Goal: Use online tool/utility: Utilize a website feature to perform a specific function

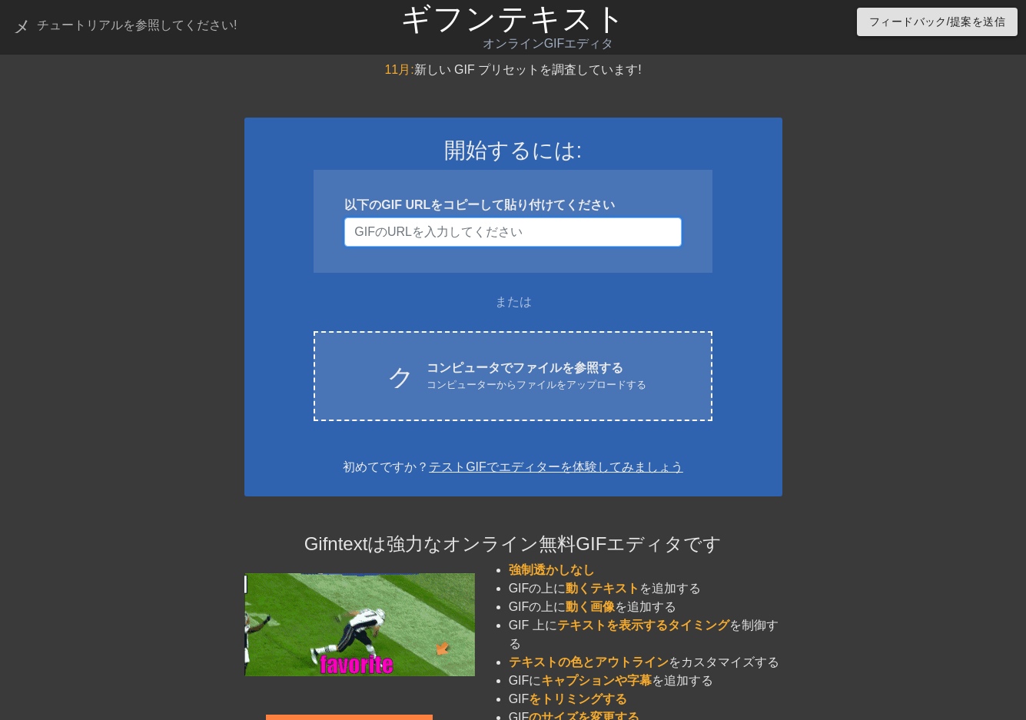
click at [463, 233] on input "ユーザー名" at bounding box center [512, 231] width 337 height 29
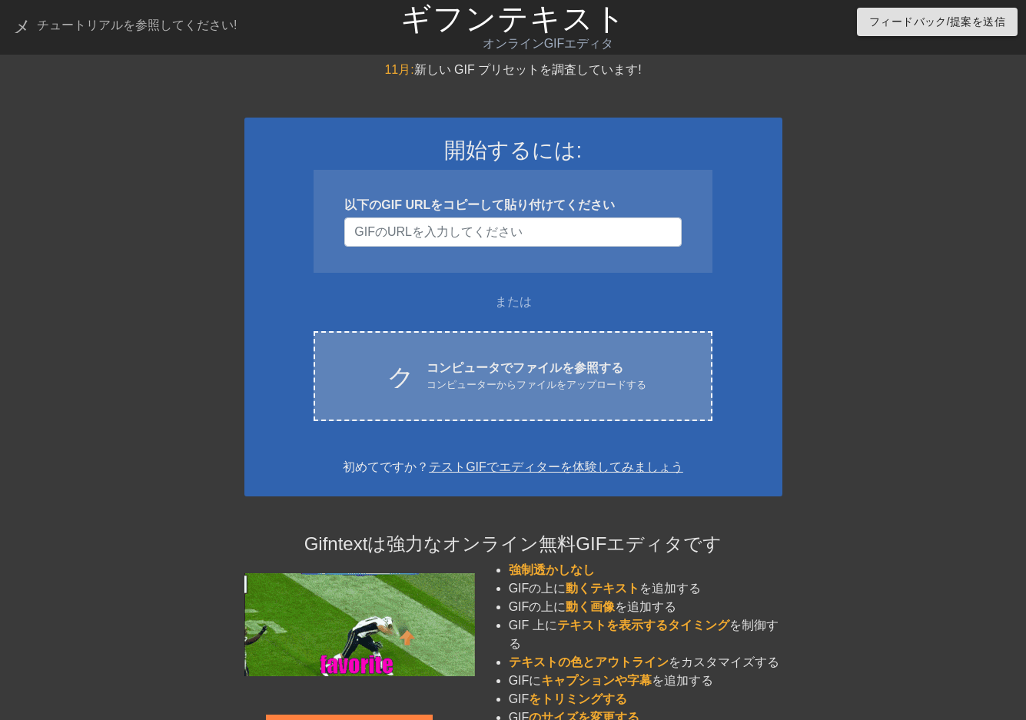
click at [538, 361] on font "コンピュータでファイルを参照する" at bounding box center [524, 367] width 197 height 13
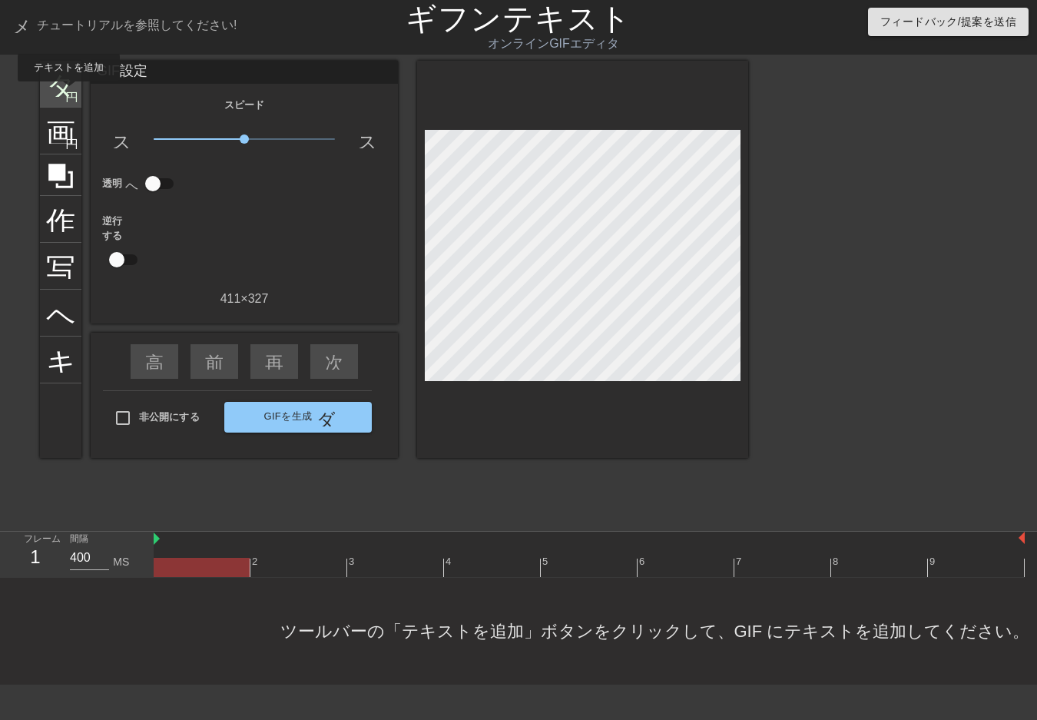
click at [68, 92] on font "円を追加" at bounding box center [91, 95] width 52 height 13
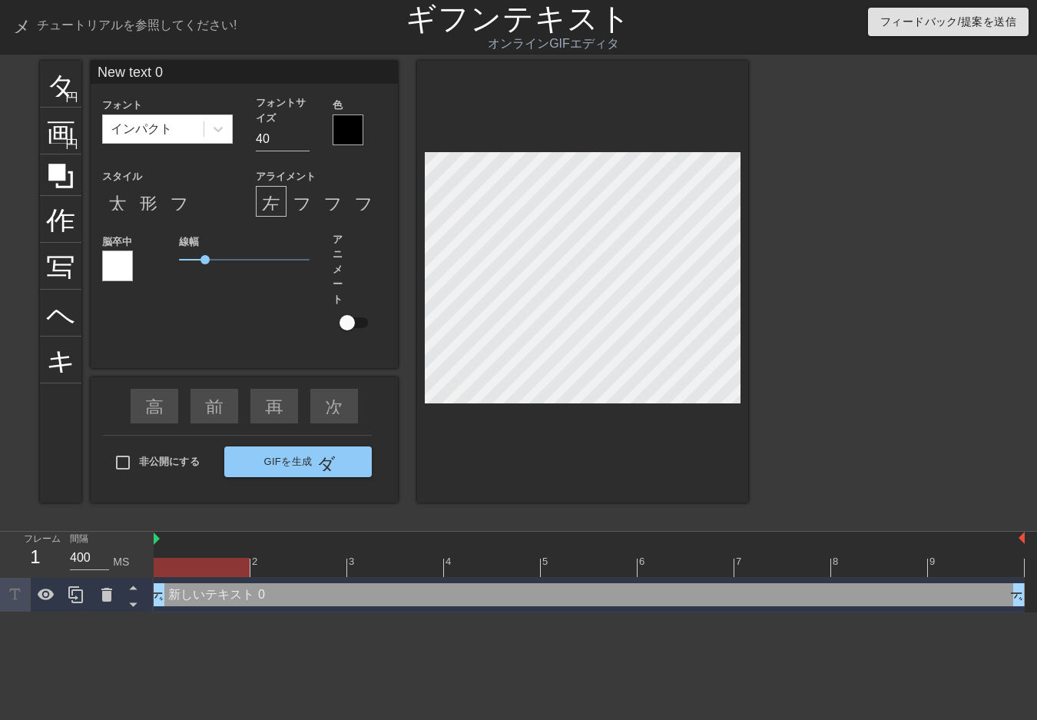
scroll to position [2, 4]
type input "New text"
type textarea "New text"
type input "New text"
type textarea "New text"
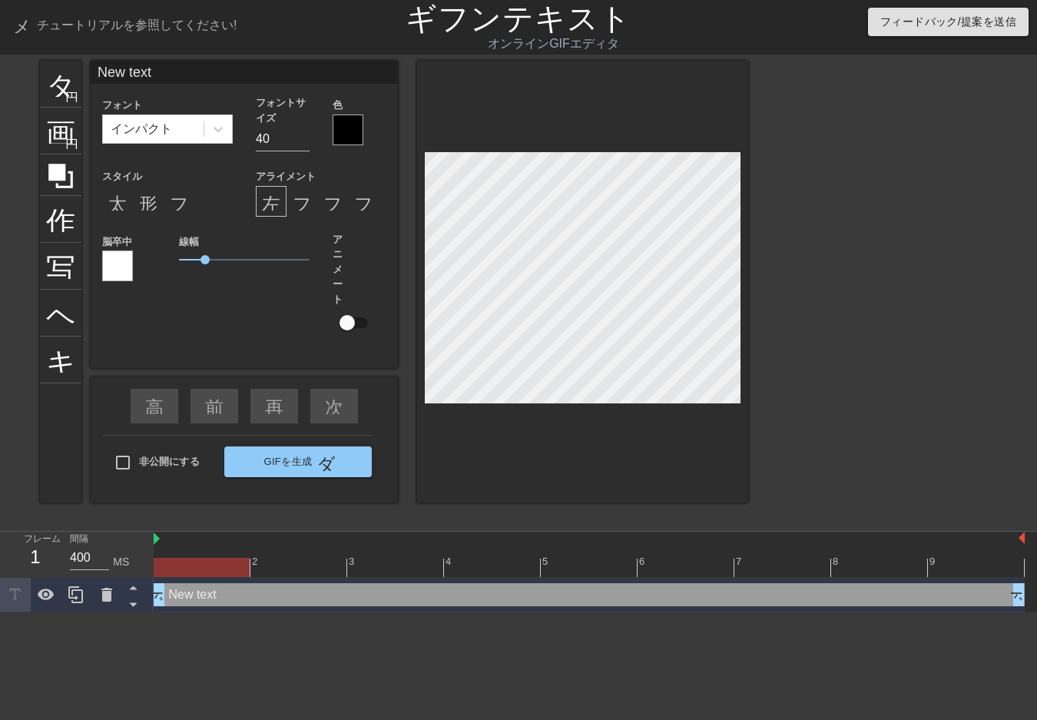
type input "New tex"
type textarea "New tex"
type input "New te"
type textarea "New te"
type input "New t"
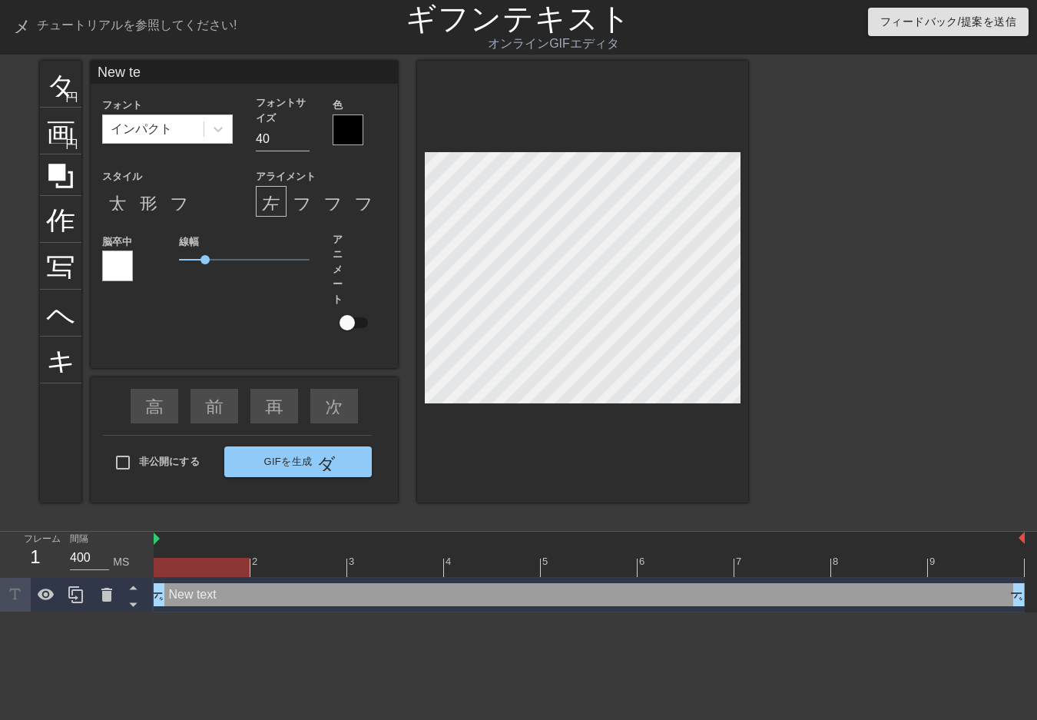
type textarea "New t"
type input "New"
type textarea "New"
type input "New"
type textarea "New"
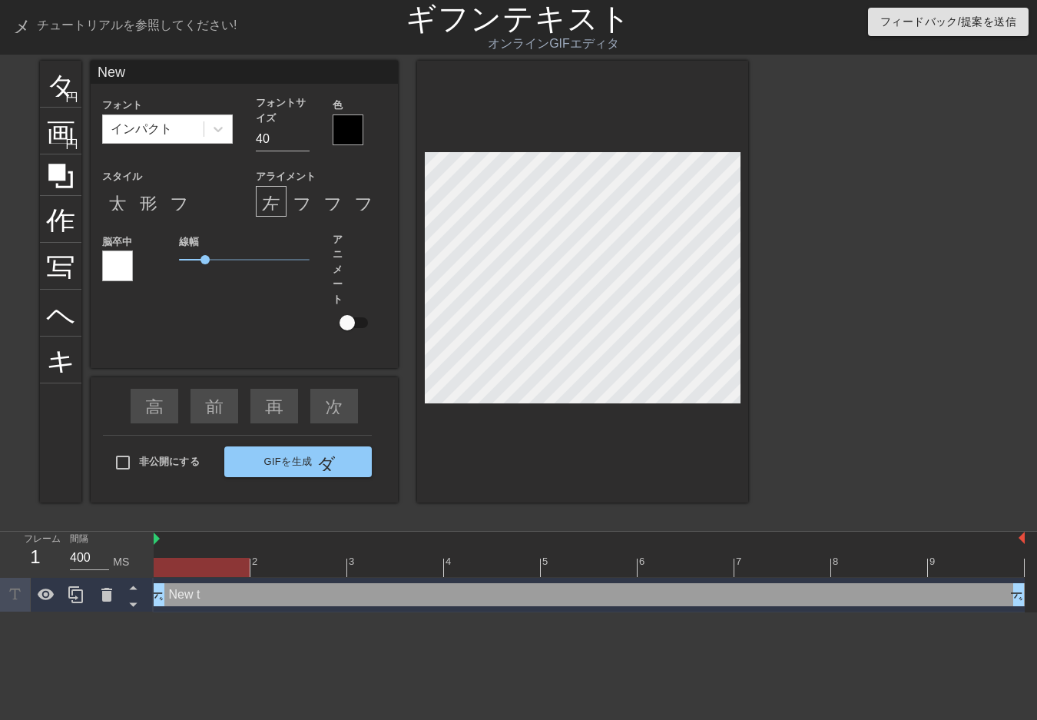
type input "Ne"
type textarea "Ne"
type input "N"
type textarea "N"
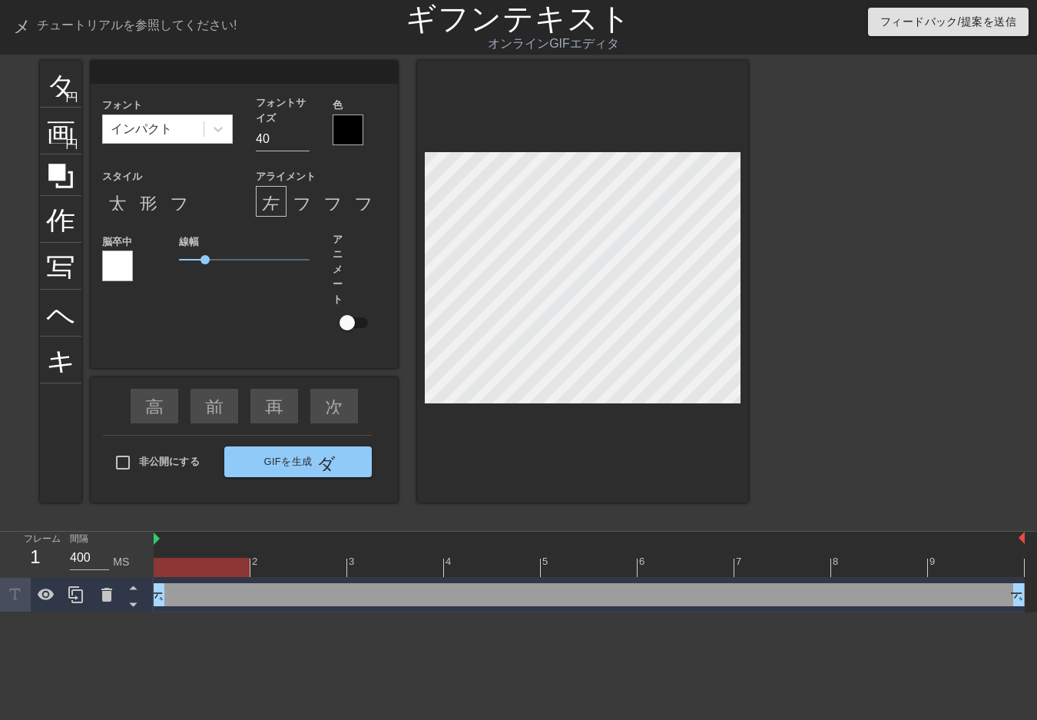
type input "ｎ"
type textarea "ｎ"
type input "ぬ"
type textarea "ぬ"
type input "ぬｒ"
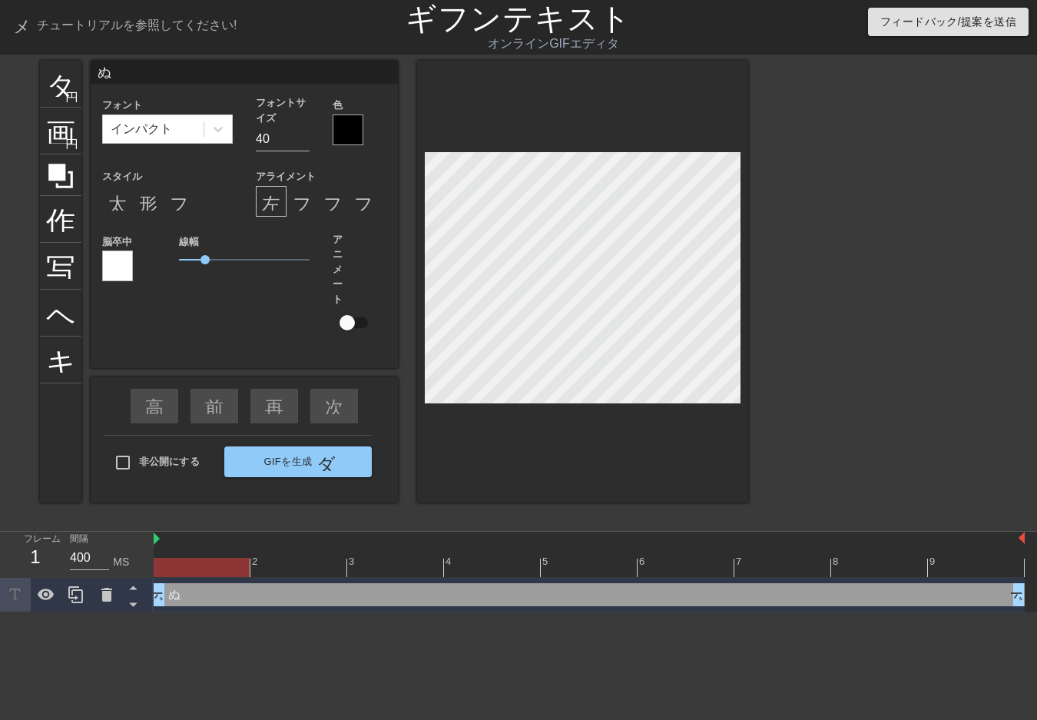
type textarea "ぬｒ"
type input "ぬる"
type textarea "ぬる"
type input "塗る"
type textarea "塗る"
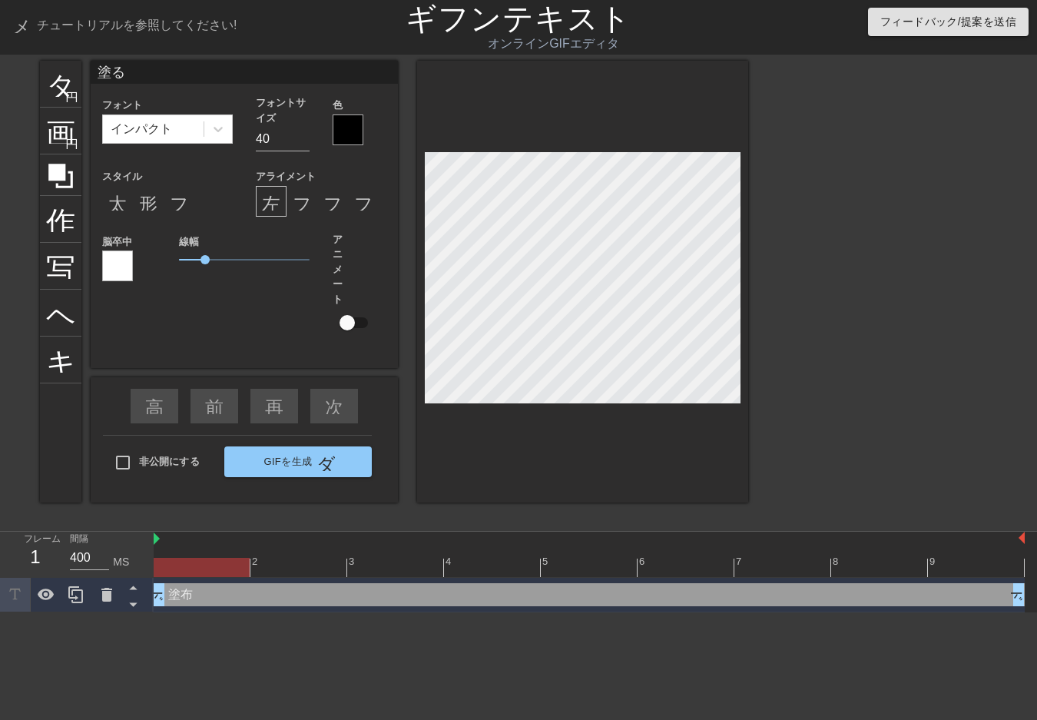
type input "ヌル"
type textarea "ヌル"
type input "65"
click at [302, 138] on input "65" at bounding box center [283, 139] width 54 height 25
type input "ヌ"
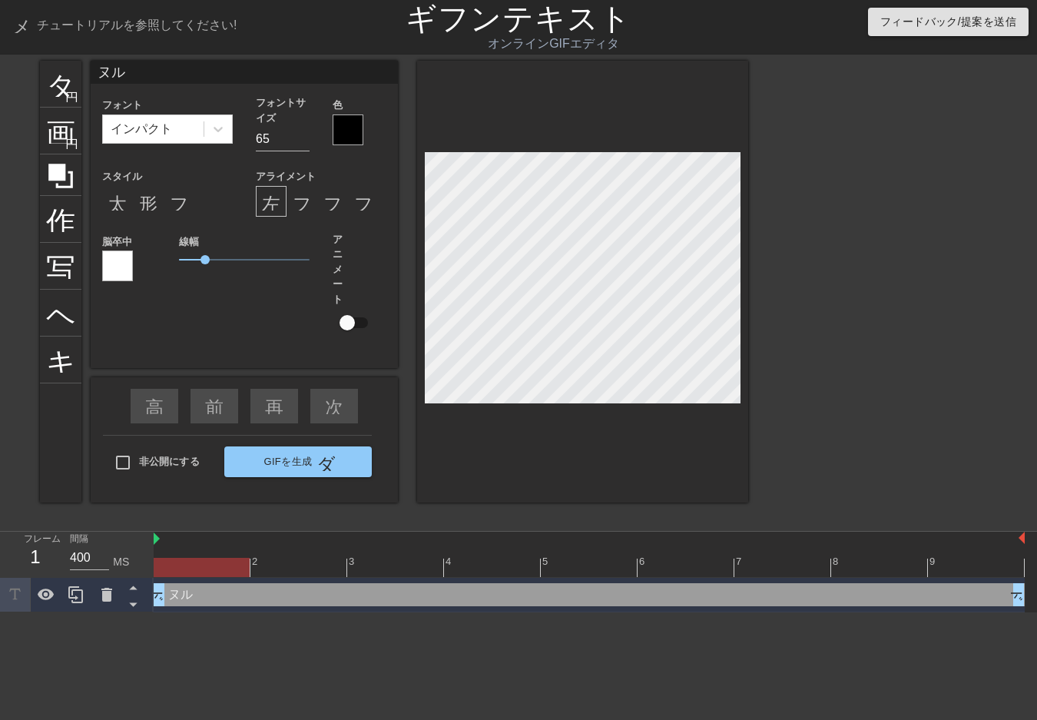
type textarea "ヌ"
type input "ｎ"
type textarea "ｎ"
type input "ぬ"
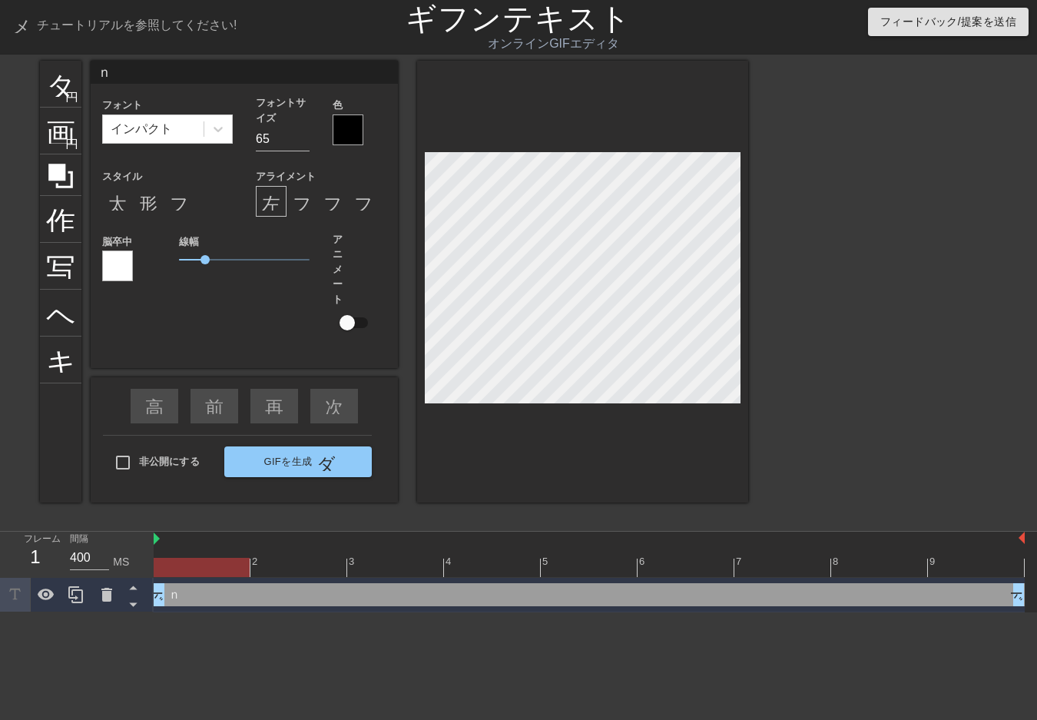
type textarea "ぬ"
type input "ぬｌ"
type textarea "ぬｌ"
type input "ぬｌｌ"
type textarea "ぬｌｌ"
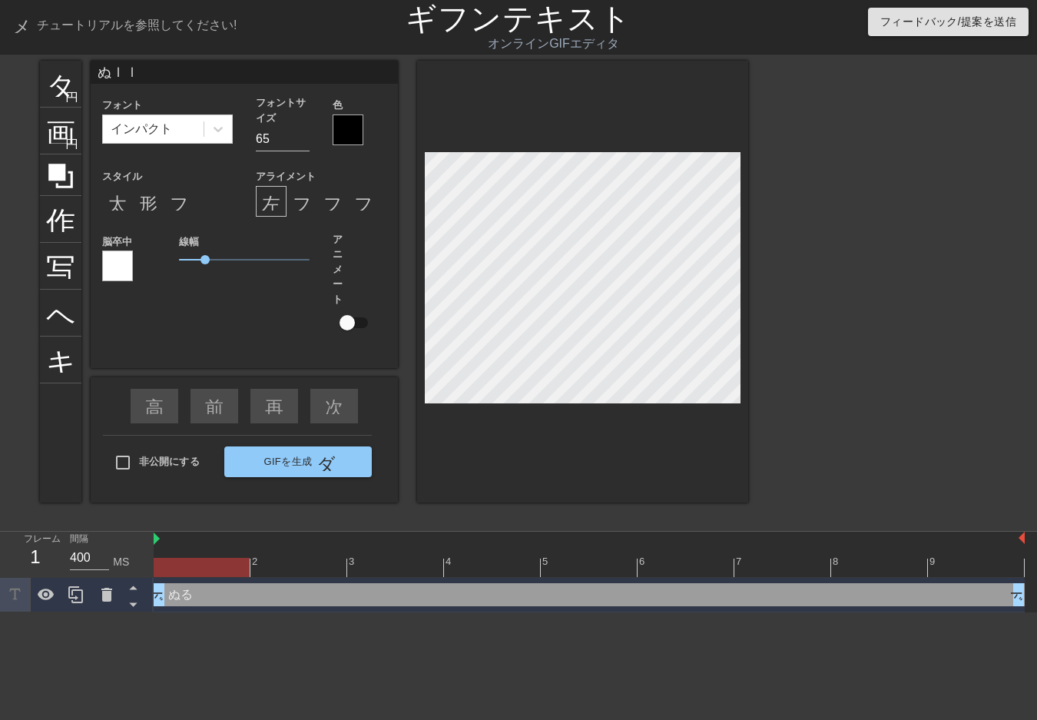
type input "ぬｌ"
type textarea "ぬｌ"
type input "ぬ"
type textarea "ぬ"
type input "n"
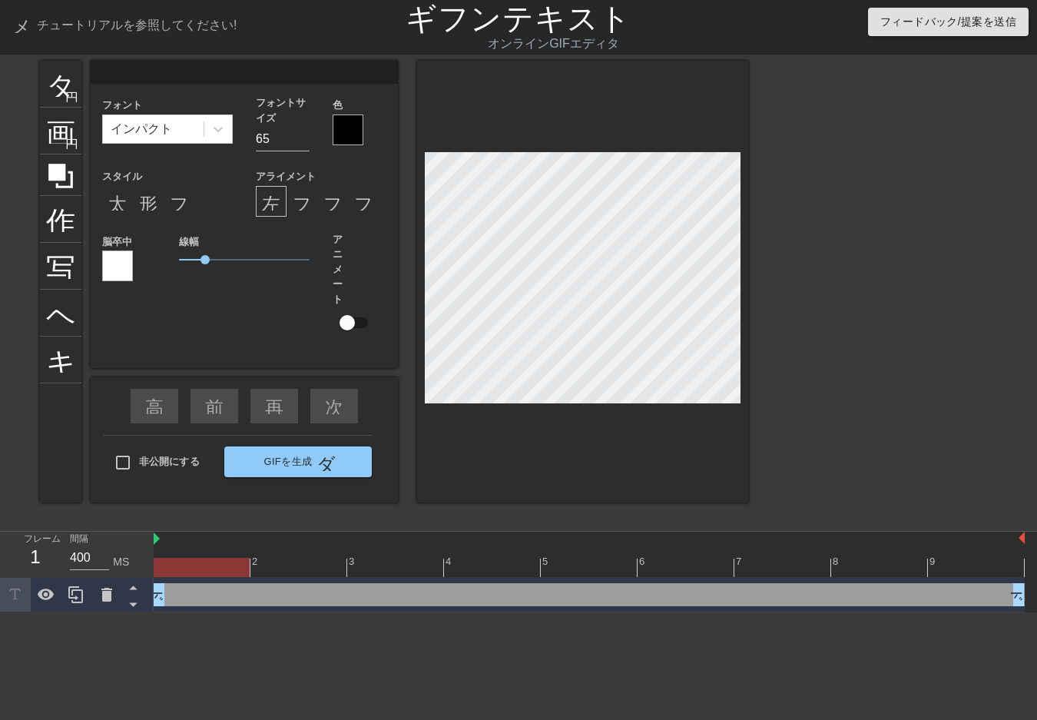
type textarea "n"
type input "nu"
type textarea "nu"
type input "nul"
type textarea "nul"
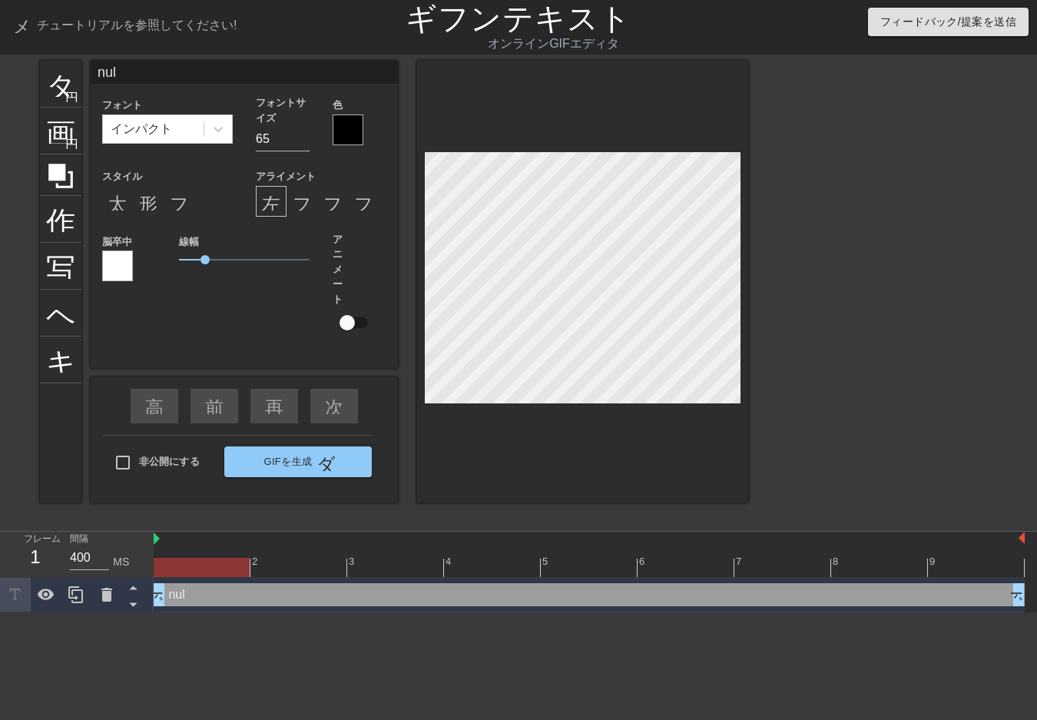
type input "null"
type textarea "null"
click at [214, 131] on icon at bounding box center [218, 128] width 15 height 15
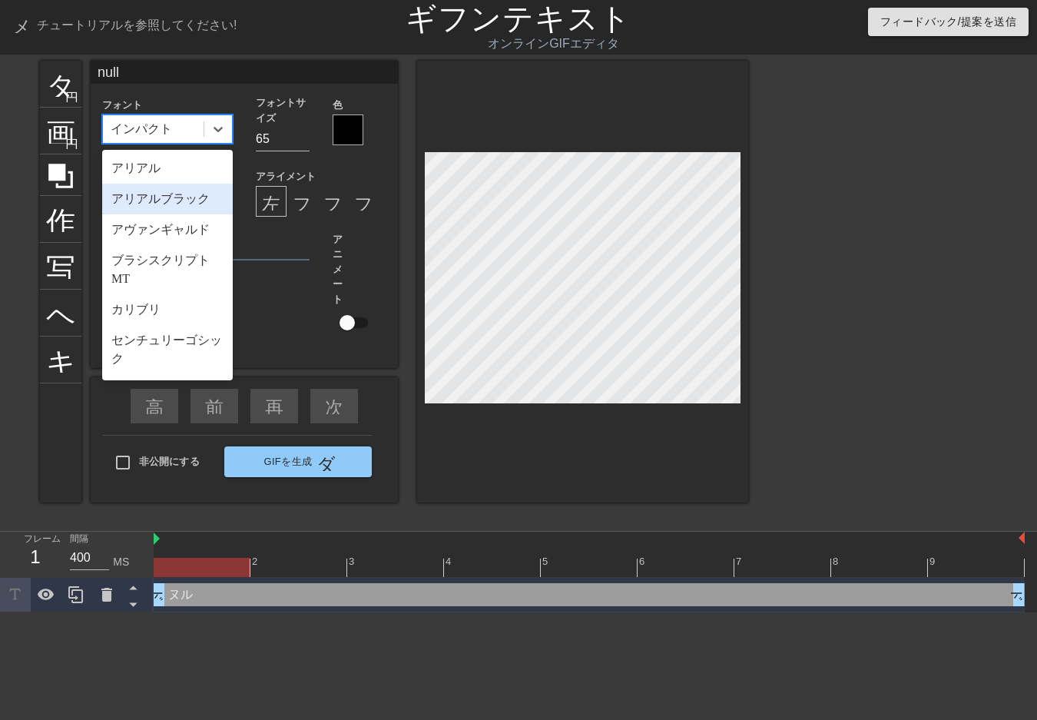
click at [179, 200] on font "アリアルブラック" at bounding box center [160, 198] width 98 height 13
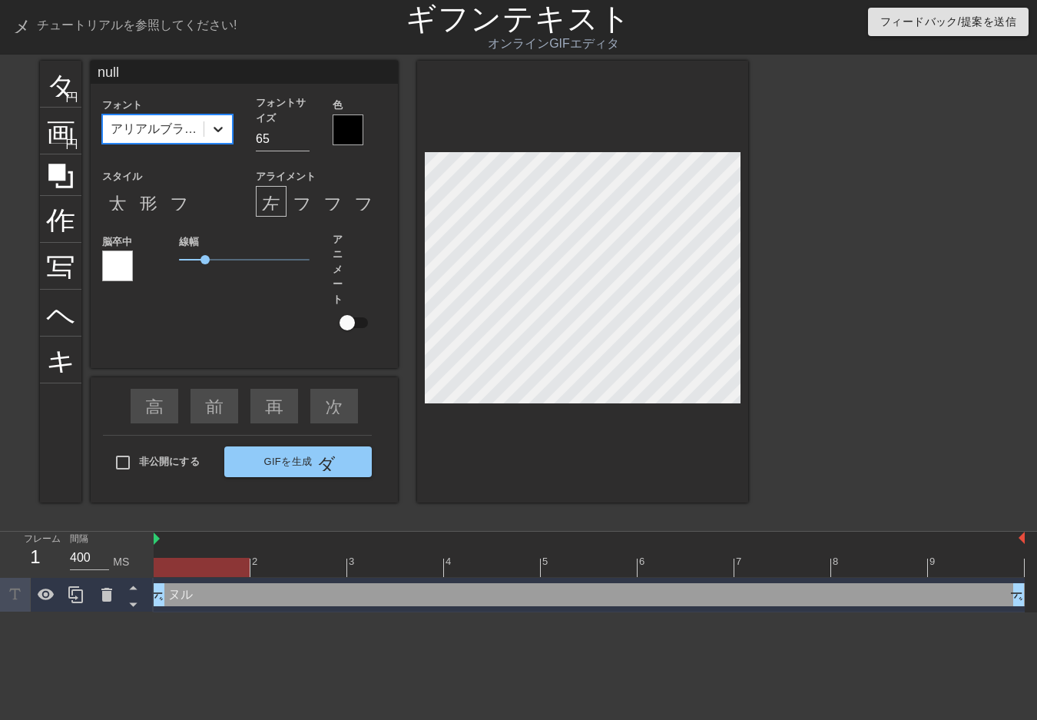
click at [212, 125] on icon at bounding box center [218, 128] width 15 height 15
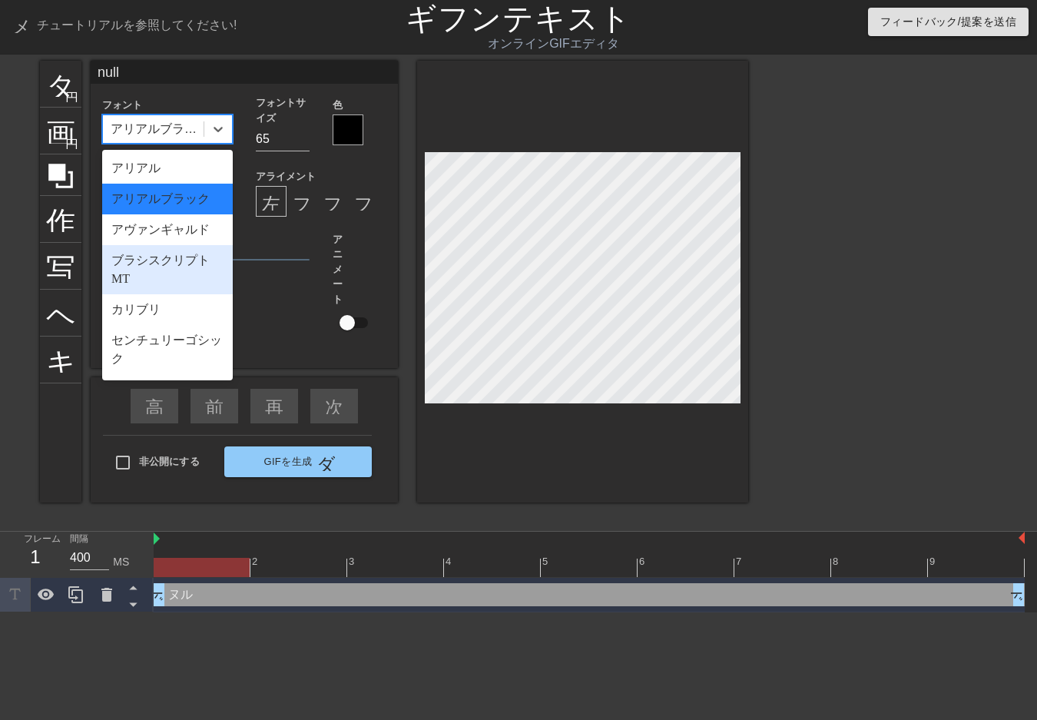
click at [167, 261] on font "ブラシスクリプト MT" at bounding box center [160, 270] width 98 height 32
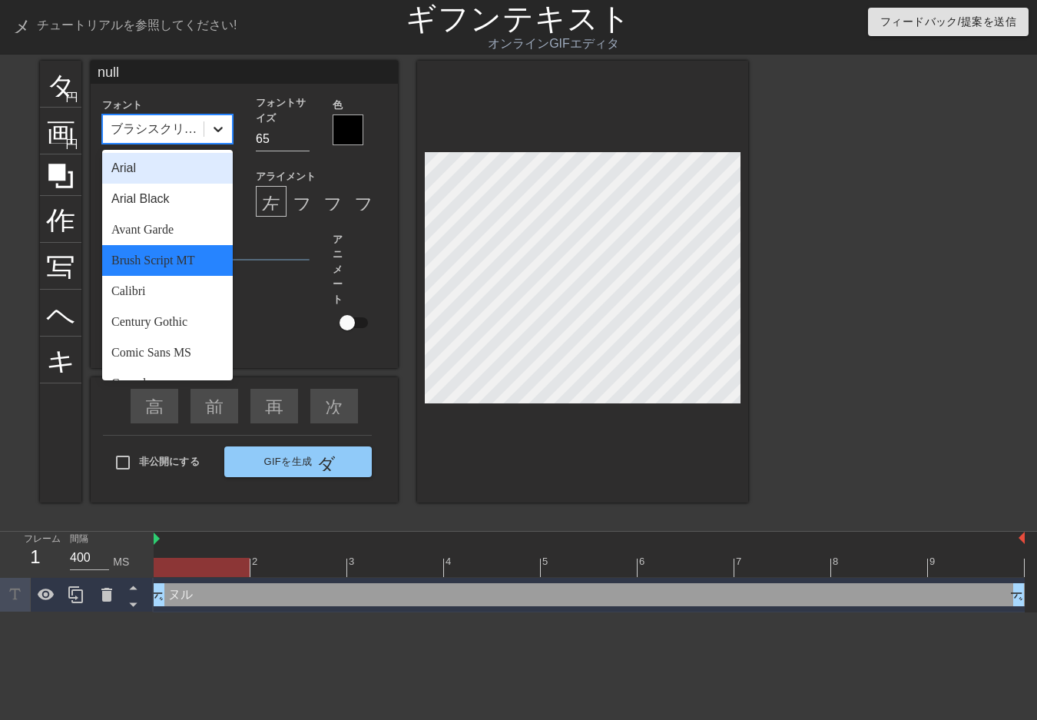
click at [207, 128] on div at bounding box center [218, 129] width 28 height 28
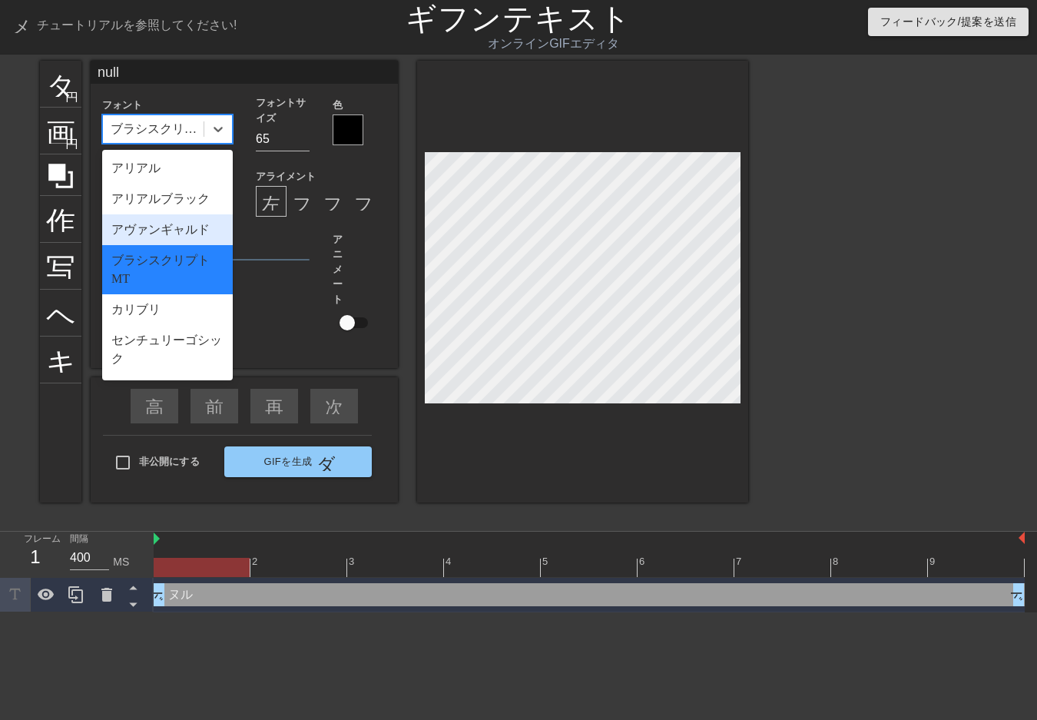
click at [159, 225] on font "アヴァンギャルド" at bounding box center [160, 229] width 98 height 13
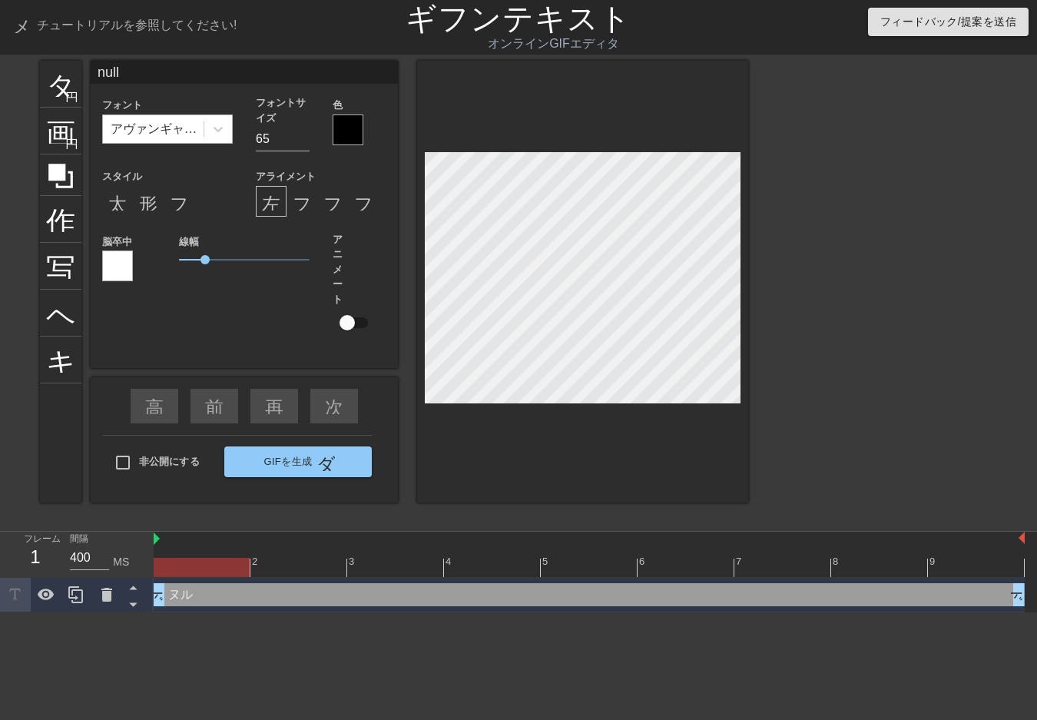
click at [135, 132] on font "アヴァンギャルド" at bounding box center [160, 128] width 98 height 13
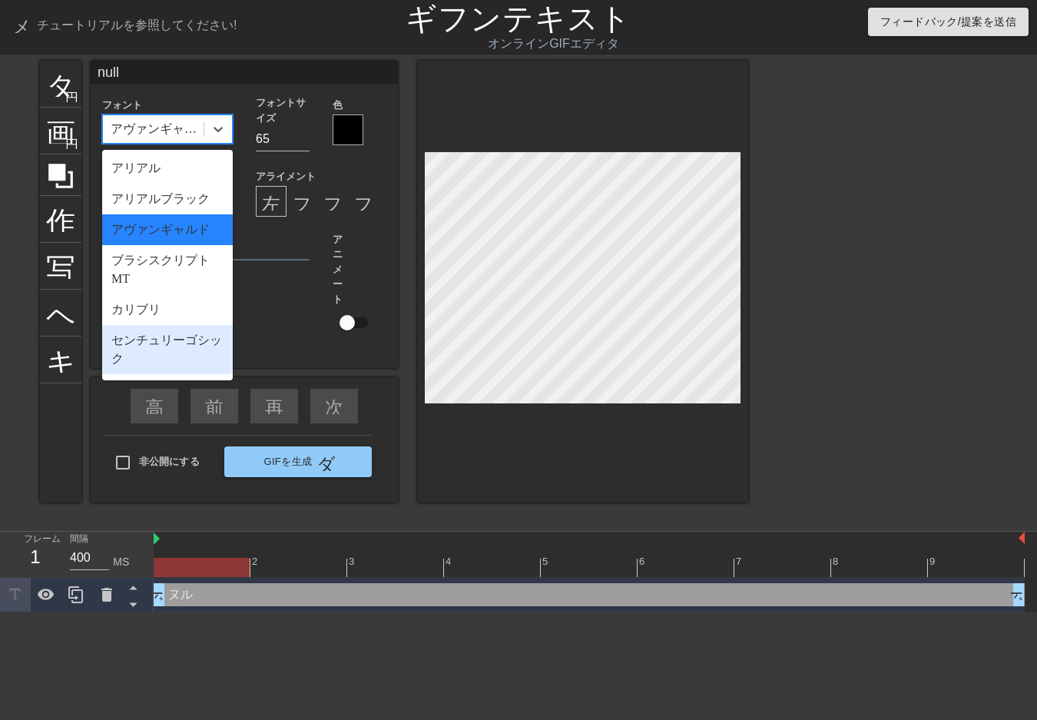
click at [136, 341] on font "センチュリーゴシック" at bounding box center [166, 349] width 111 height 32
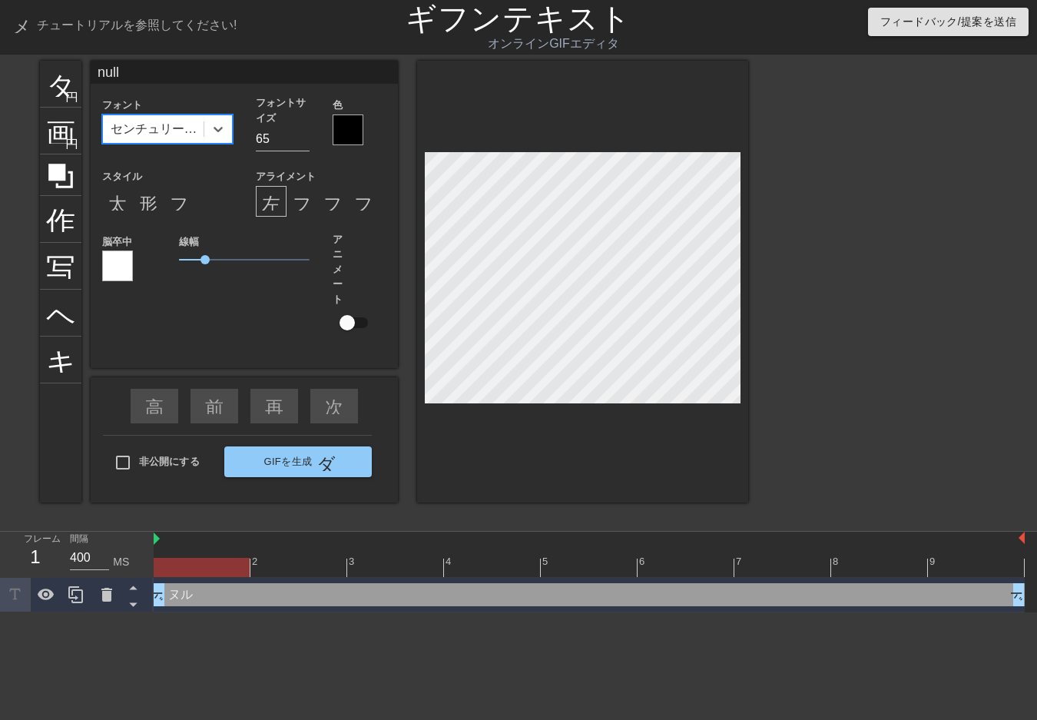
click at [148, 131] on font "センチュリーゴシック" at bounding box center [172, 128] width 123 height 13
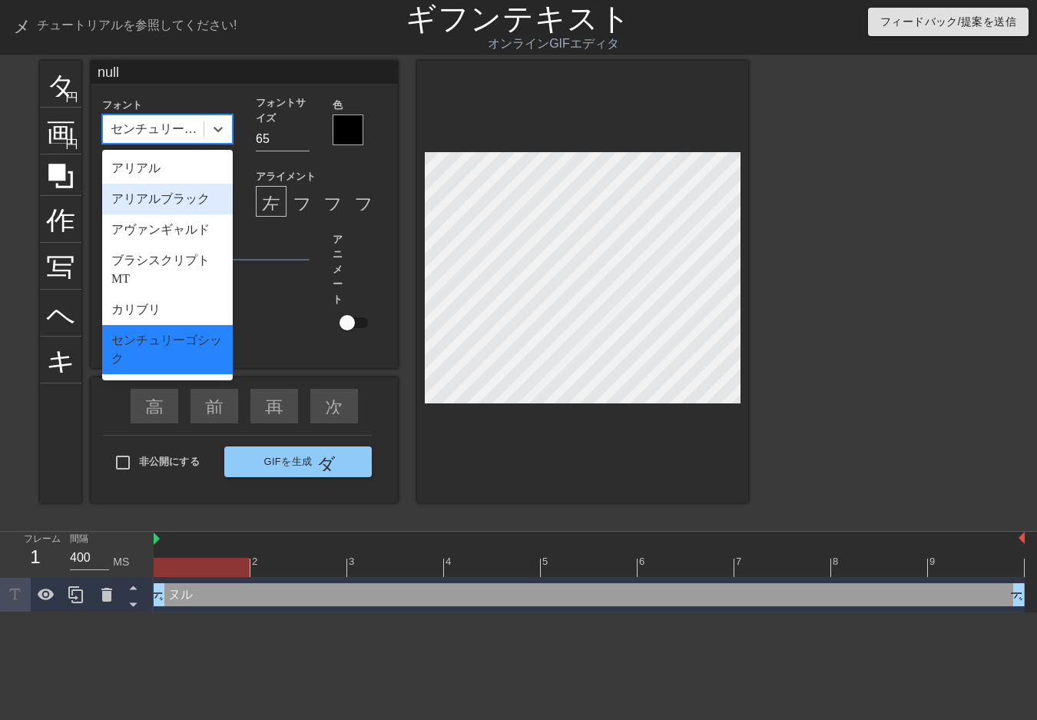
click at [145, 204] on font "アリアルブラック" at bounding box center [160, 198] width 98 height 13
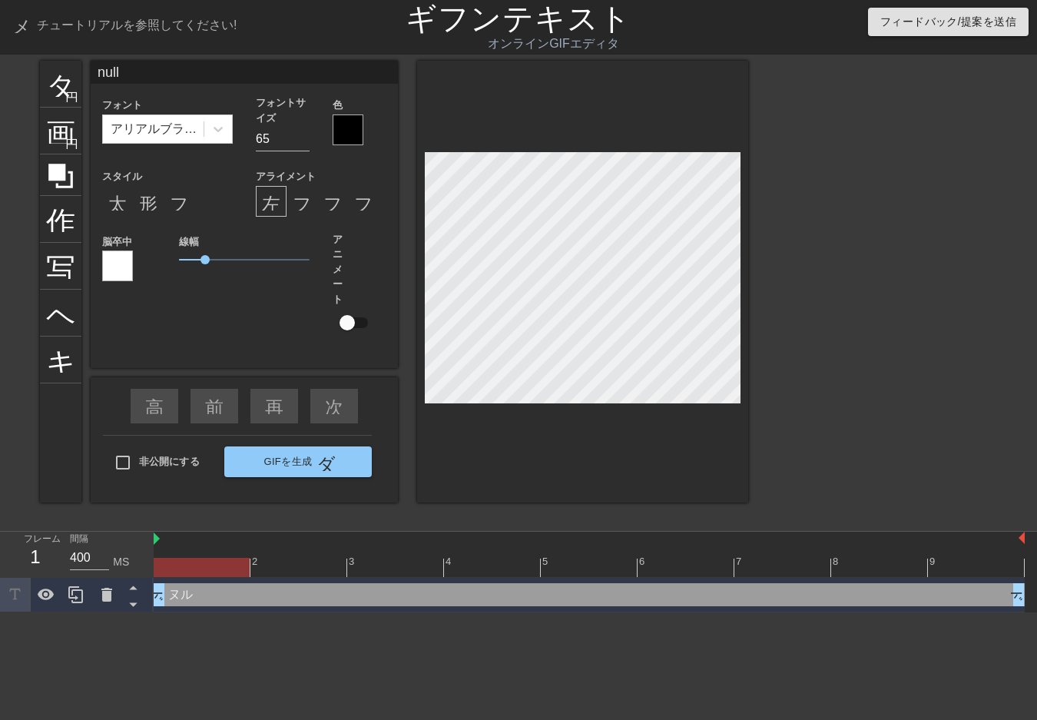
scroll to position [2, 2]
paste textarea "²"
type input "null²"
type textarea "null²"
click at [346, 130] on div at bounding box center [348, 129] width 31 height 31
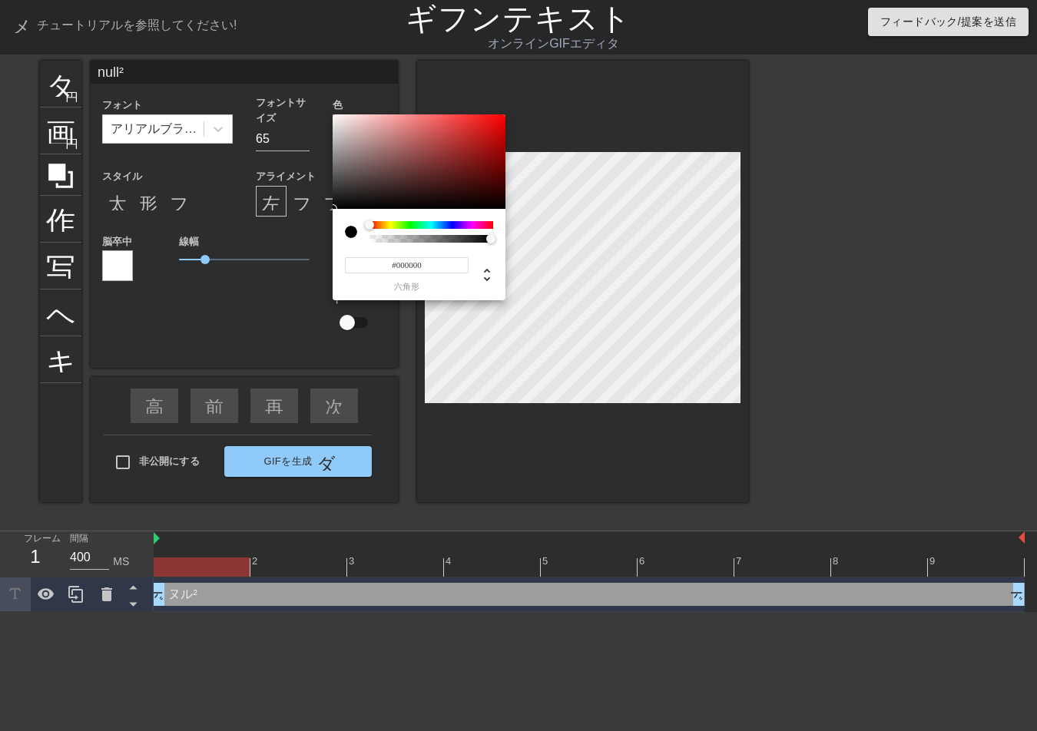
type input "0"
click at [419, 238] on div at bounding box center [431, 239] width 119 height 8
type input "0.54"
drag, startPoint x: 419, startPoint y: 238, endPoint x: 436, endPoint y: 247, distance: 18.2
click at [436, 247] on div "0 r 0 グラム 0 b 0.54 1つの" at bounding box center [419, 254] width 173 height 91
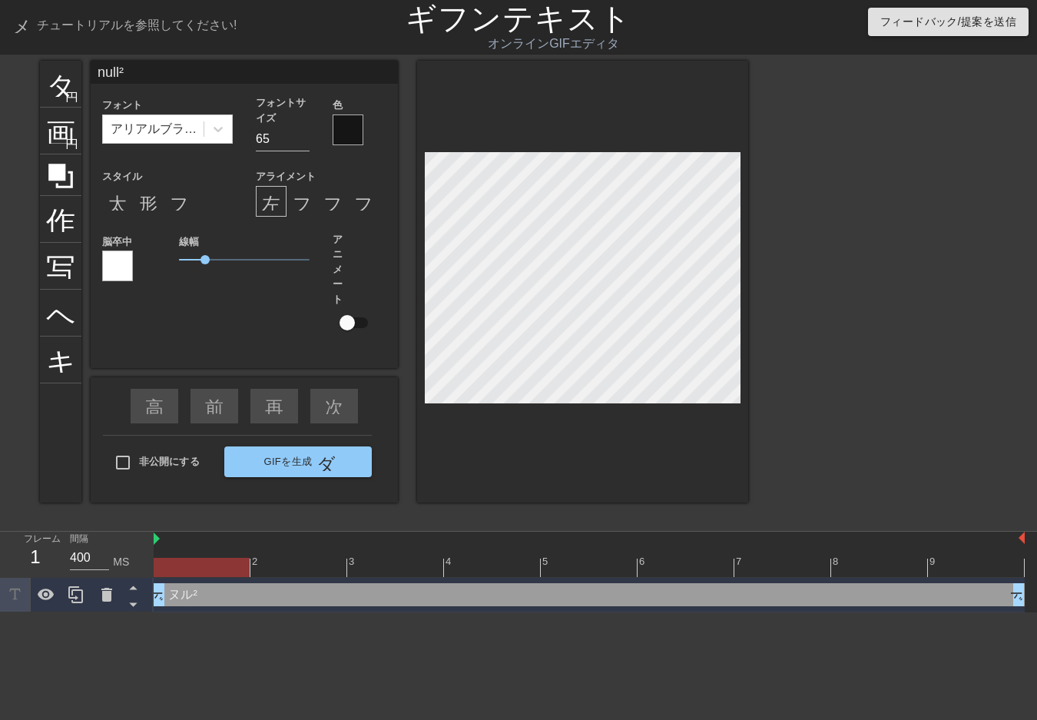
click at [855, 164] on div at bounding box center [882, 291] width 230 height 461
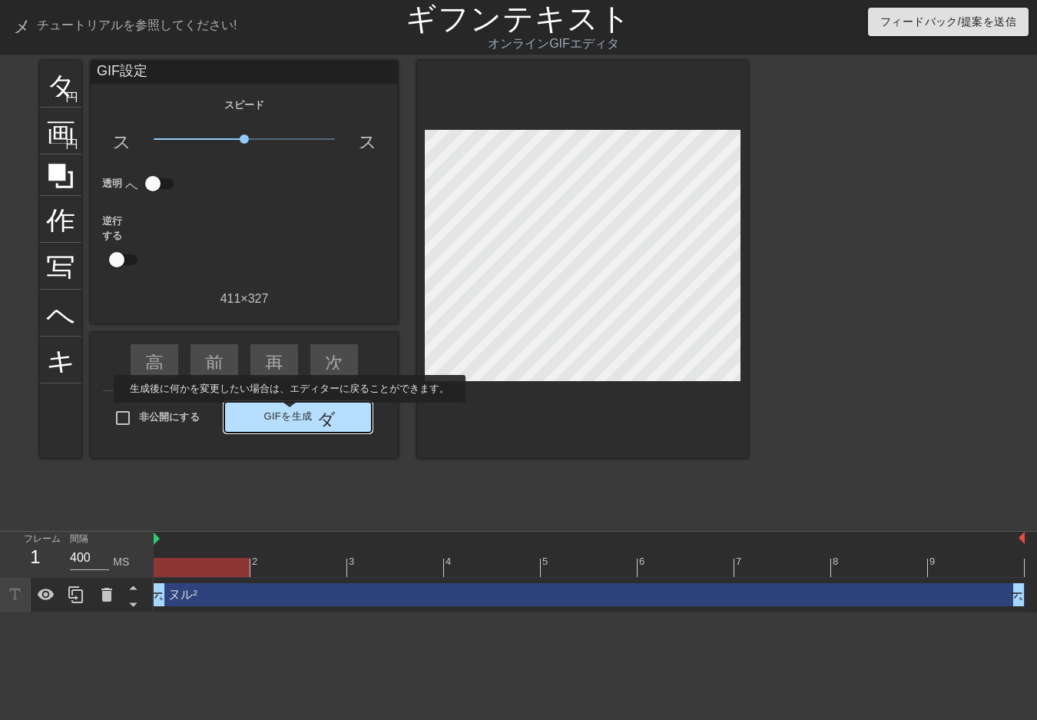
click at [289, 413] on font "GIFを生成" at bounding box center [288, 416] width 48 height 12
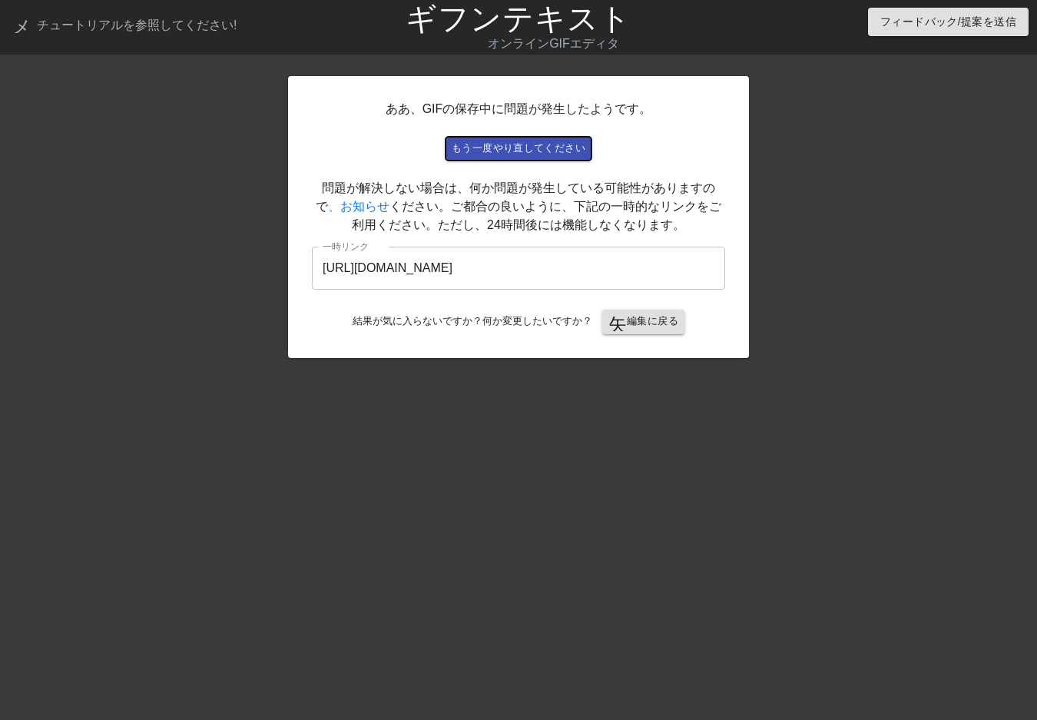
click at [536, 145] on font "もう一度やり直してください" at bounding box center [519, 148] width 134 height 12
click at [544, 150] on font "もう一度やり直してください" at bounding box center [519, 148] width 134 height 12
click at [532, 149] on font "もう一度やり直してください" at bounding box center [519, 148] width 134 height 12
click at [648, 327] on font "編集に戻る" at bounding box center [652, 321] width 51 height 12
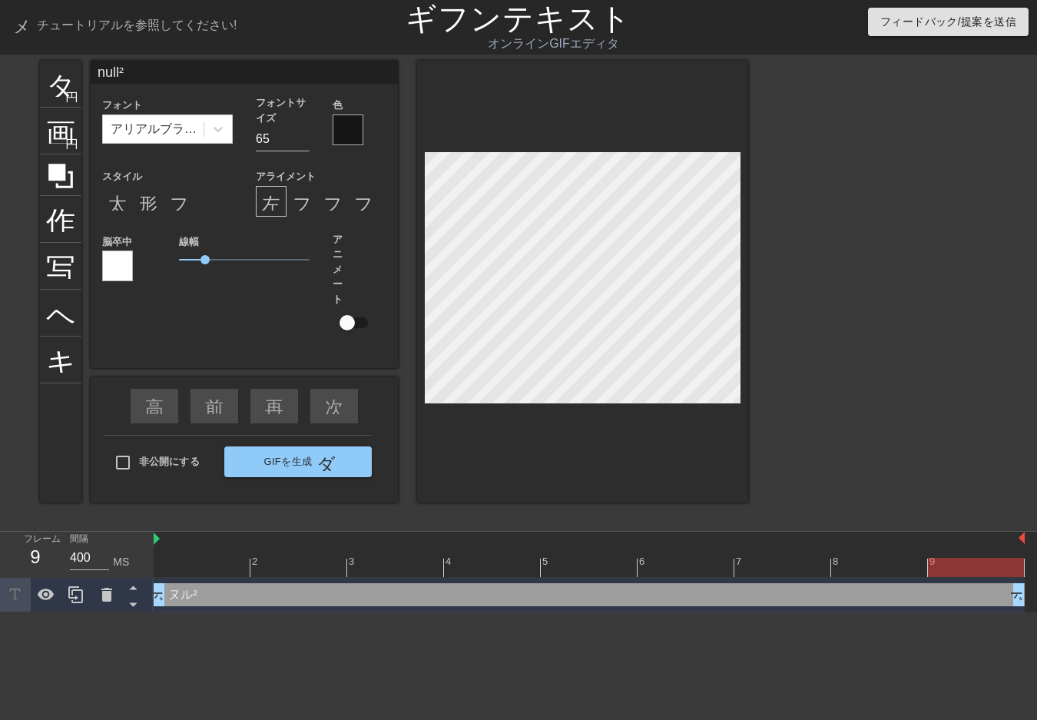
click at [343, 121] on div at bounding box center [348, 129] width 31 height 31
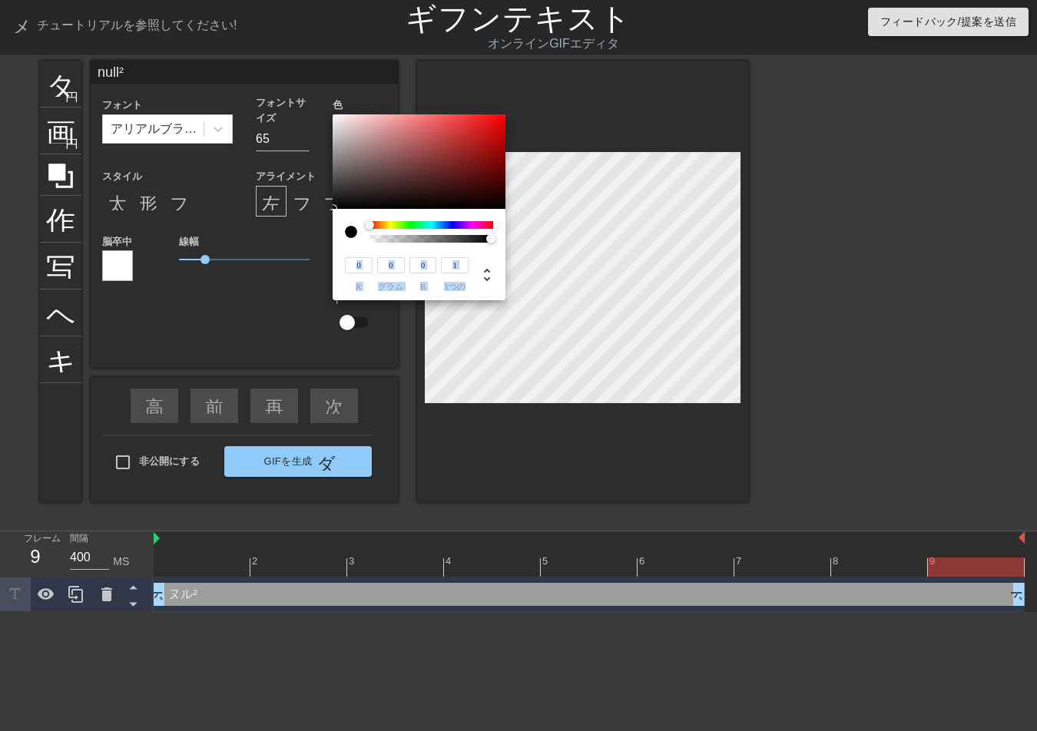
drag, startPoint x: 439, startPoint y: 237, endPoint x: 523, endPoint y: 247, distance: 84.3
click at [517, 253] on div "0 r 0 グラム 0 b 1 1つの" at bounding box center [518, 365] width 1037 height 731
click at [395, 240] on div at bounding box center [431, 239] width 119 height 8
type input "1"
drag, startPoint x: 506, startPoint y: 241, endPoint x: 531, endPoint y: 244, distance: 24.8
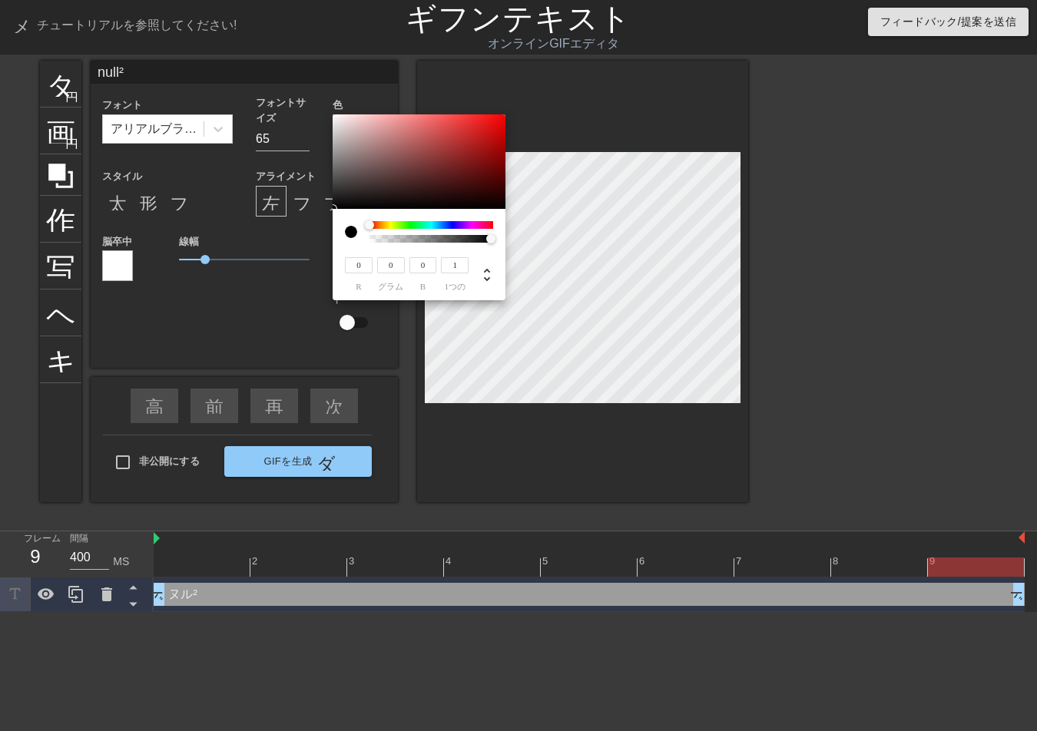
click at [531, 244] on div "0 r 0 グラム 0 b 1 1つの" at bounding box center [518, 365] width 1037 height 731
type input "91"
type input "82"
type input "81"
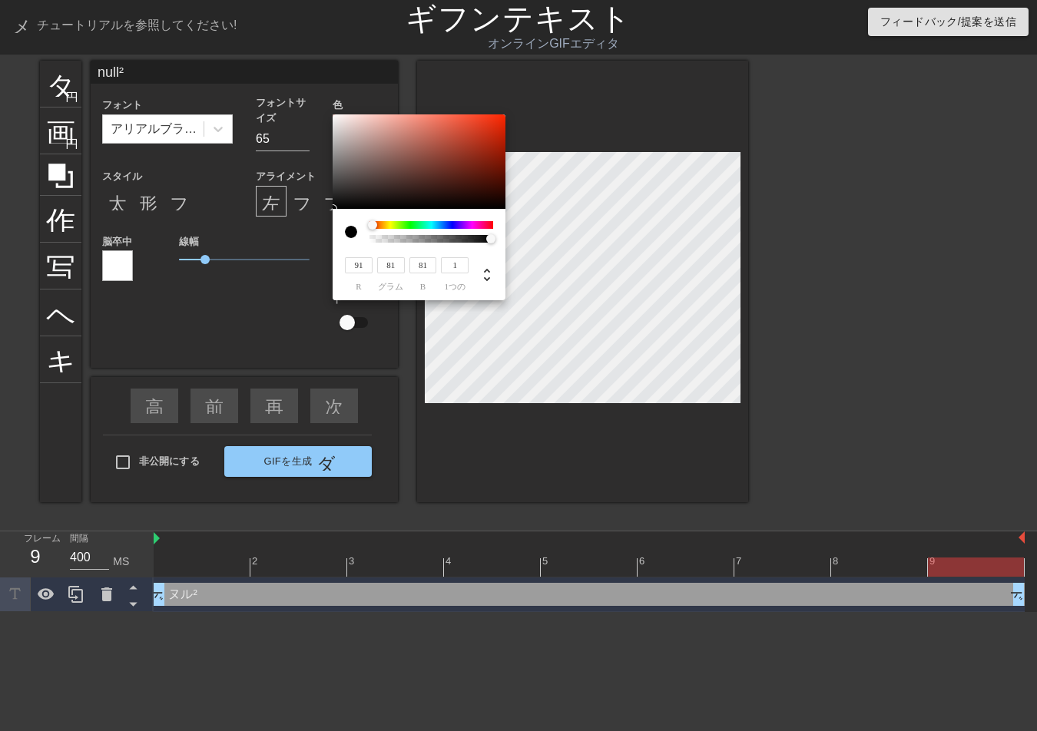
type input "99"
type input "95"
type input "134"
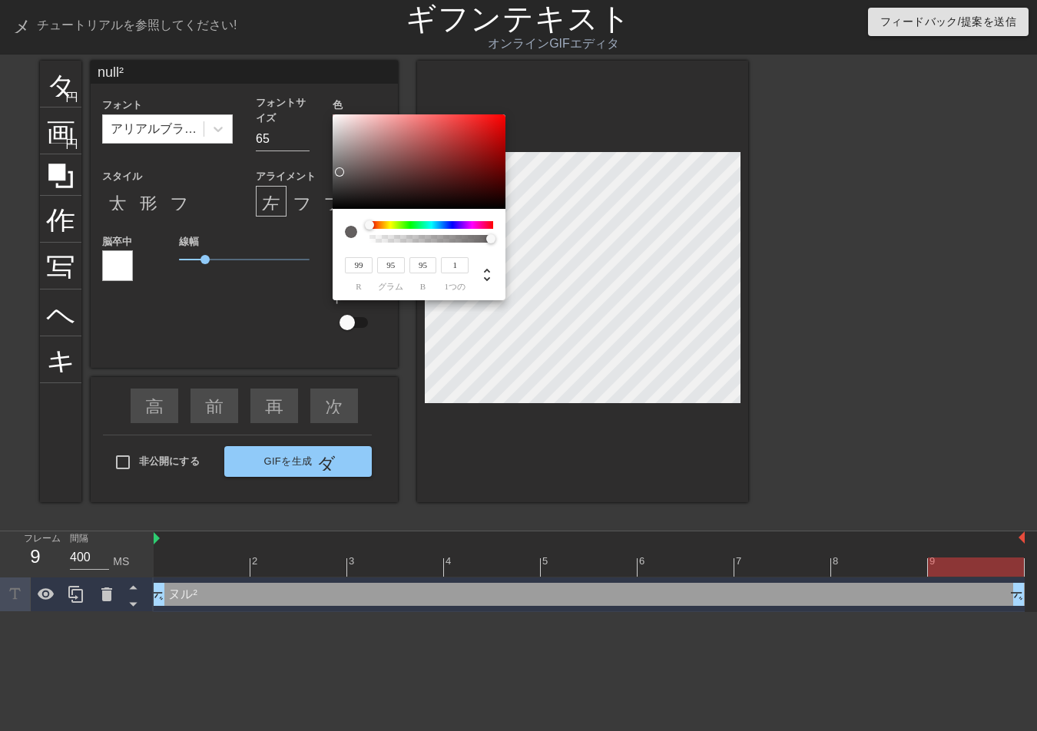
type input "134"
type input "132"
type input "126"
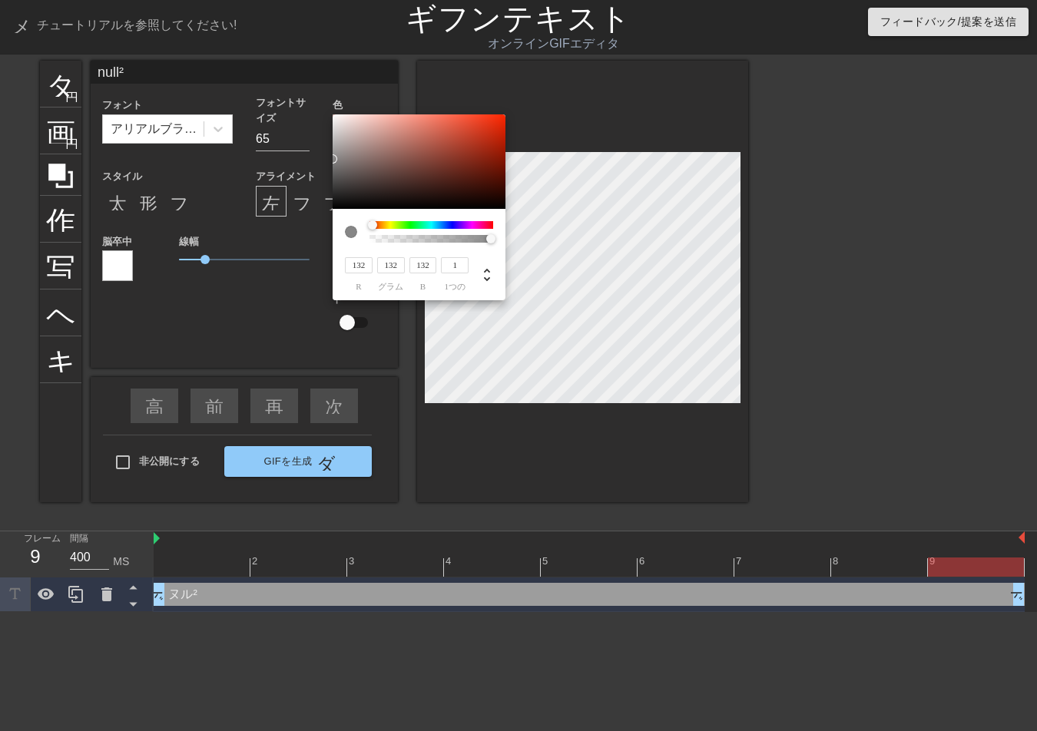
type input "126"
type input "124"
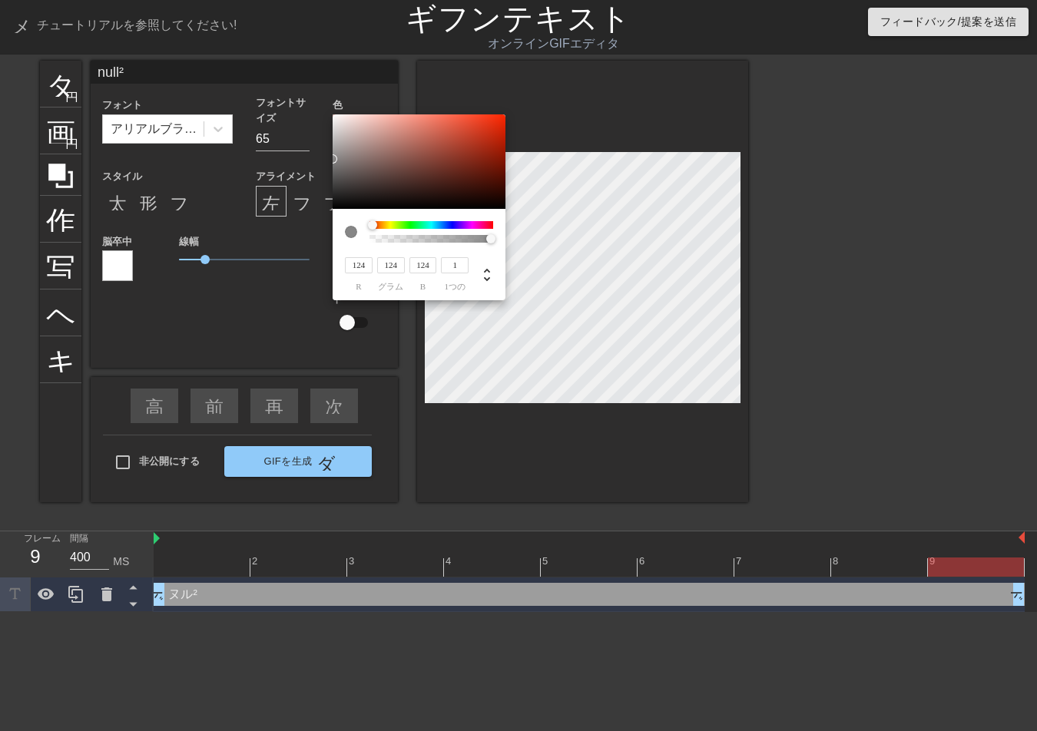
type input "122"
type input "120"
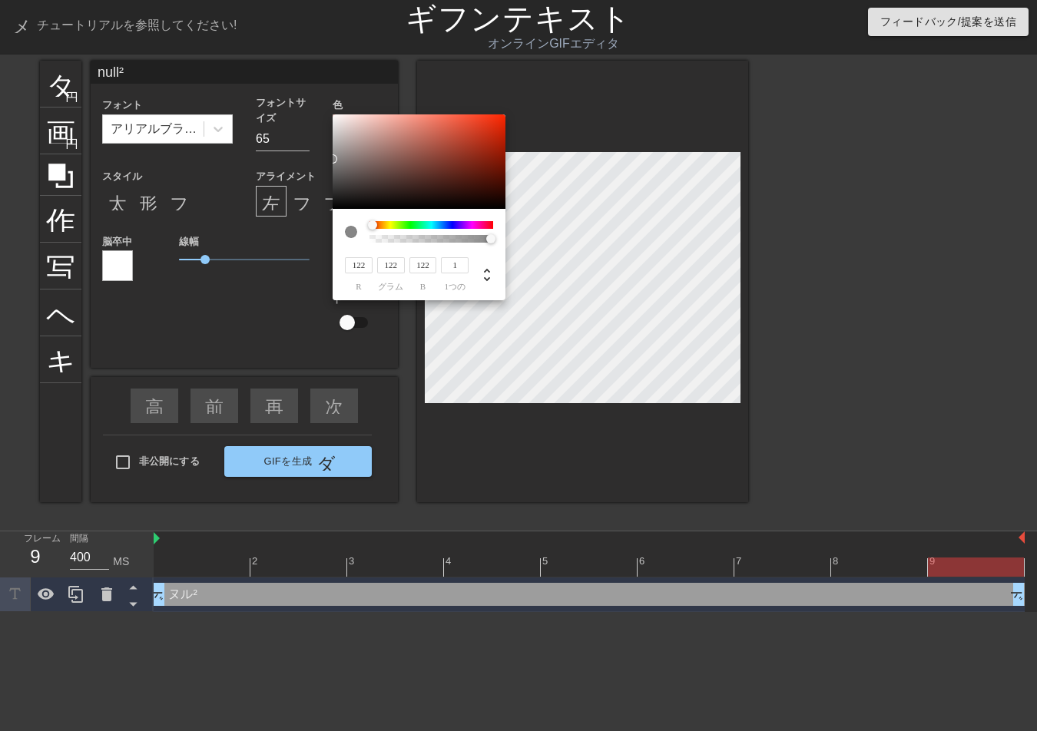
type input "120"
type input "112"
type input "93"
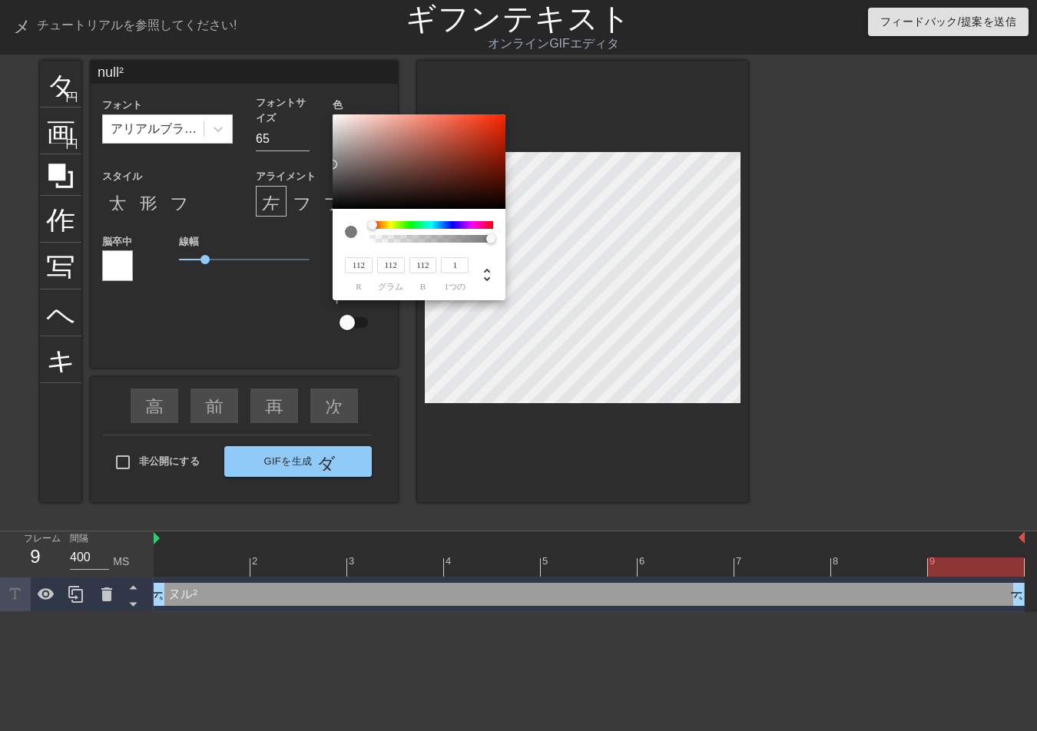
type input "93"
type input "77"
type input "19"
type input "9"
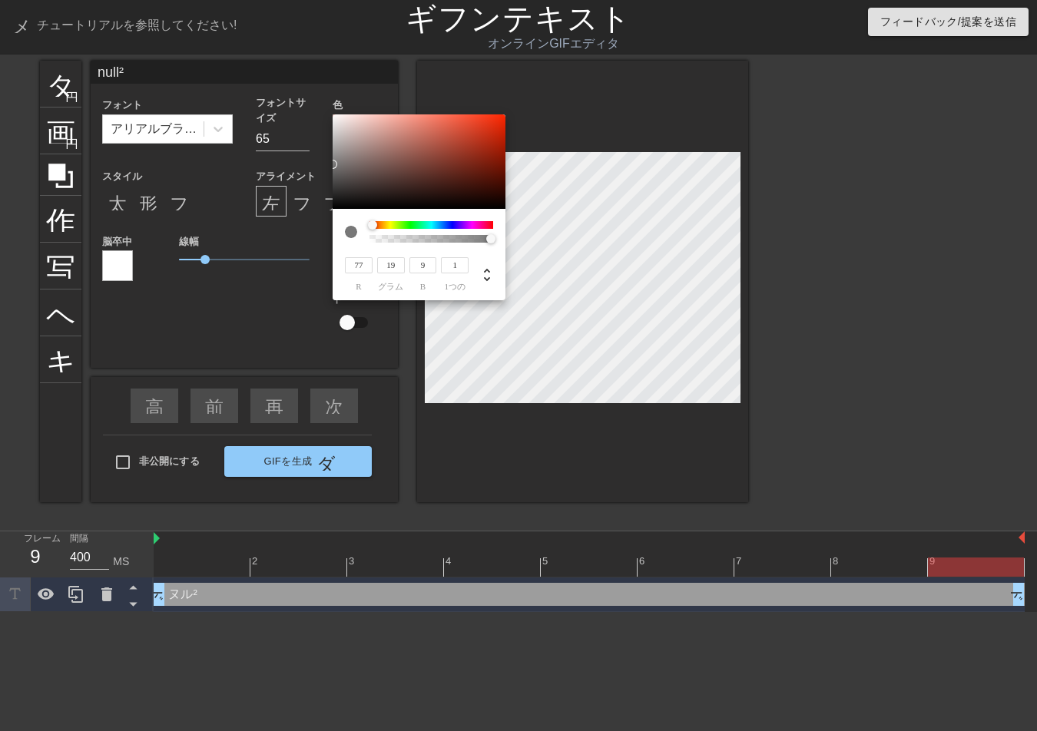
type input "9"
type input "75"
type input "72"
type input "99"
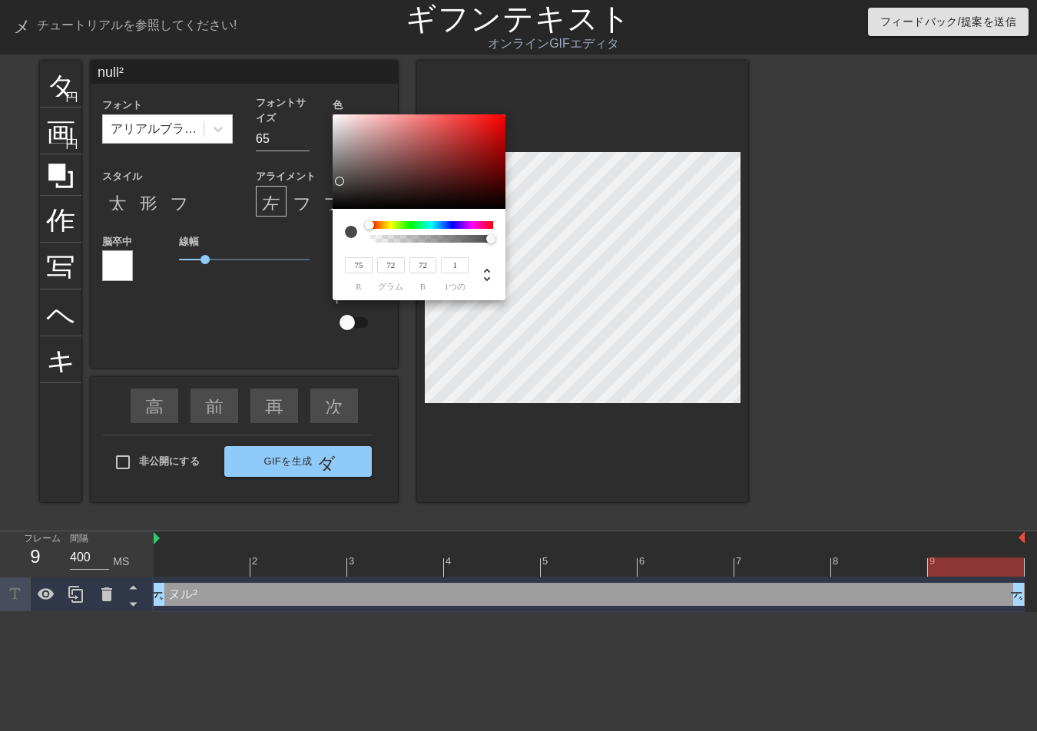
type input "96"
type input "120"
type input "116"
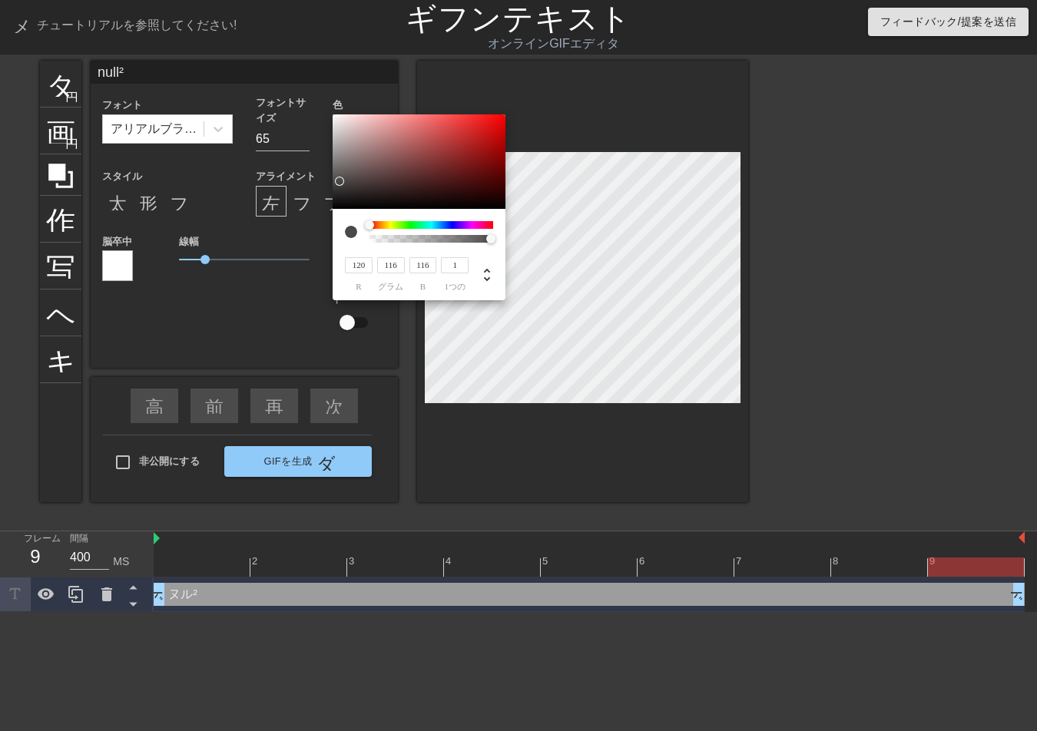
type input "126"
type input "123"
type input "120"
type input "115"
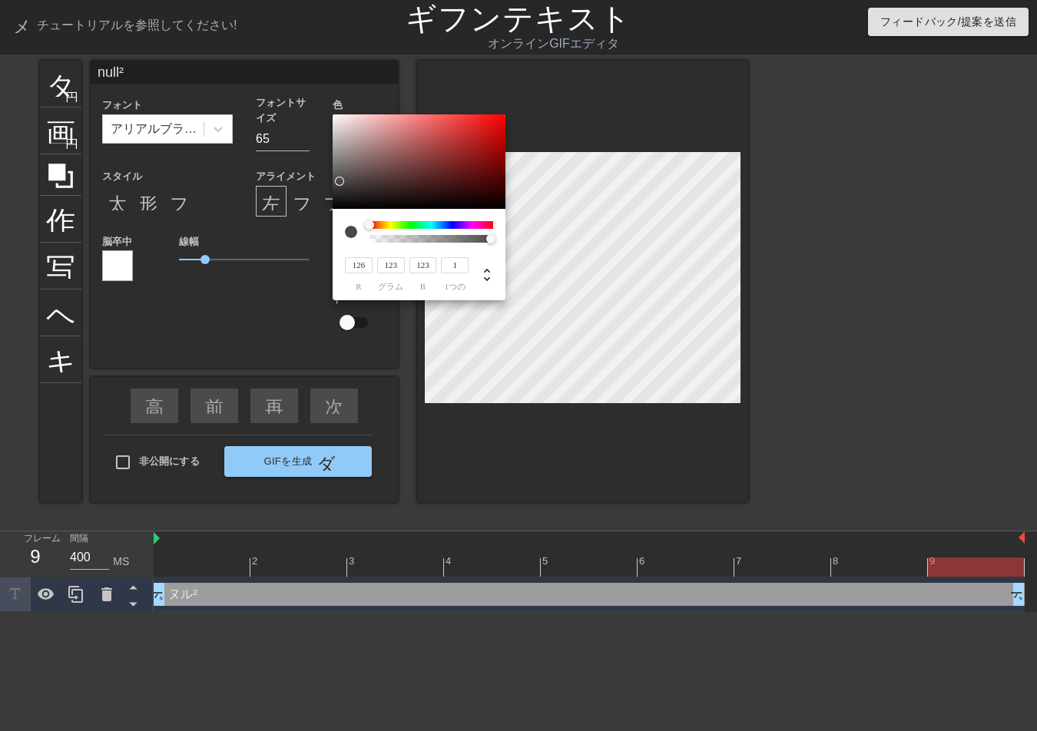
type input "115"
type input "101"
type input "95"
type input "69"
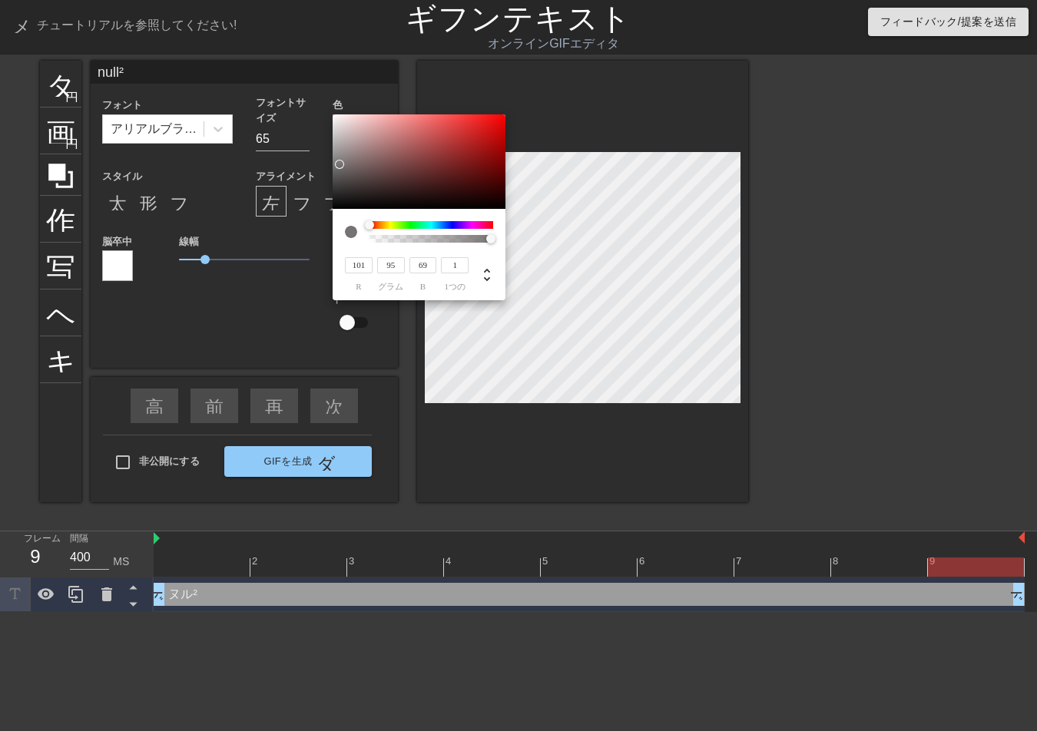
type input "90"
type input "101"
type input "69"
type input "75"
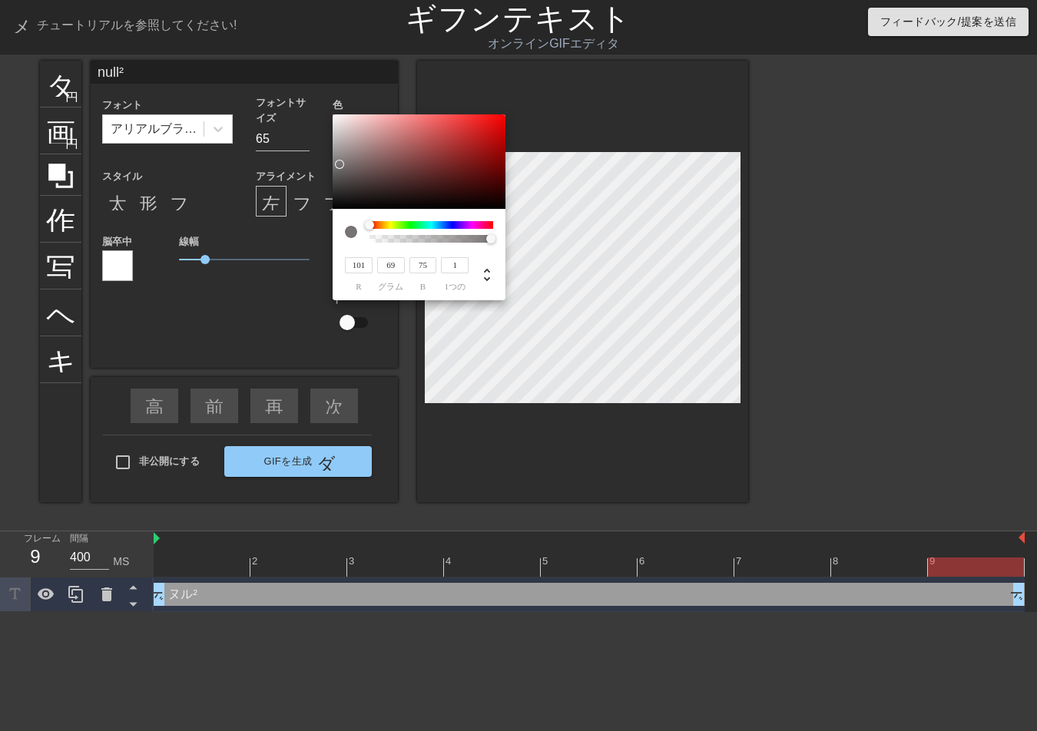
type input "95"
type input "0"
type input "2"
type input "60"
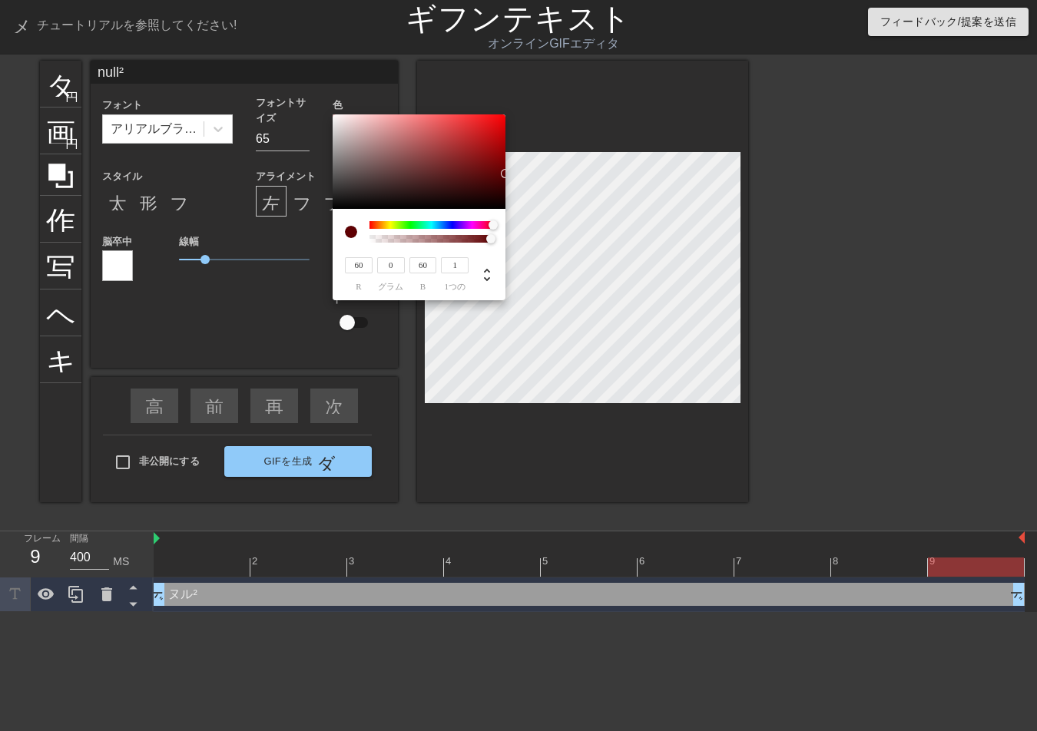
type input "128"
type input "124"
type input "87"
type input "132"
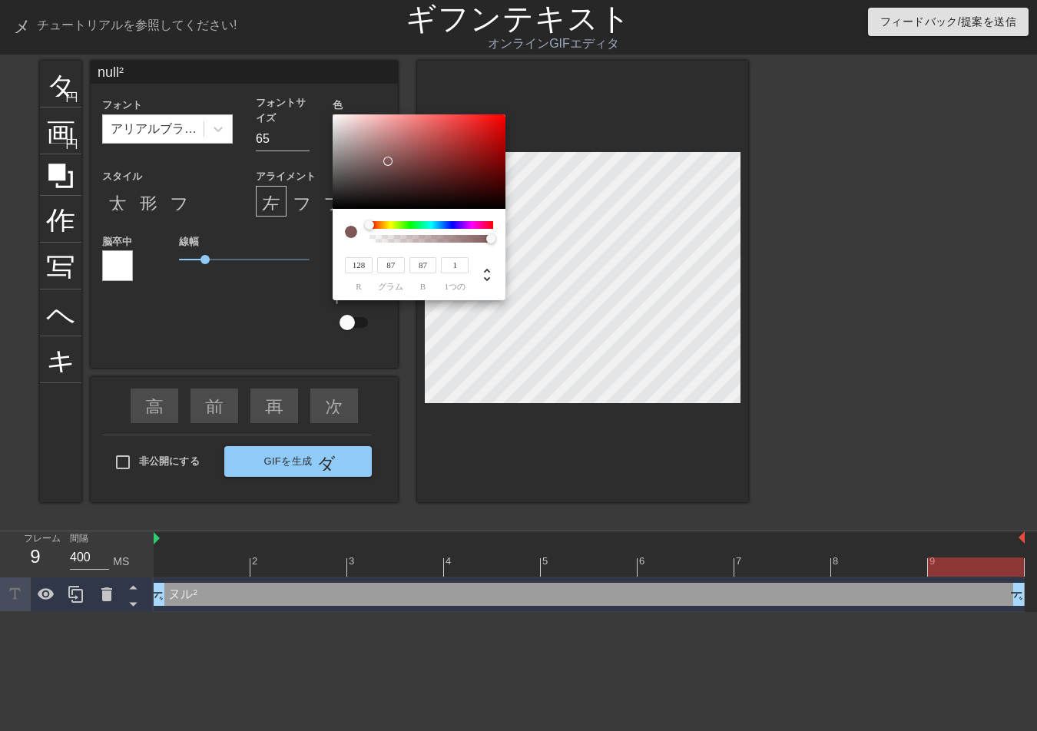
type input "132"
type input "130"
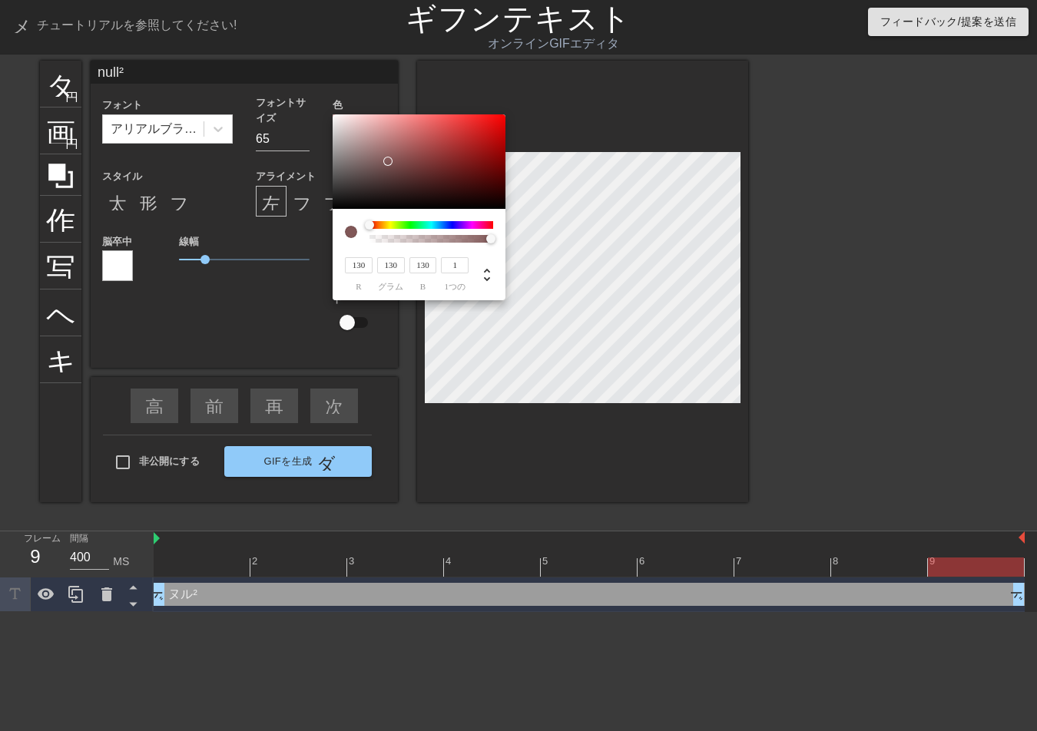
type input "118"
type input "93"
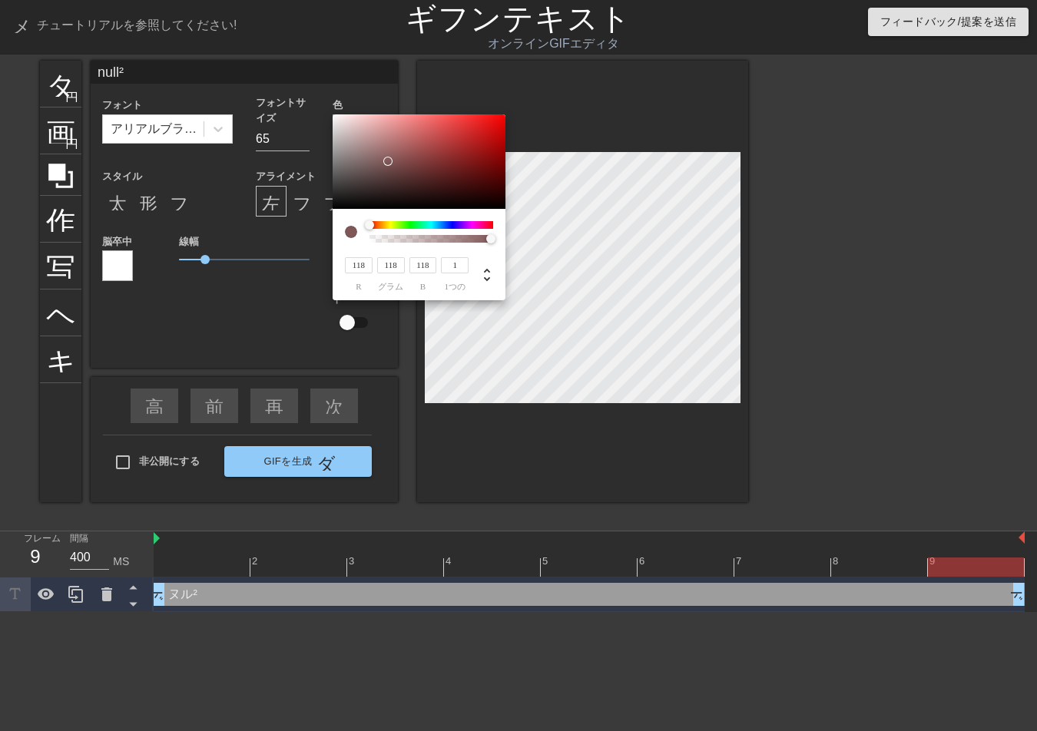
type input "93"
type input "75"
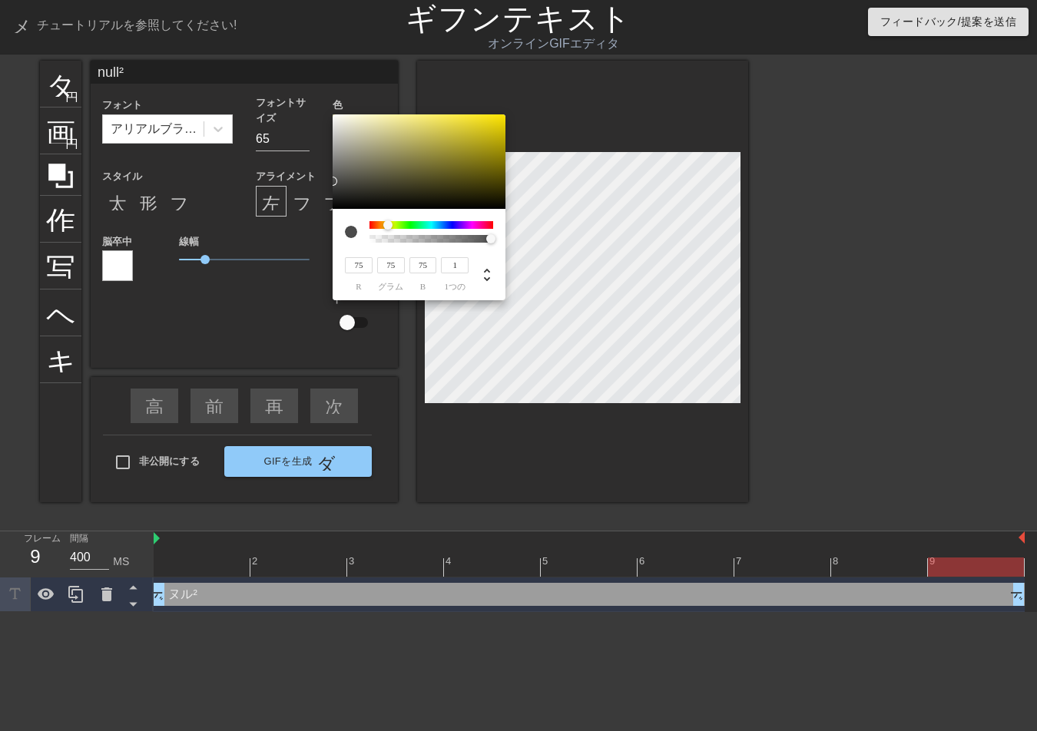
type input "50"
type input "49"
type input "45"
type input "43"
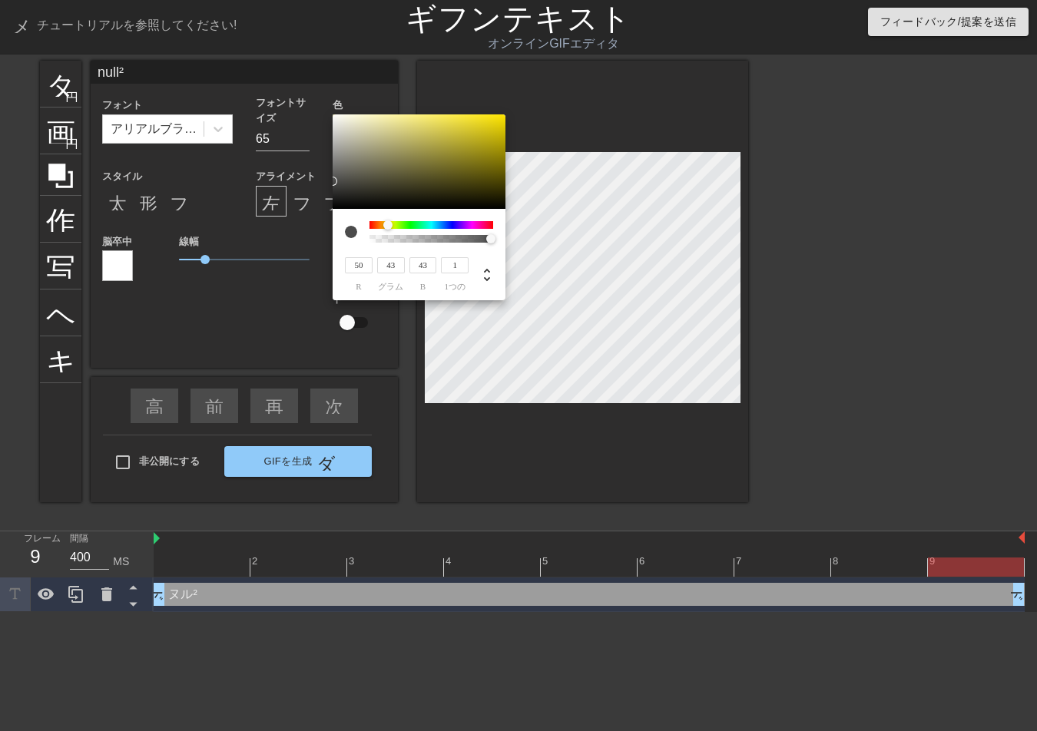
type input "60"
type input "55"
type input "62"
type input "59"
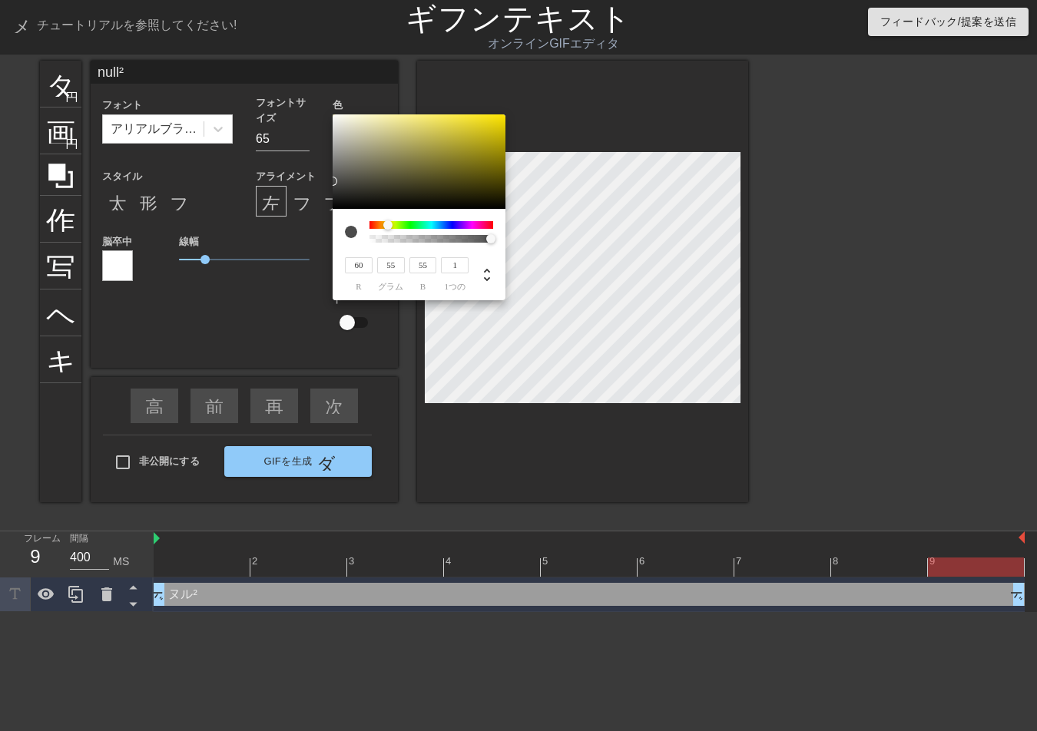
type input "59"
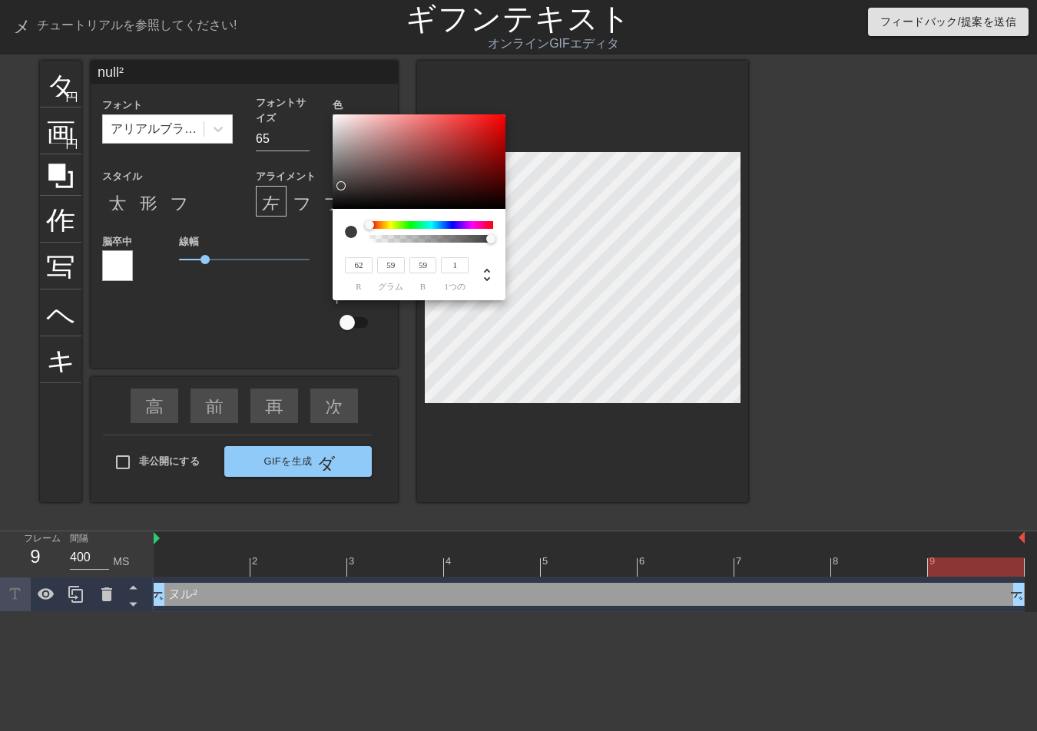
type input "7"
type input "62"
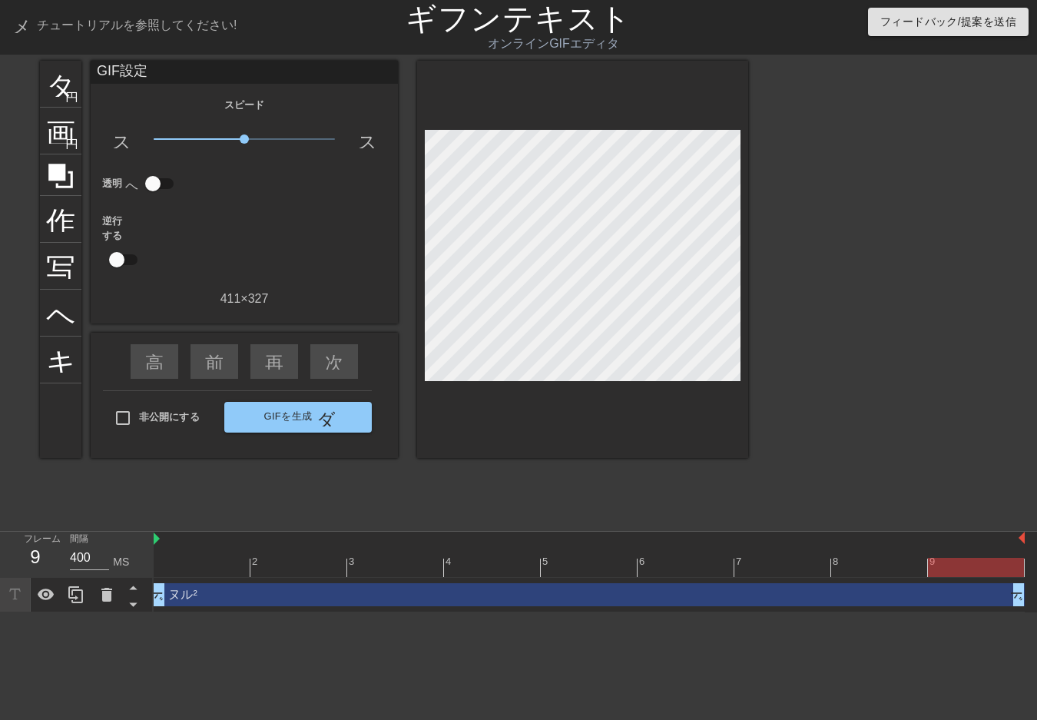
click at [874, 191] on div at bounding box center [882, 291] width 230 height 461
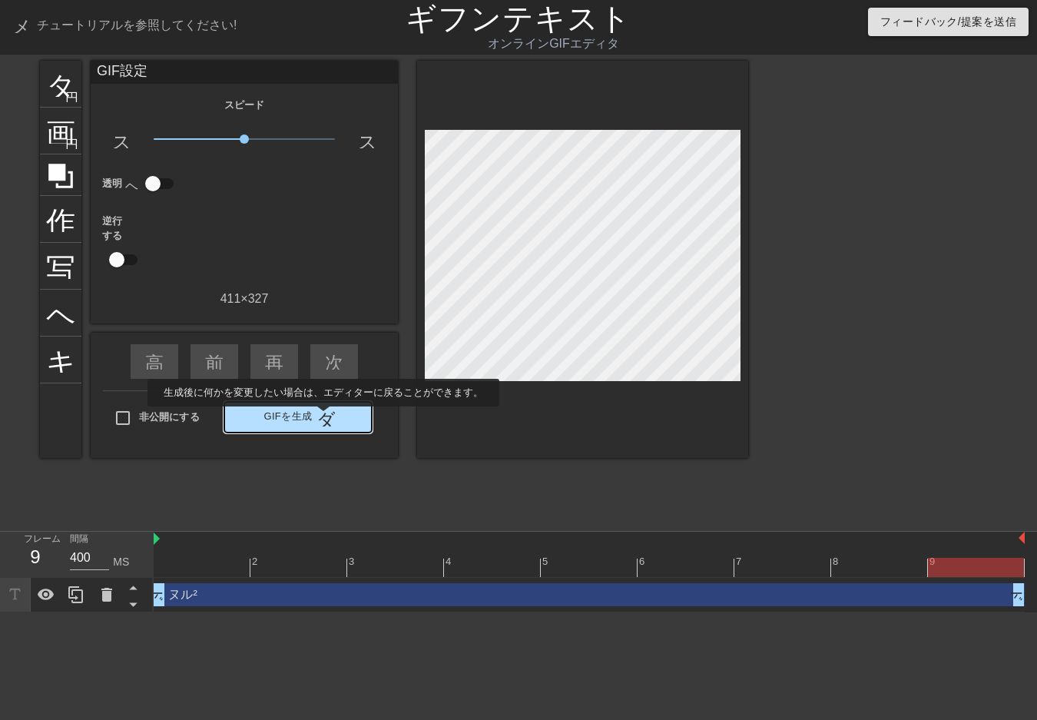
click at [323, 417] on font "ダブルアロー" at bounding box center [374, 417] width 114 height 18
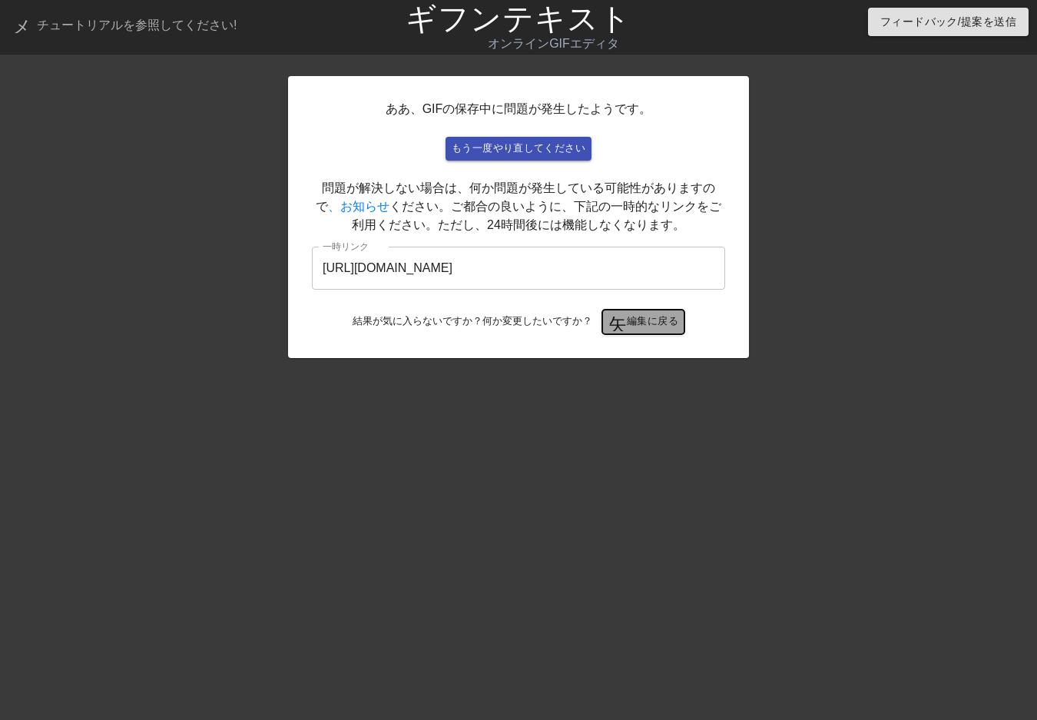
click at [652, 329] on font "編集に戻る" at bounding box center [652, 322] width 51 height 18
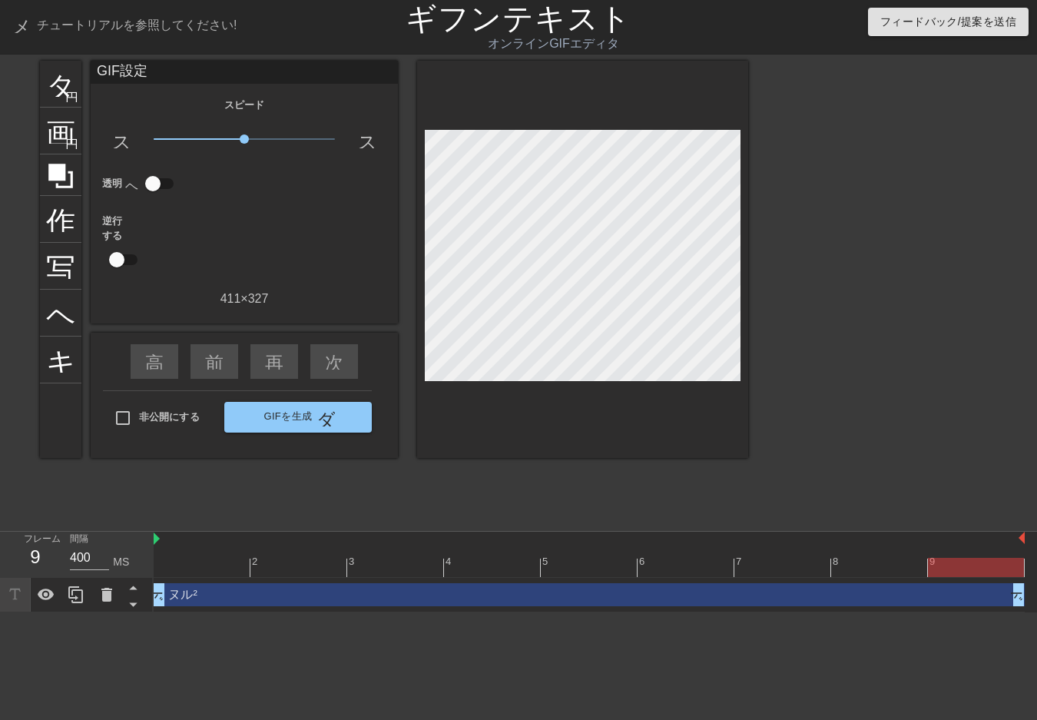
click at [681, 451] on div at bounding box center [582, 259] width 331 height 397
click at [205, 138] on span "1.00倍" at bounding box center [245, 139] width 182 height 18
click at [259, 139] on span "x0.372" at bounding box center [245, 139] width 182 height 18
click at [279, 411] on font "GIFを生成" at bounding box center [288, 416] width 48 height 12
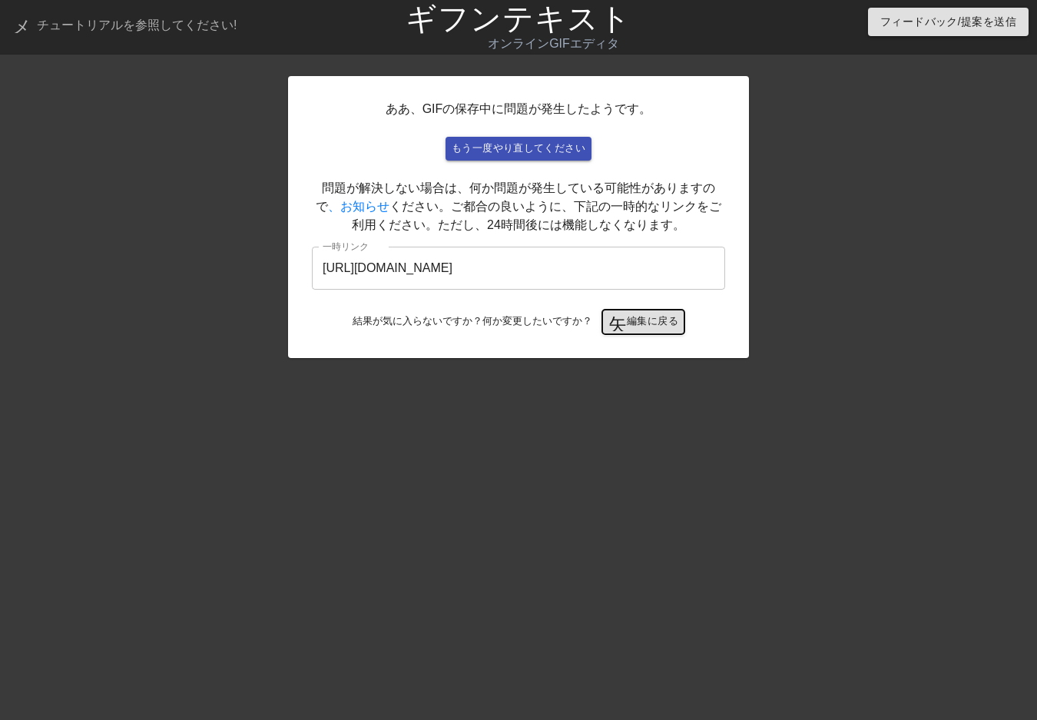
click at [652, 324] on font "編集に戻る" at bounding box center [652, 321] width 51 height 12
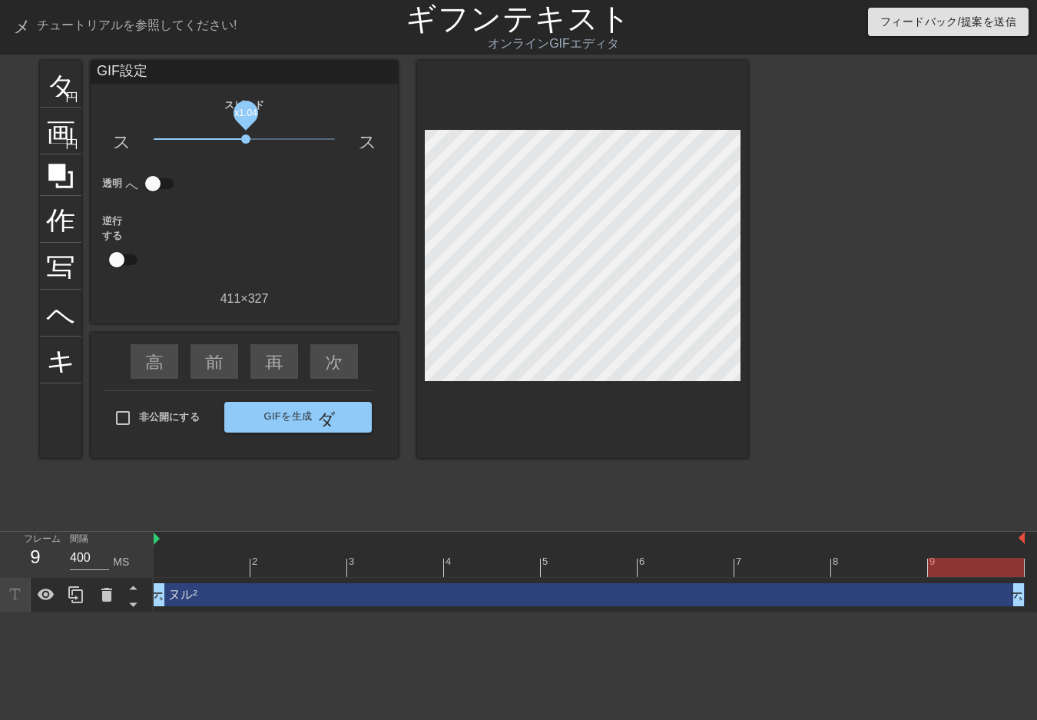
drag, startPoint x: 227, startPoint y: 138, endPoint x: 245, endPoint y: 143, distance: 19.0
click at [245, 143] on span "x1.04" at bounding box center [245, 139] width 182 height 18
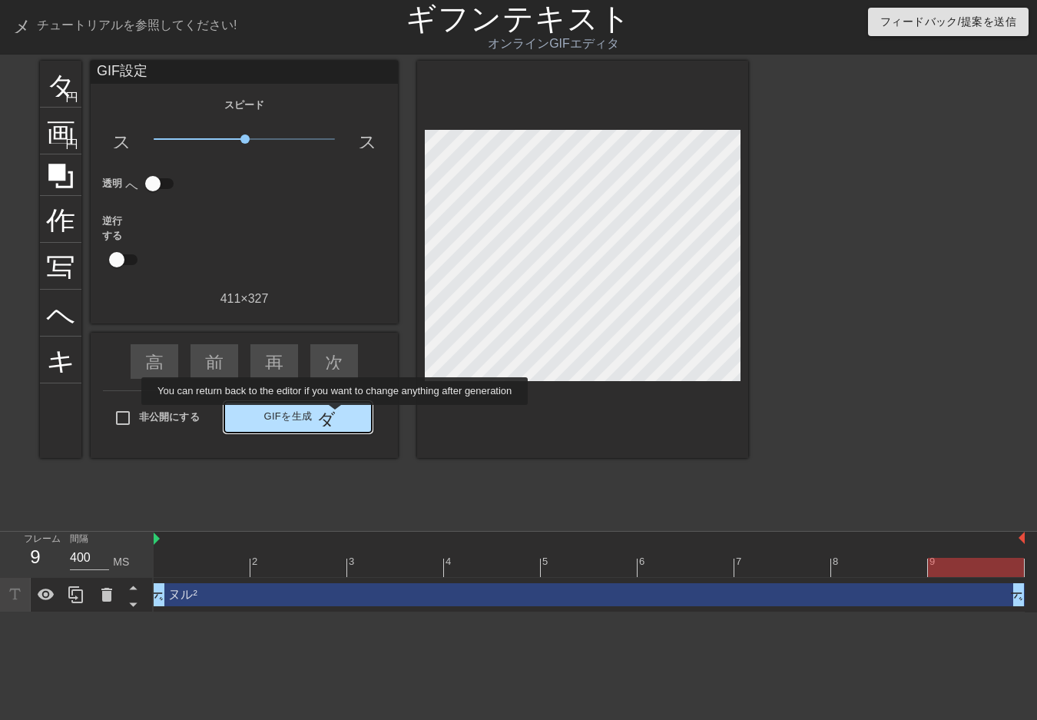
click at [332, 414] on font "ダブルアロー" at bounding box center [374, 417] width 114 height 18
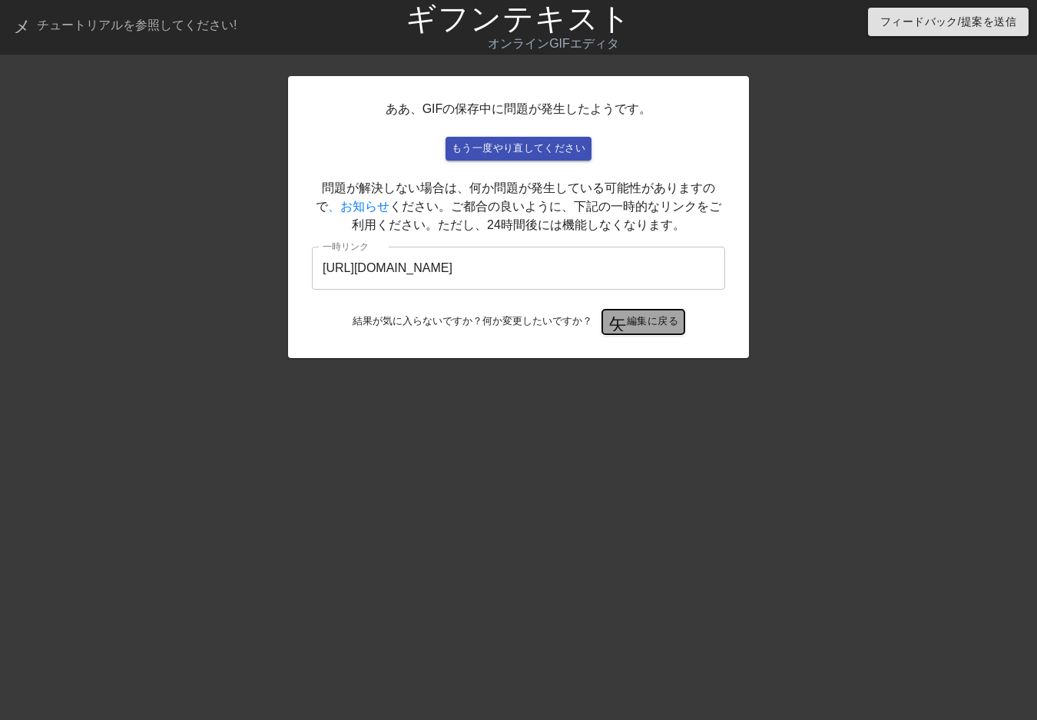
click at [631, 324] on font "編集に戻る" at bounding box center [652, 321] width 51 height 12
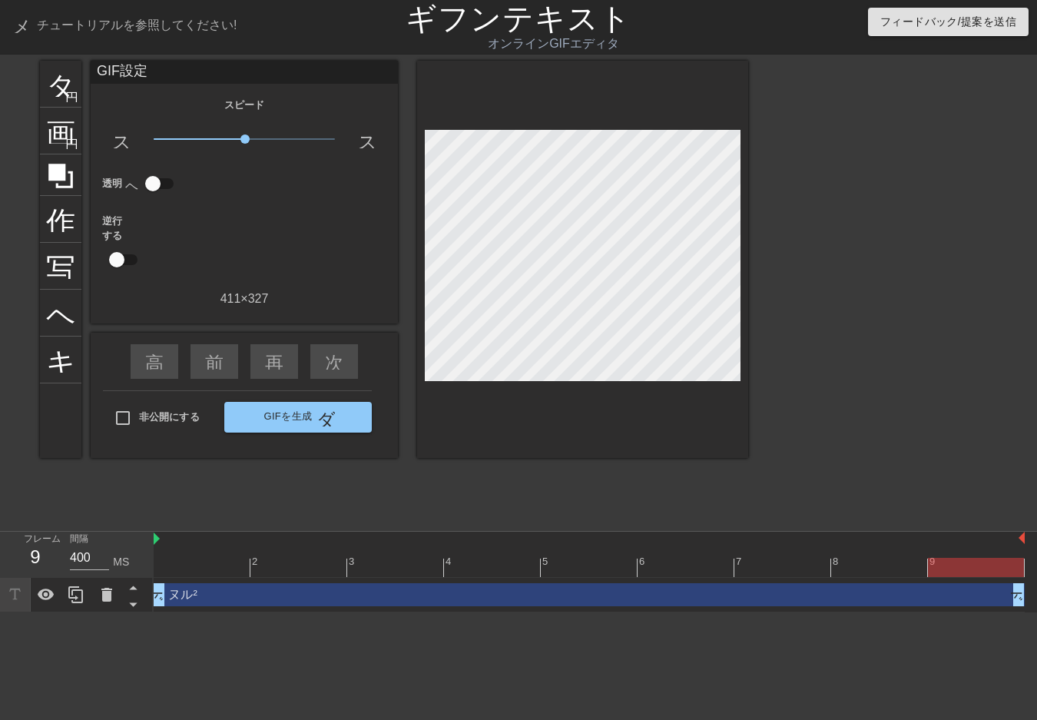
click at [823, 220] on div at bounding box center [882, 291] width 230 height 461
click at [297, 418] on font "GIFを生成" at bounding box center [288, 416] width 48 height 12
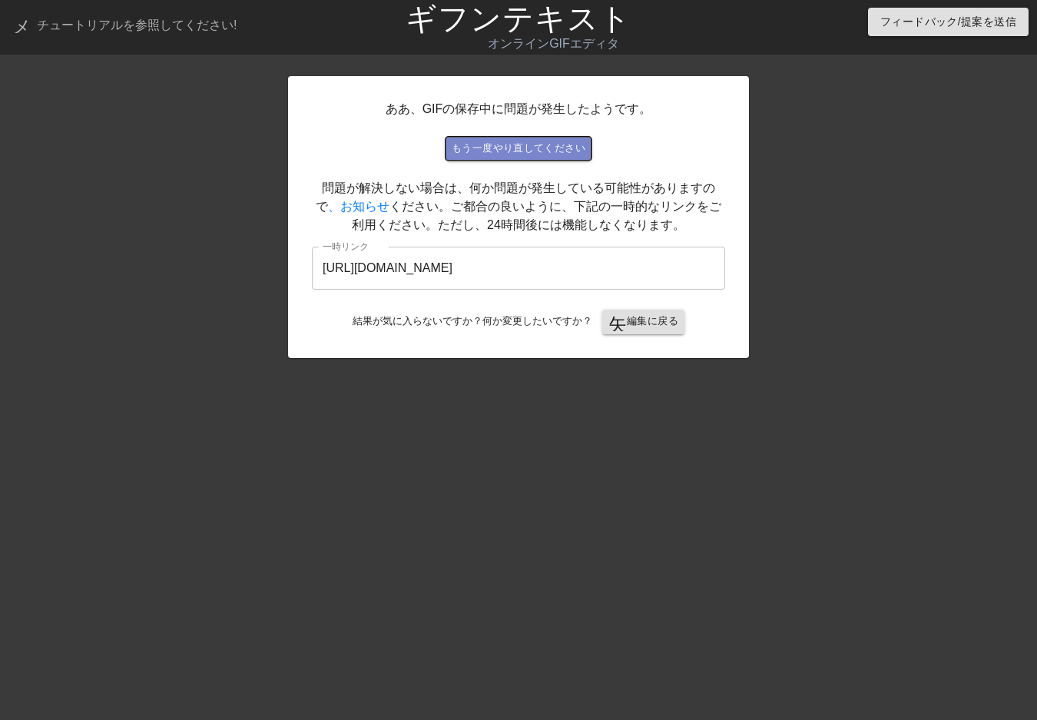
click at [570, 148] on font "もう一度やり直してください" at bounding box center [519, 148] width 134 height 12
click at [622, 316] on font "矢印" at bounding box center [627, 322] width 37 height 18
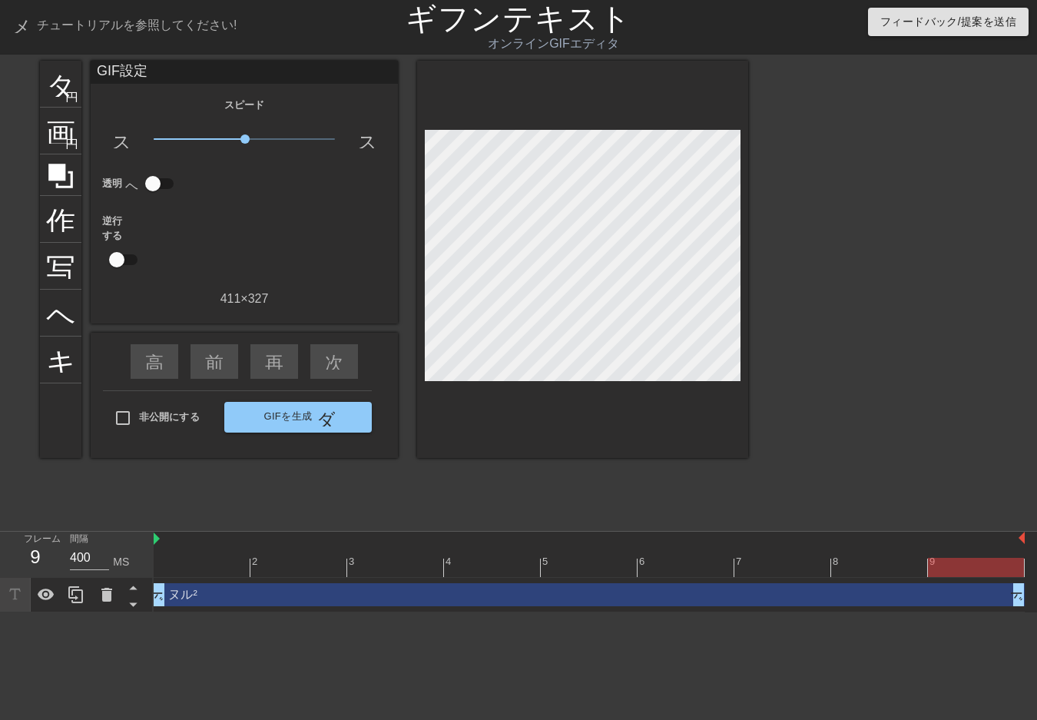
click at [870, 227] on div at bounding box center [882, 291] width 230 height 461
click at [794, 178] on div at bounding box center [882, 291] width 230 height 461
click at [64, 304] on font "ヘルプ" at bounding box center [91, 311] width 90 height 29
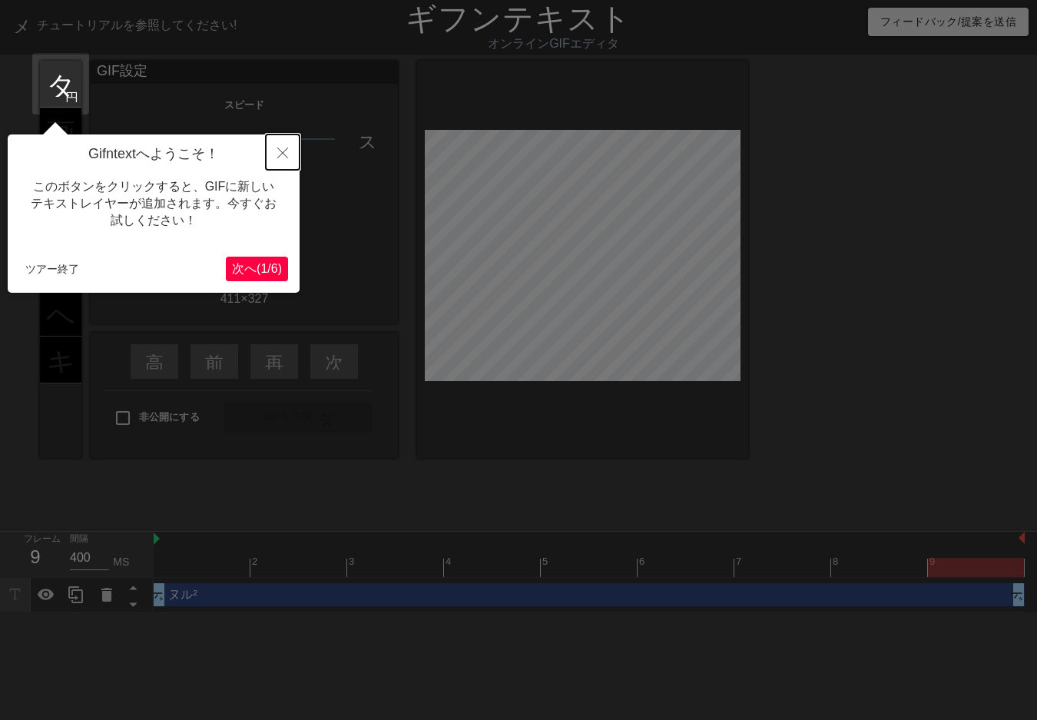
click at [286, 155] on icon "近い" at bounding box center [282, 153] width 11 height 11
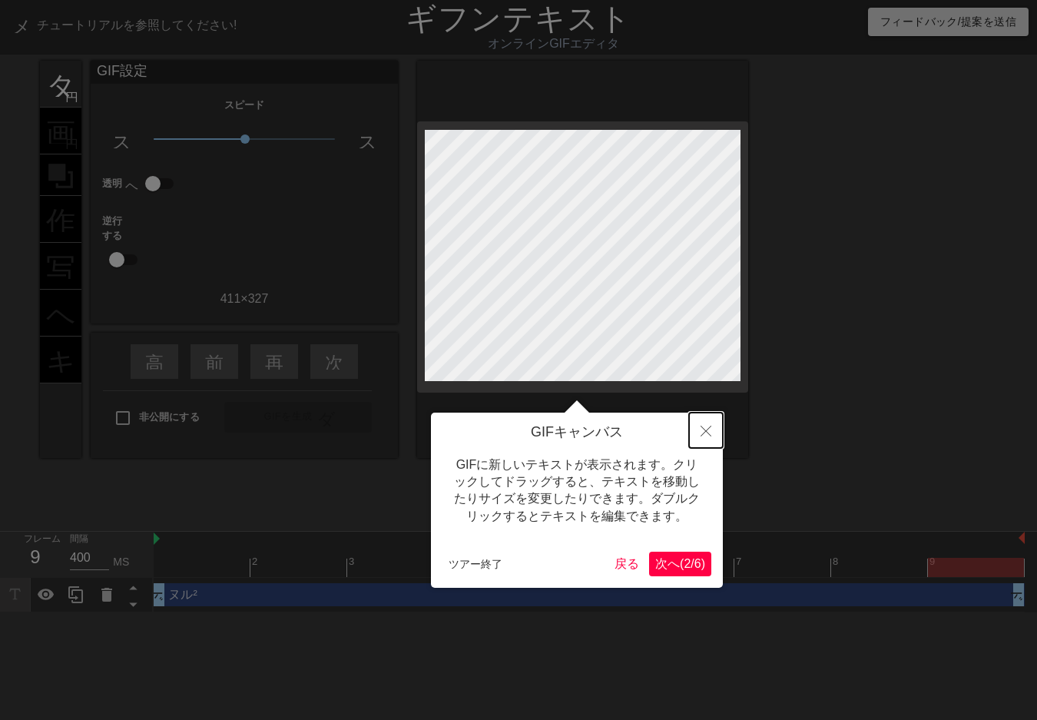
click at [712, 426] on button "近い" at bounding box center [706, 430] width 34 height 35
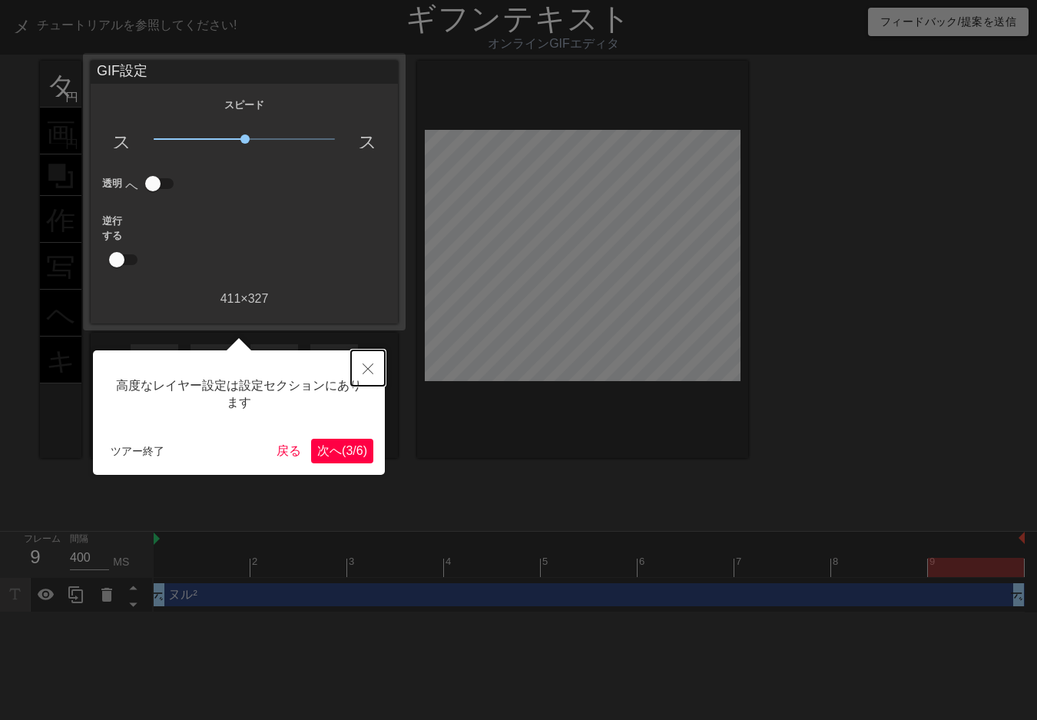
click at [364, 363] on button "近い" at bounding box center [368, 367] width 34 height 35
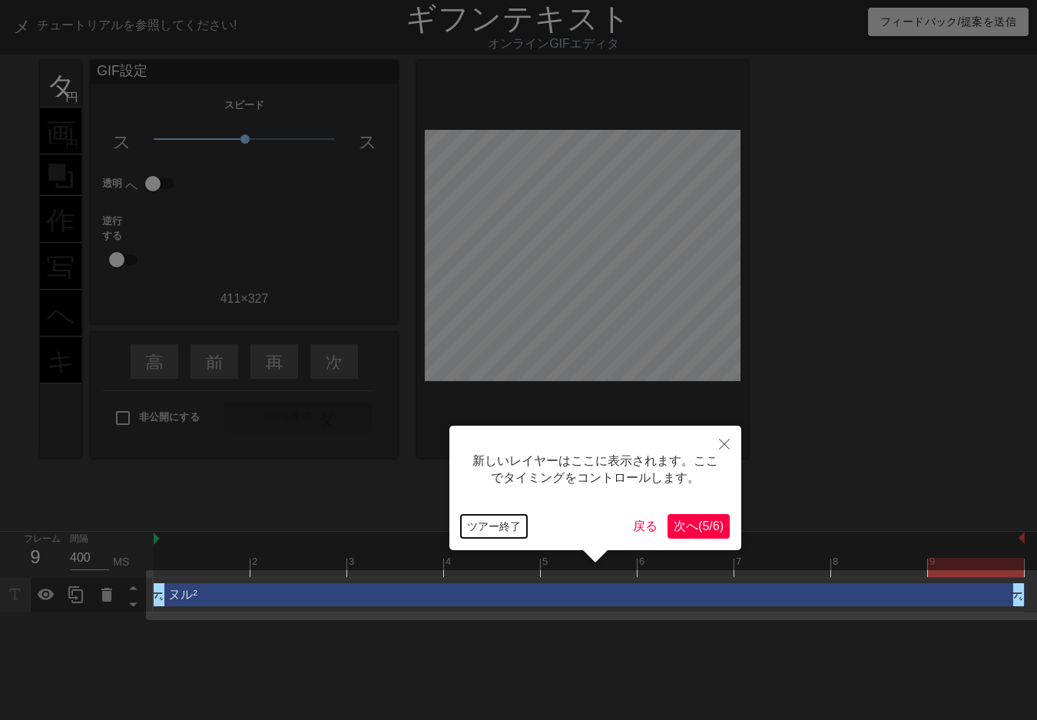
click at [503, 526] on font "ツアー終了" at bounding box center [494, 526] width 54 height 12
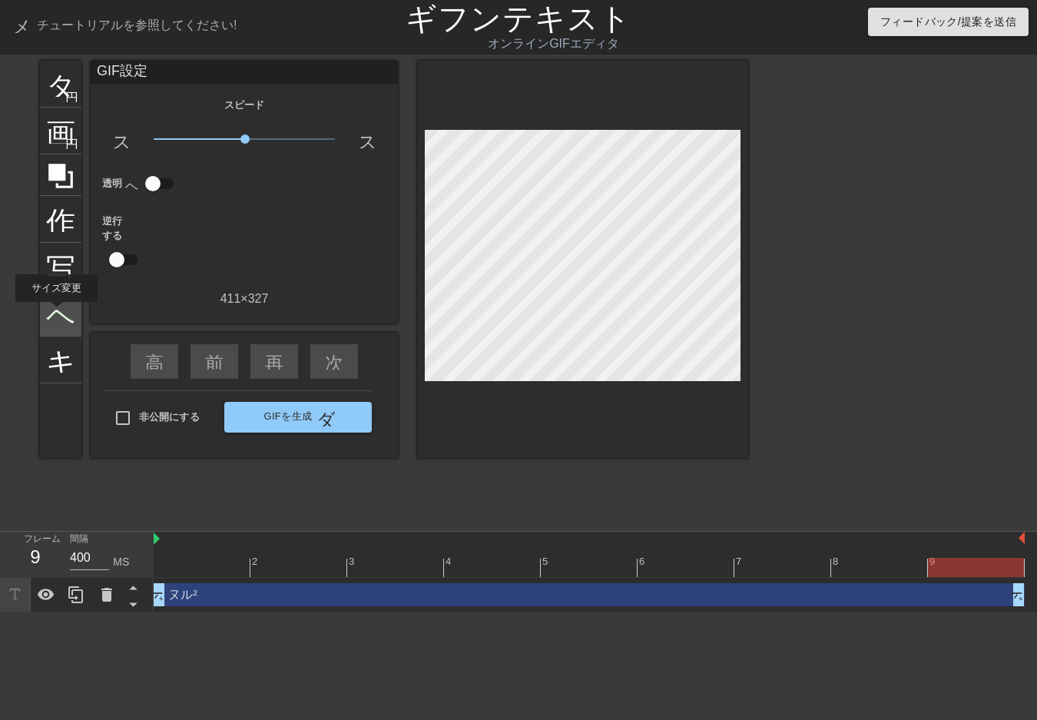
click at [56, 313] on font "ヘルプ" at bounding box center [91, 311] width 90 height 29
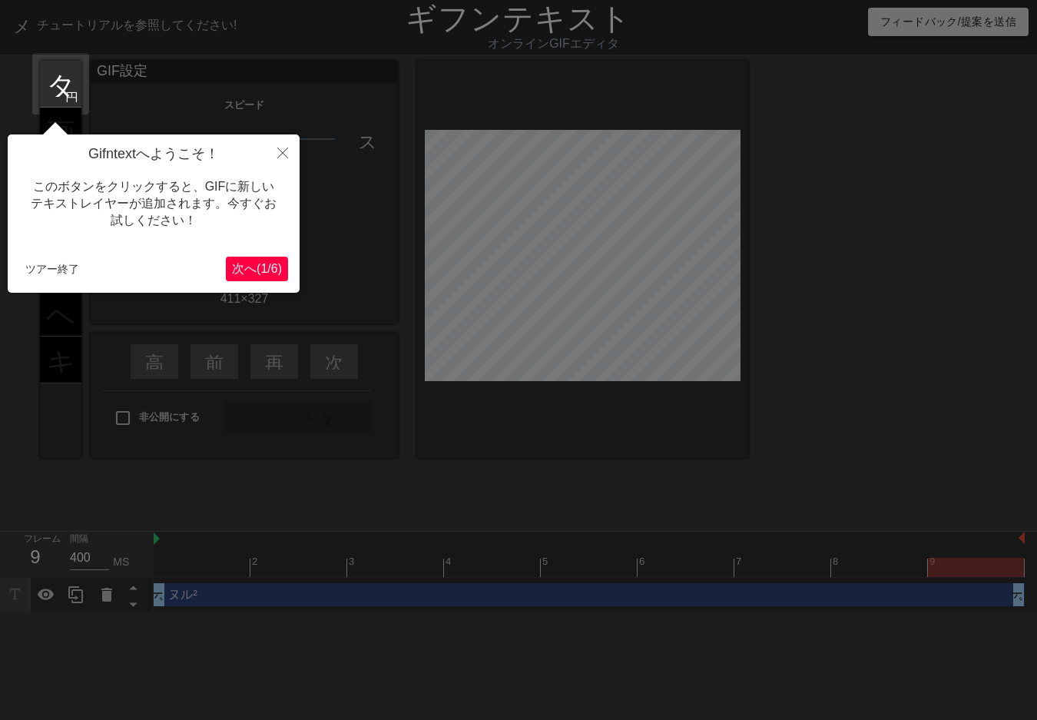
click at [267, 262] on font "/" at bounding box center [268, 268] width 3 height 13
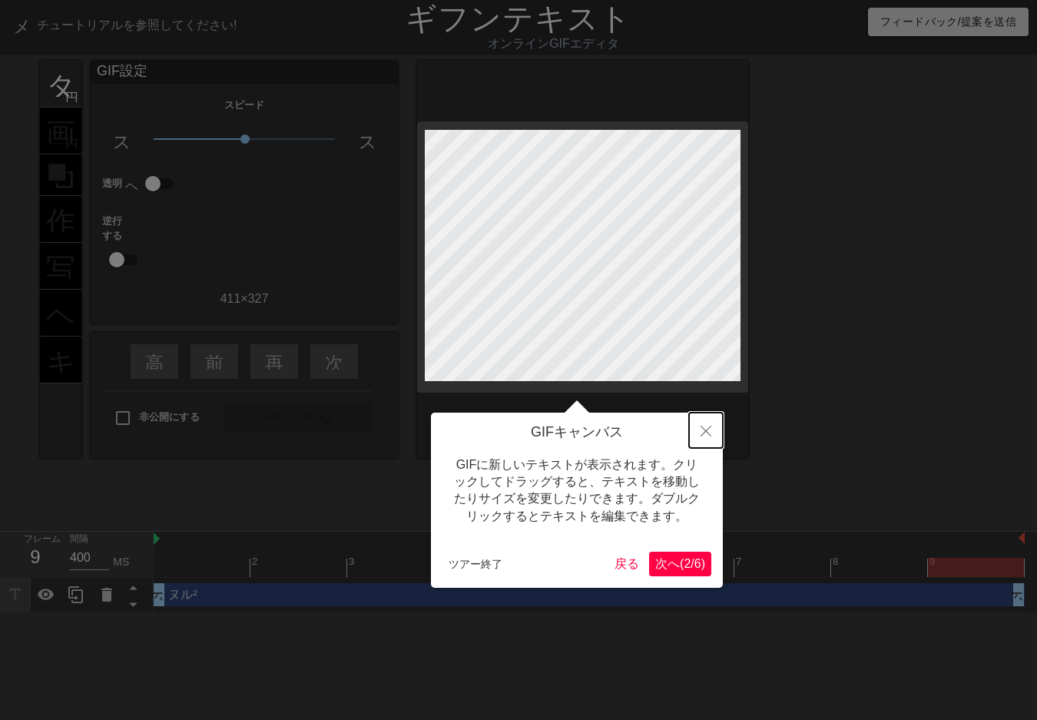
click at [712, 429] on button "近い" at bounding box center [706, 430] width 34 height 35
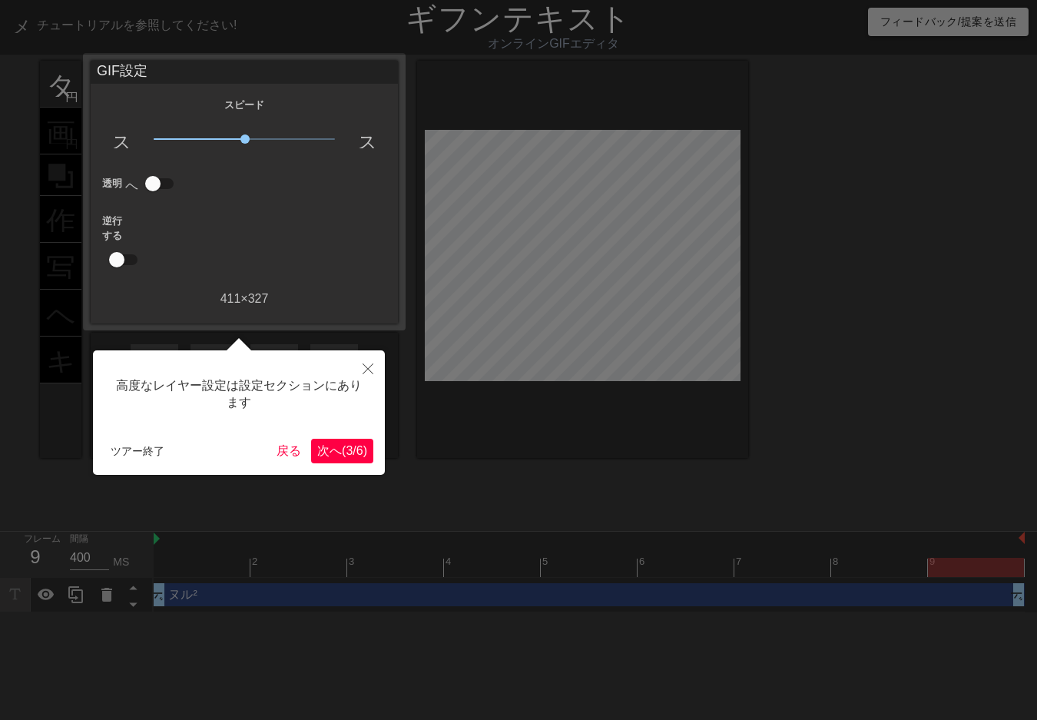
click at [342, 444] on font "(" at bounding box center [344, 450] width 4 height 13
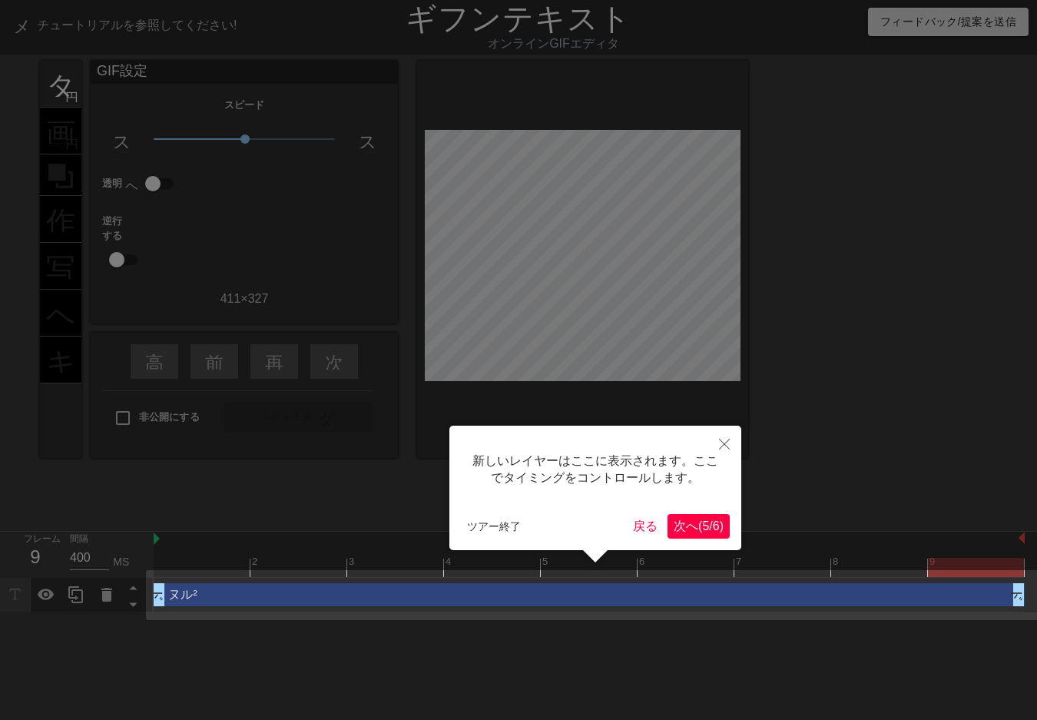
click at [674, 522] on font "次へ" at bounding box center [686, 525] width 25 height 13
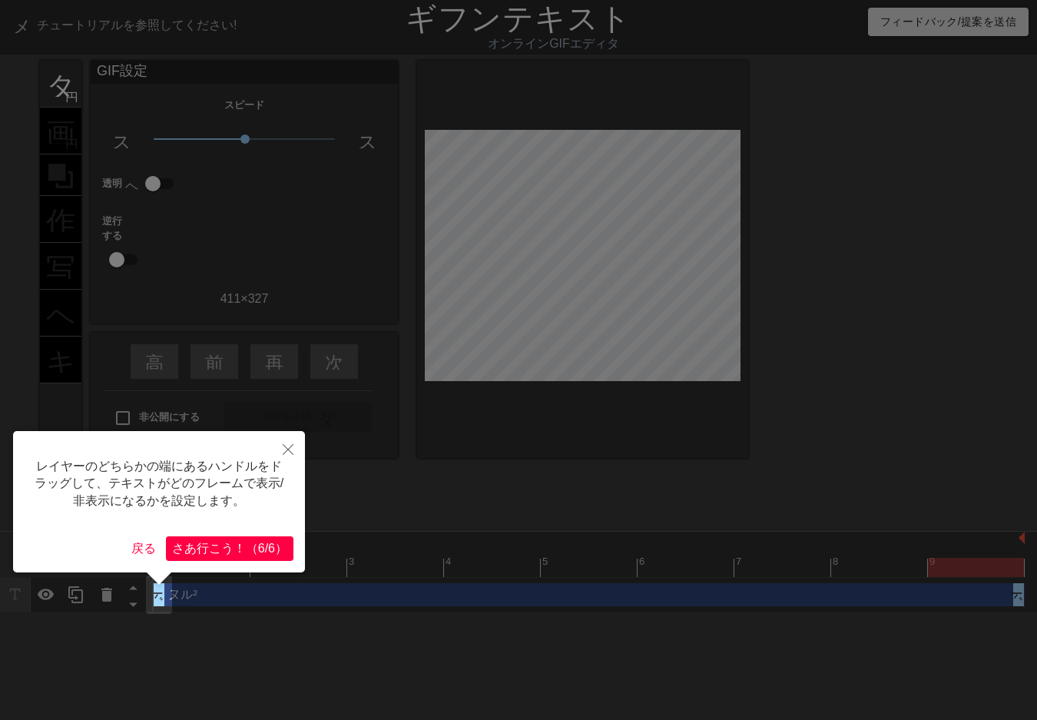
click at [266, 534] on div "レイヤーのどちらかの端にあるハンドルをドラッグして、テキストがどのフレームで表示/非表示になるかを設定します。 戻る さあ行こ う ！ （ 6/6 ）" at bounding box center [159, 501] width 292 height 141
click at [267, 542] on font "6/6" at bounding box center [266, 548] width 17 height 13
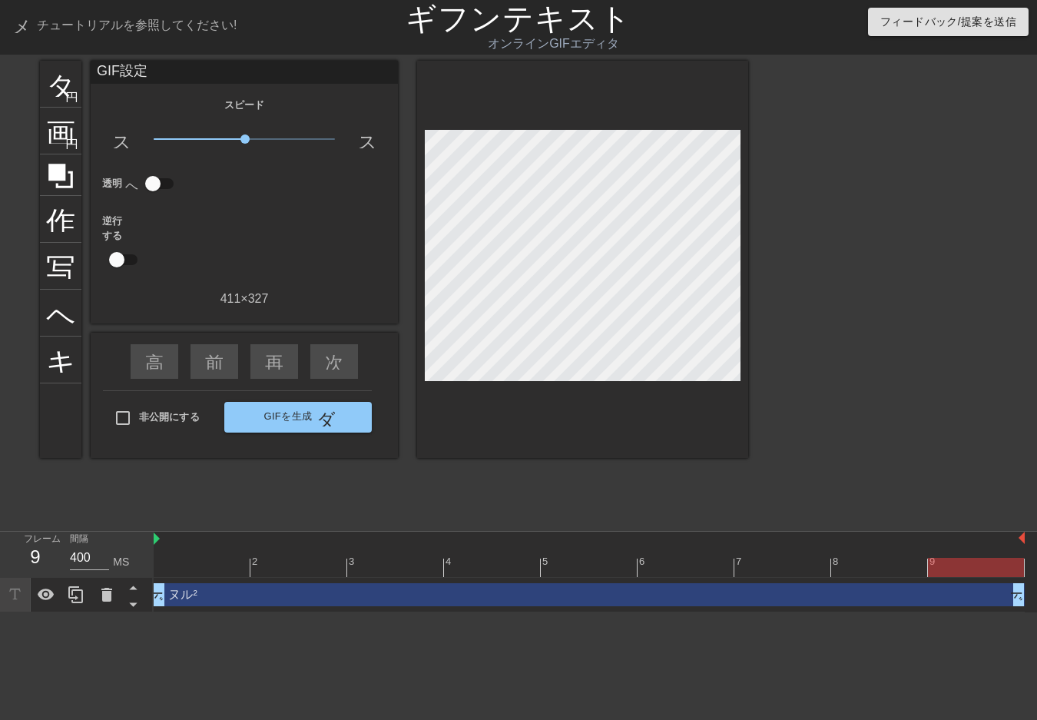
click at [744, 219] on div at bounding box center [582, 259] width 331 height 397
click at [62, 261] on font "写真サイズを選択" at bounding box center [164, 264] width 237 height 29
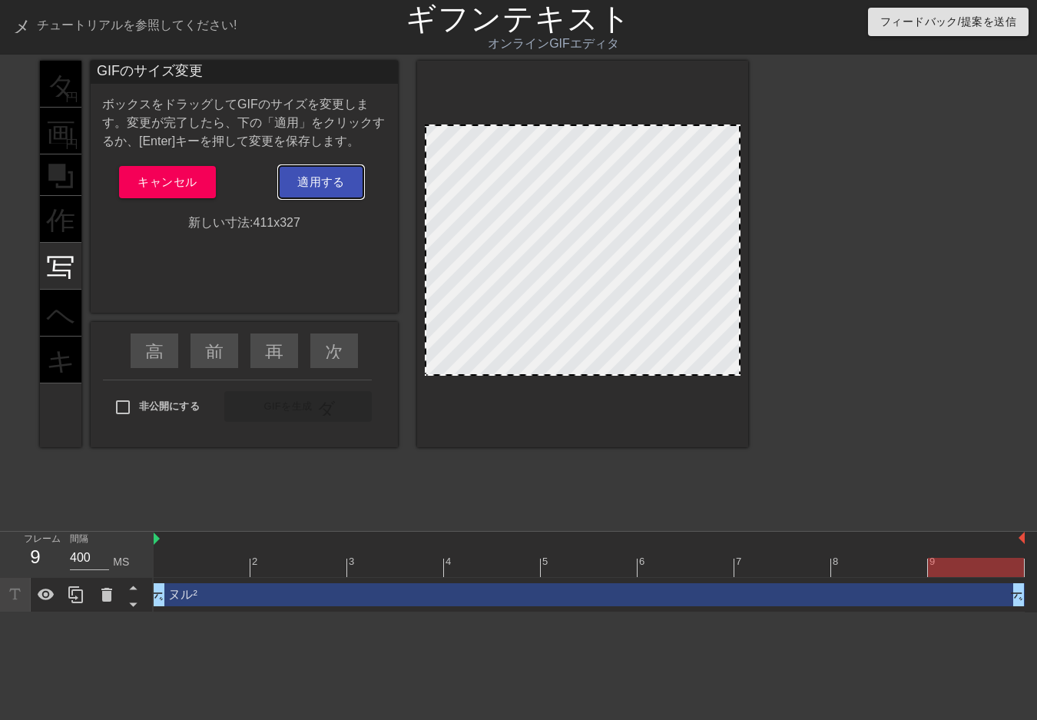
click at [302, 186] on font "適用する" at bounding box center [321, 181] width 48 height 13
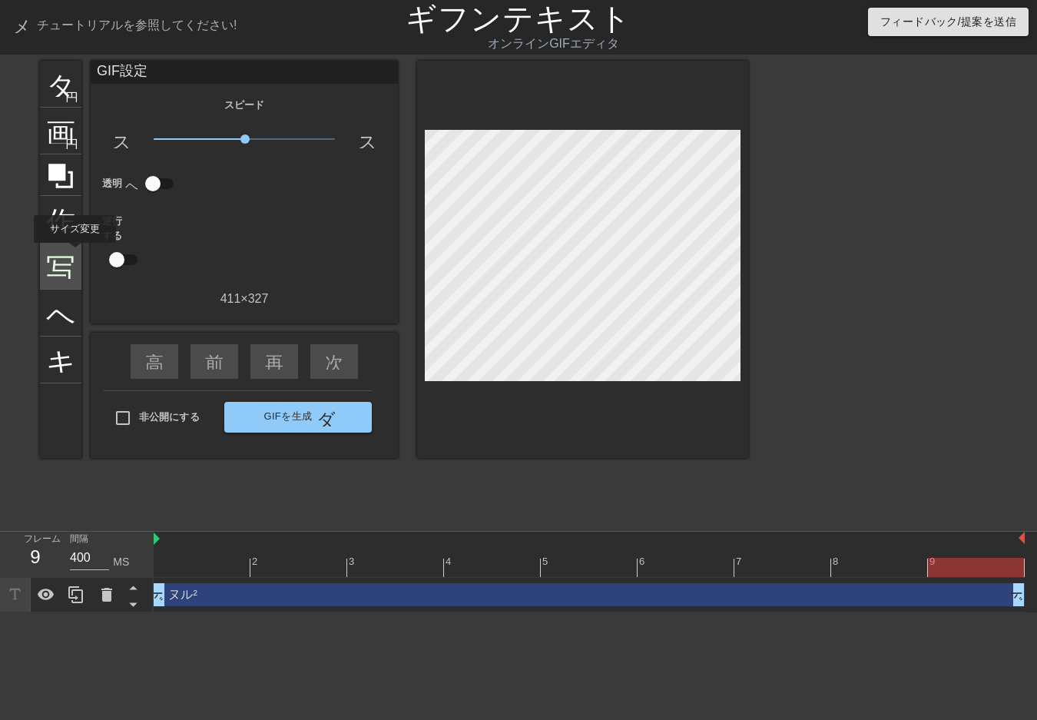
click at [64, 254] on font "写真サイズを選択" at bounding box center [164, 264] width 237 height 29
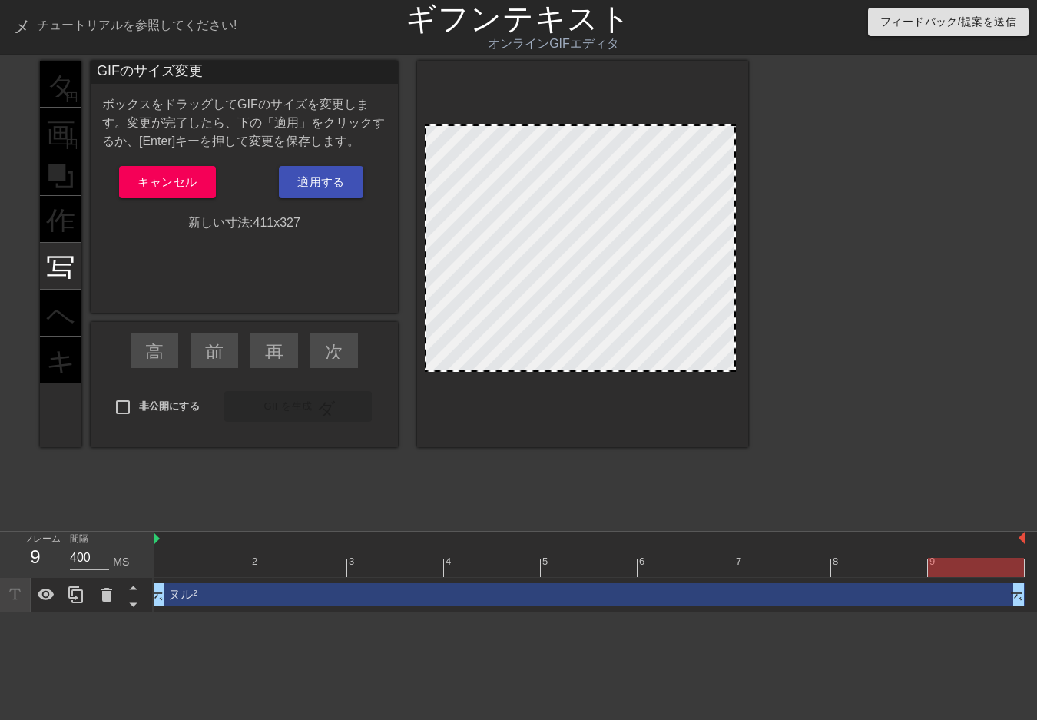
click at [735, 219] on div at bounding box center [735, 248] width 8 height 244
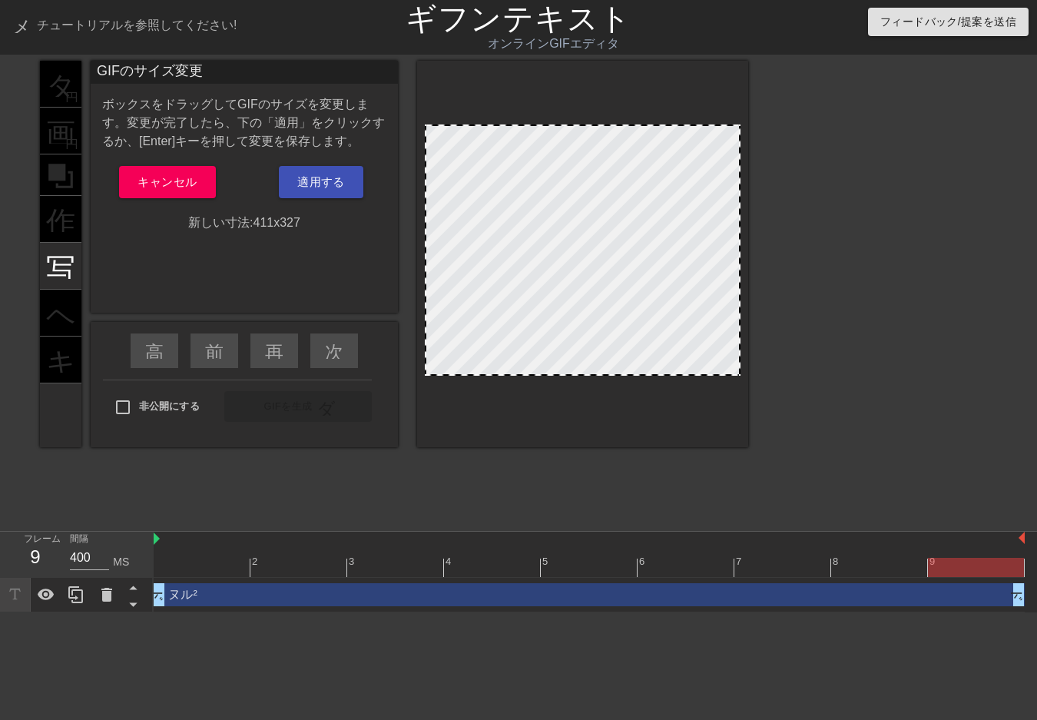
click at [741, 229] on div at bounding box center [582, 254] width 331 height 386
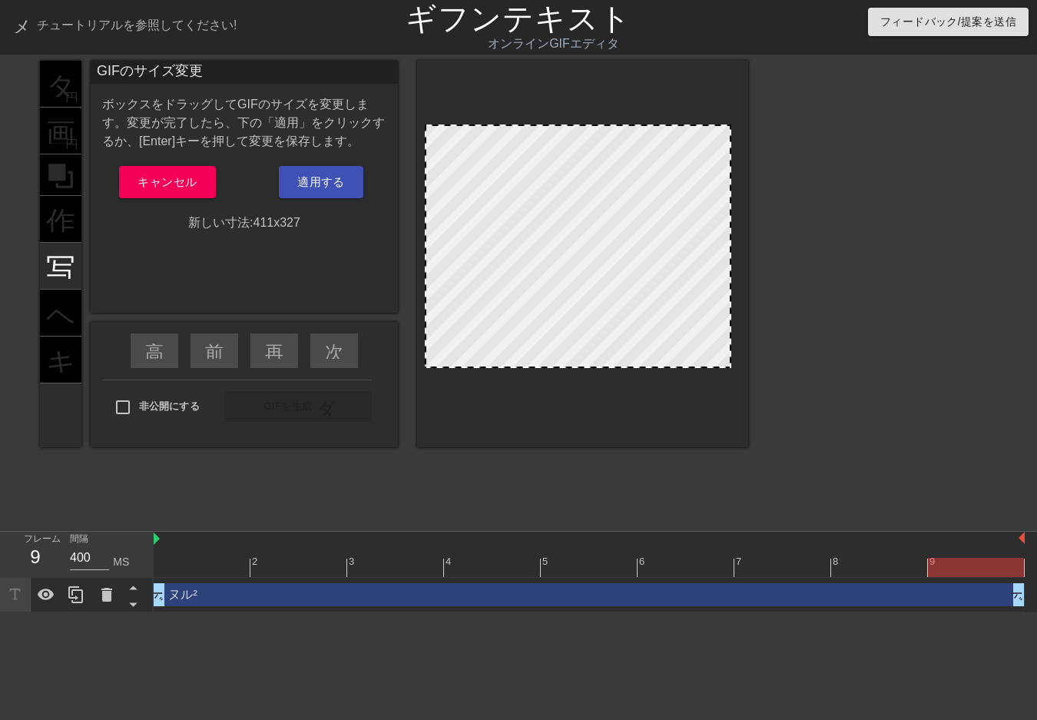
drag, startPoint x: 737, startPoint y: 371, endPoint x: 727, endPoint y: 350, distance: 23.0
click at [303, 181] on font "適用する" at bounding box center [321, 181] width 48 height 13
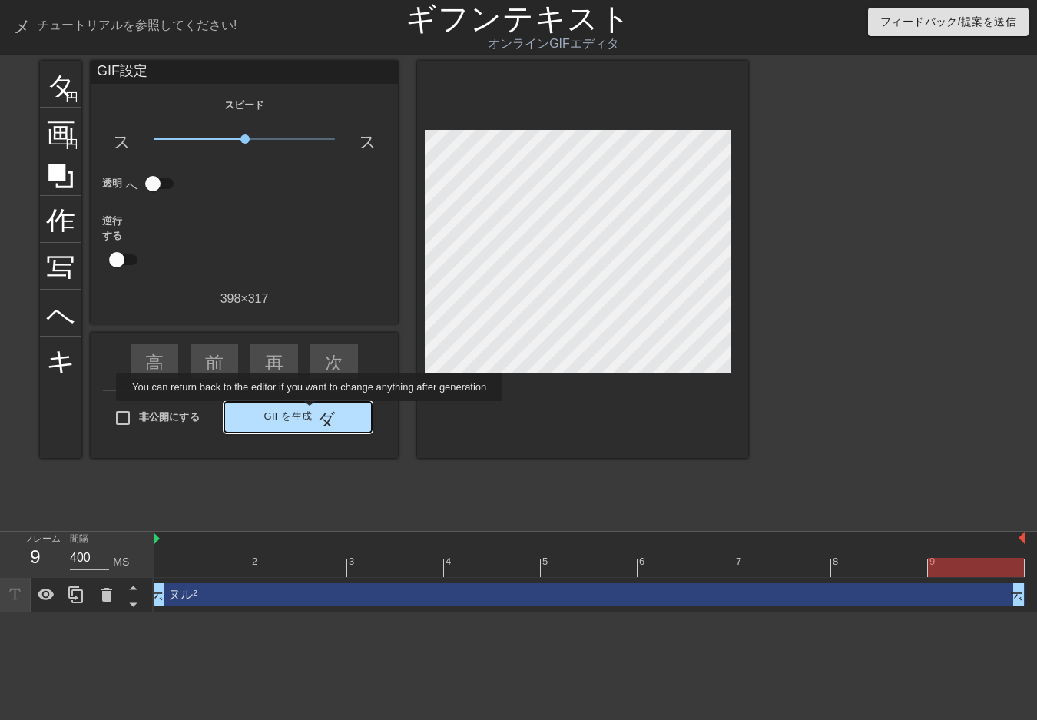
click at [311, 412] on font "GIFを生成" at bounding box center [288, 416] width 48 height 12
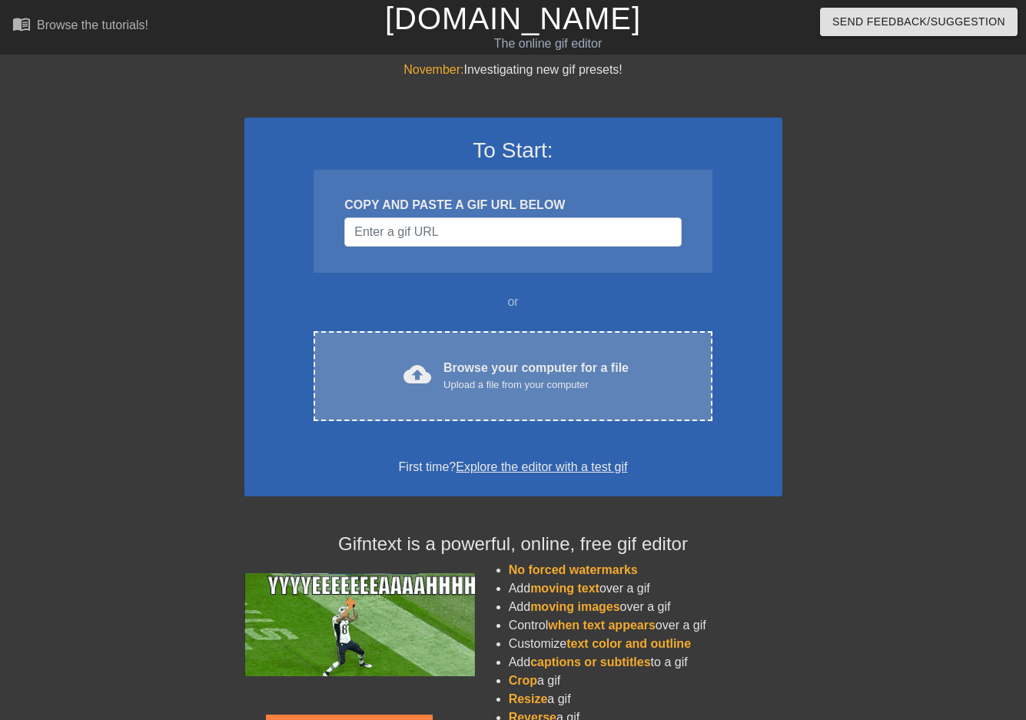
click at [419, 374] on span "cloud_upload" at bounding box center [417, 374] width 28 height 28
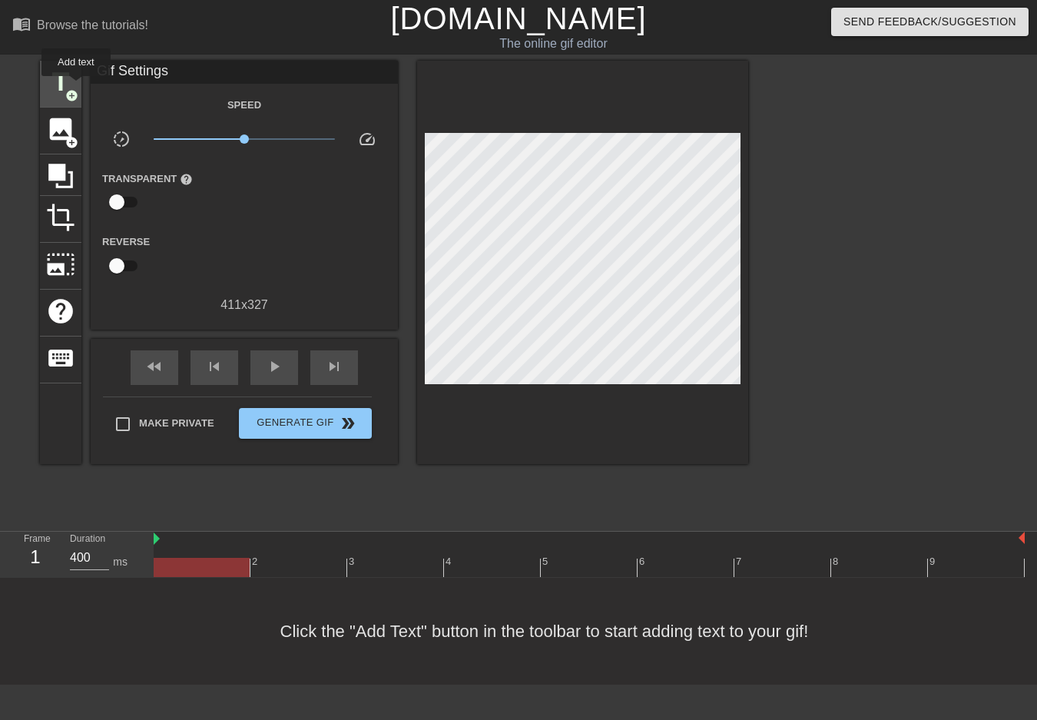
click at [71, 86] on span "title" at bounding box center [60, 82] width 29 height 29
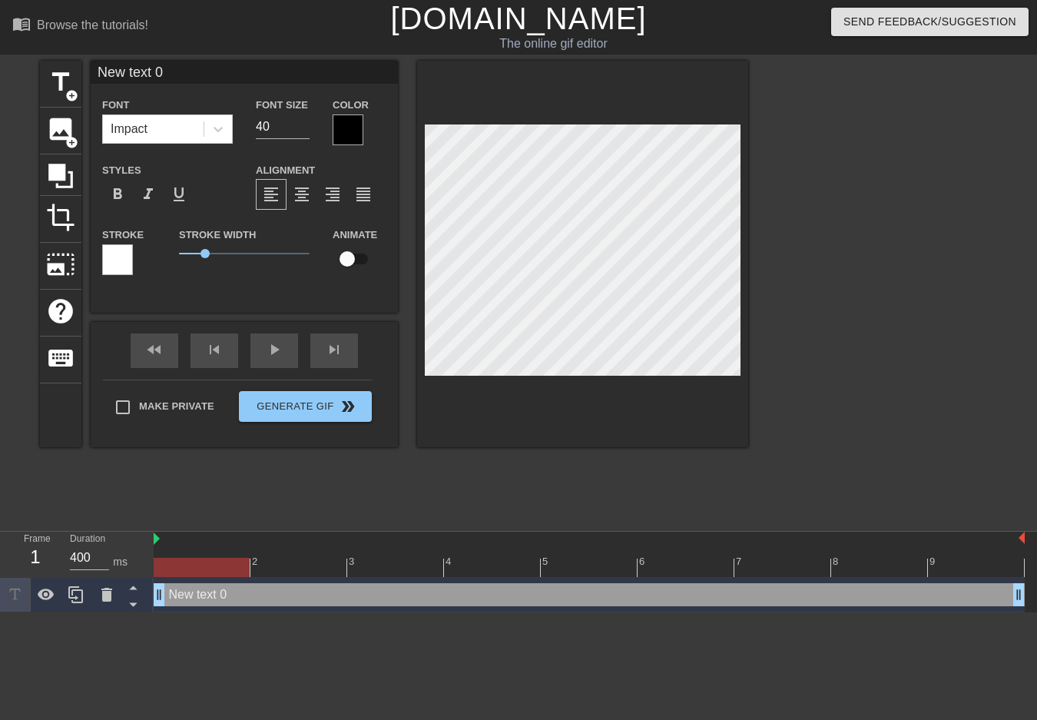
scroll to position [2, 5]
paste textarea "canva"
type input "canva"
type textarea "canva"
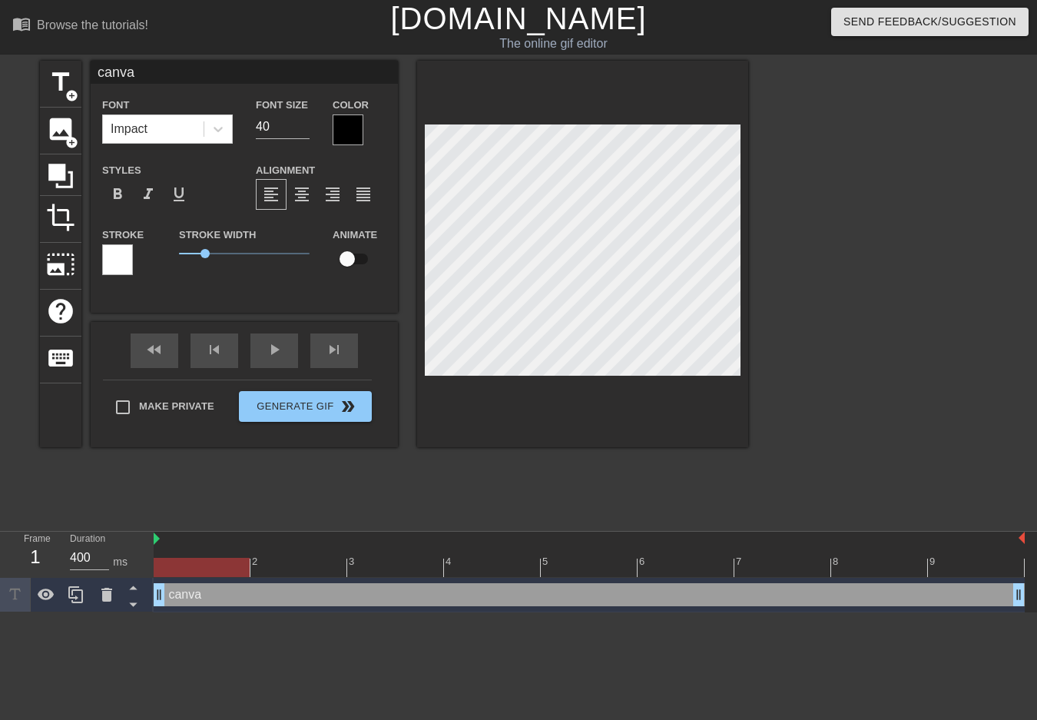
type input "canv"
type textarea "canv"
type input "can"
type textarea "can"
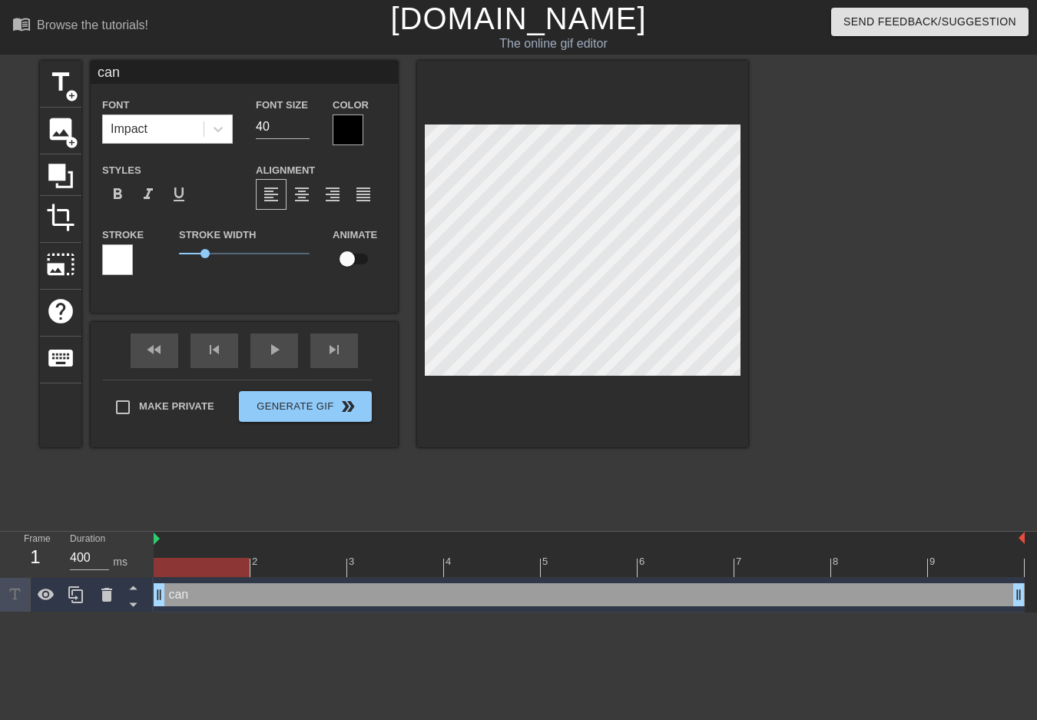
type input "ca"
type textarea "ca"
type input "c"
type textarea "c"
click at [165, 128] on div "Impact" at bounding box center [153, 129] width 101 height 28
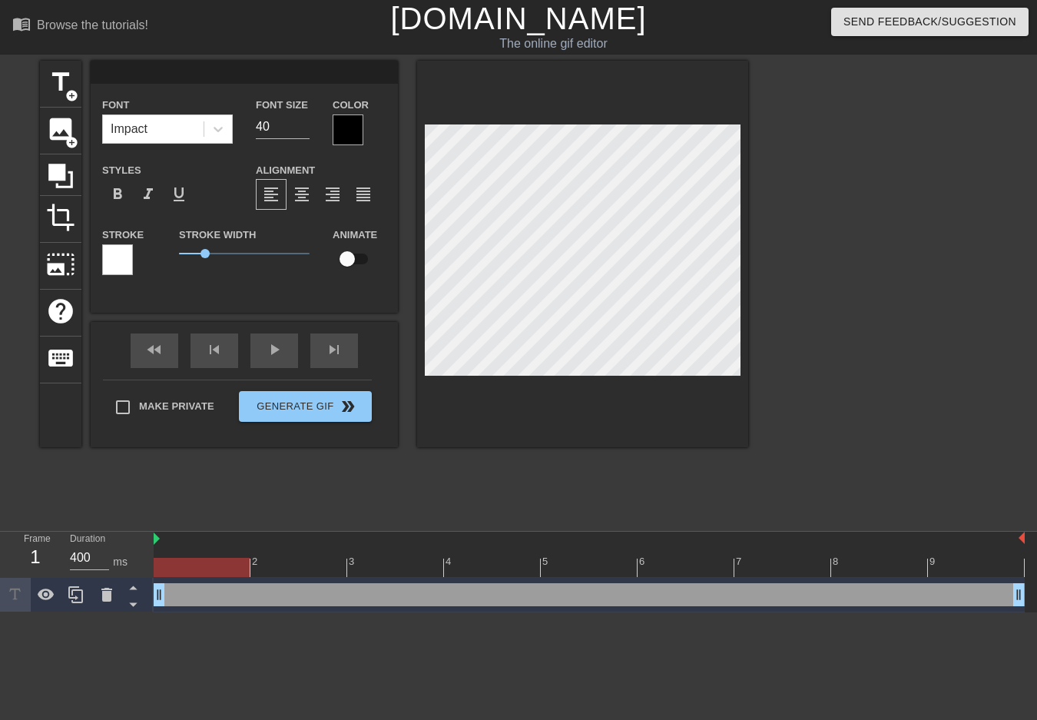
paste textarea "null²"
type input "null²"
type textarea "null²"
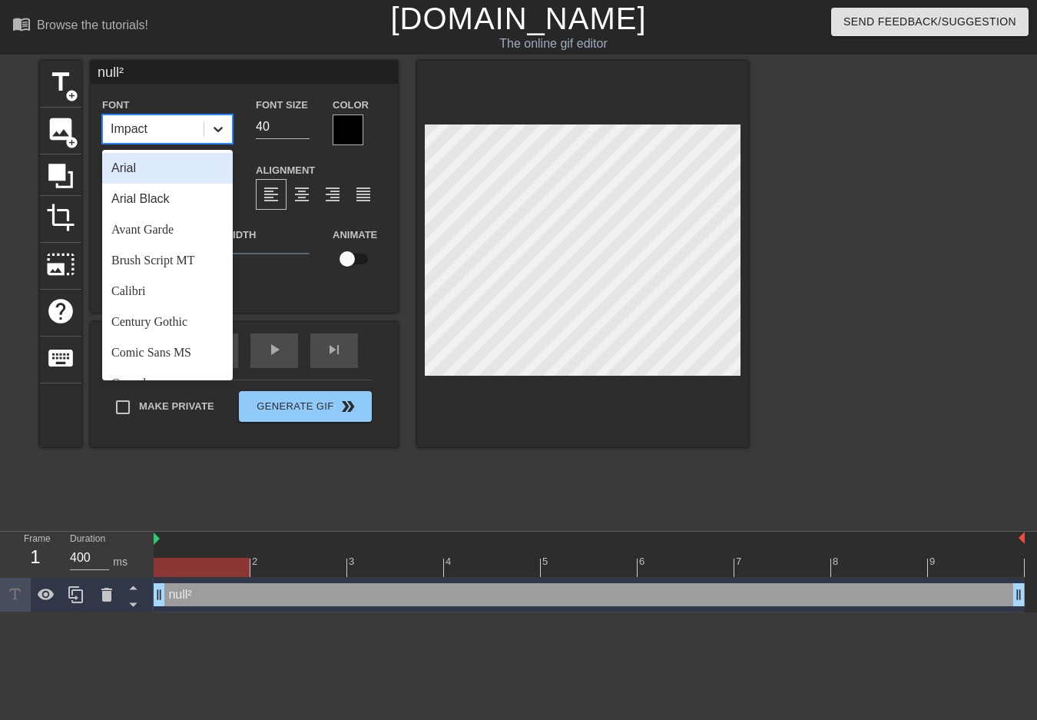
click at [215, 127] on icon at bounding box center [218, 129] width 9 height 5
click at [174, 204] on div "Arial Black" at bounding box center [167, 199] width 131 height 31
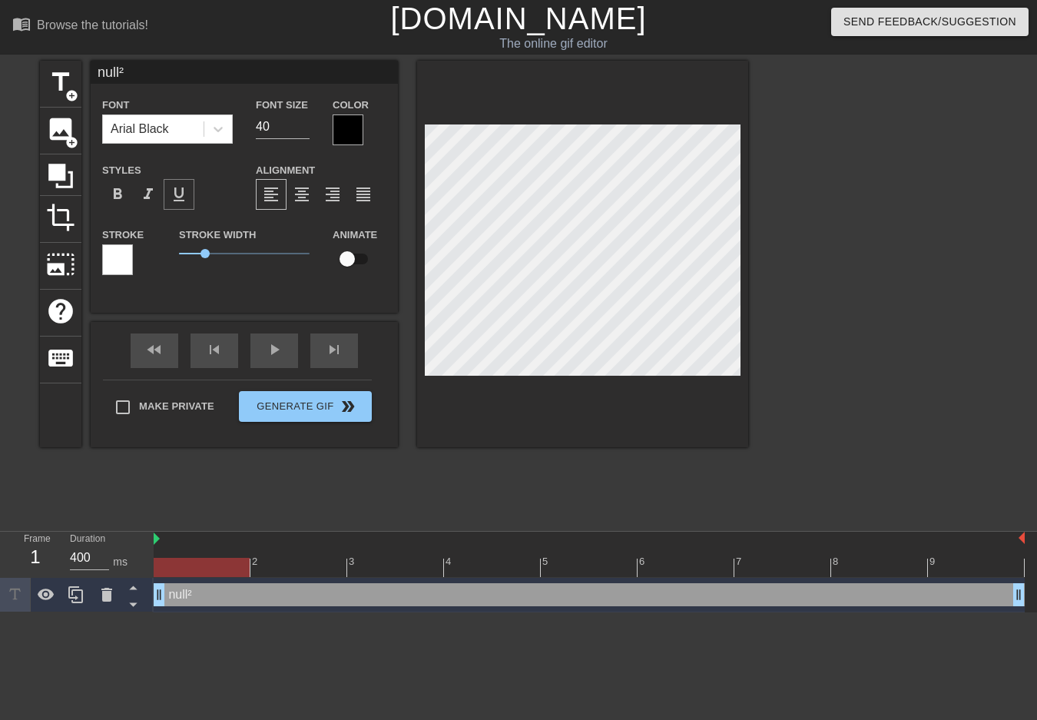
click at [176, 188] on span "format_underline" at bounding box center [179, 194] width 18 height 18
click at [144, 190] on span "format_italic" at bounding box center [148, 194] width 18 height 18
drag, startPoint x: 139, startPoint y: 189, endPoint x: 126, endPoint y: 191, distance: 13.2
click at [137, 190] on div "format_italic" at bounding box center [148, 194] width 31 height 31
click at [125, 191] on span "format_bold" at bounding box center [117, 194] width 18 height 18
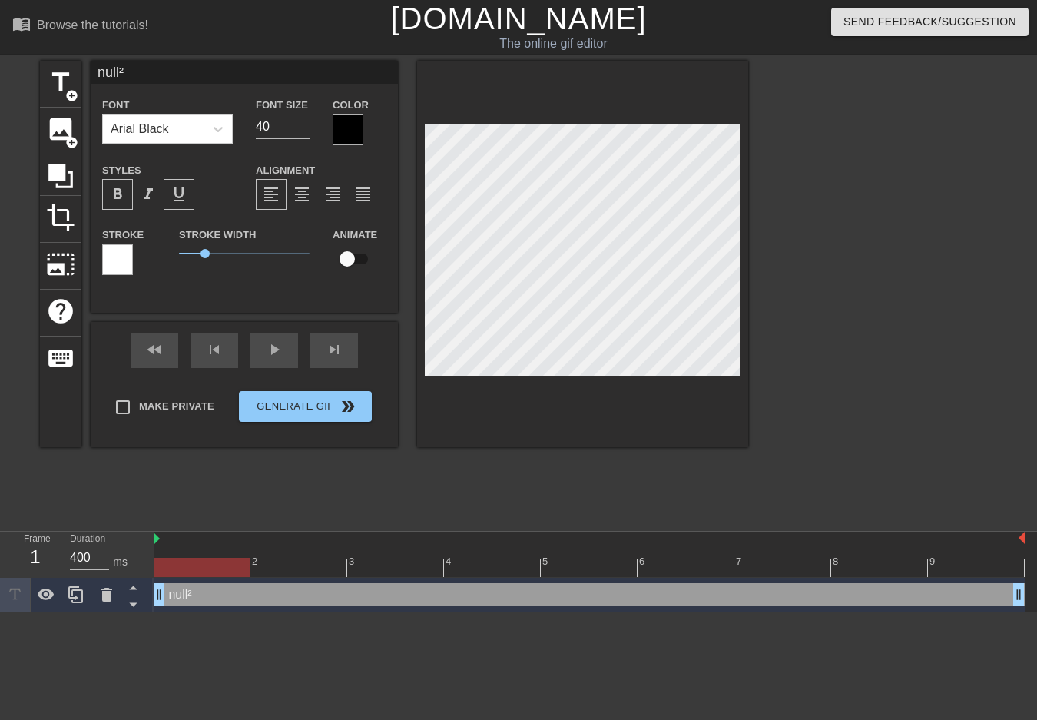
click at [185, 190] on span "format_underline" at bounding box center [179, 194] width 18 height 18
click at [306, 124] on input "41" at bounding box center [283, 126] width 54 height 25
click at [306, 124] on input "42" at bounding box center [283, 126] width 54 height 25
click at [306, 124] on input "57" at bounding box center [283, 126] width 54 height 25
click at [306, 124] on input "58" at bounding box center [283, 126] width 54 height 25
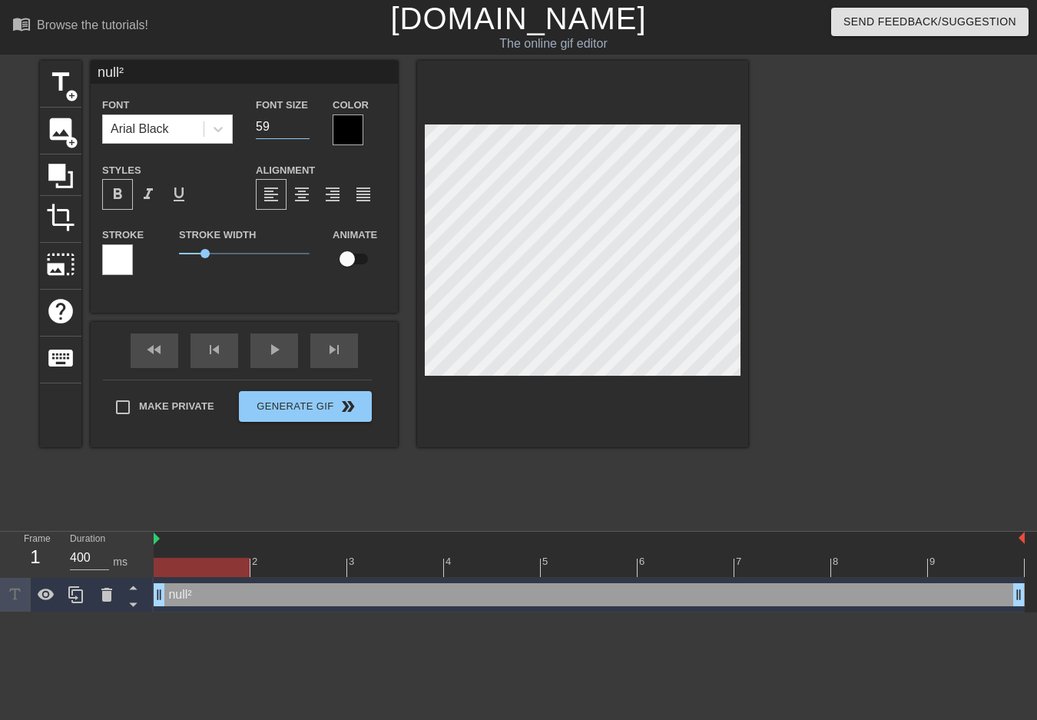
click at [306, 124] on input "59" at bounding box center [283, 126] width 54 height 25
type input "60"
click at [306, 124] on input "60" at bounding box center [283, 126] width 54 height 25
click at [354, 127] on div at bounding box center [348, 129] width 31 height 31
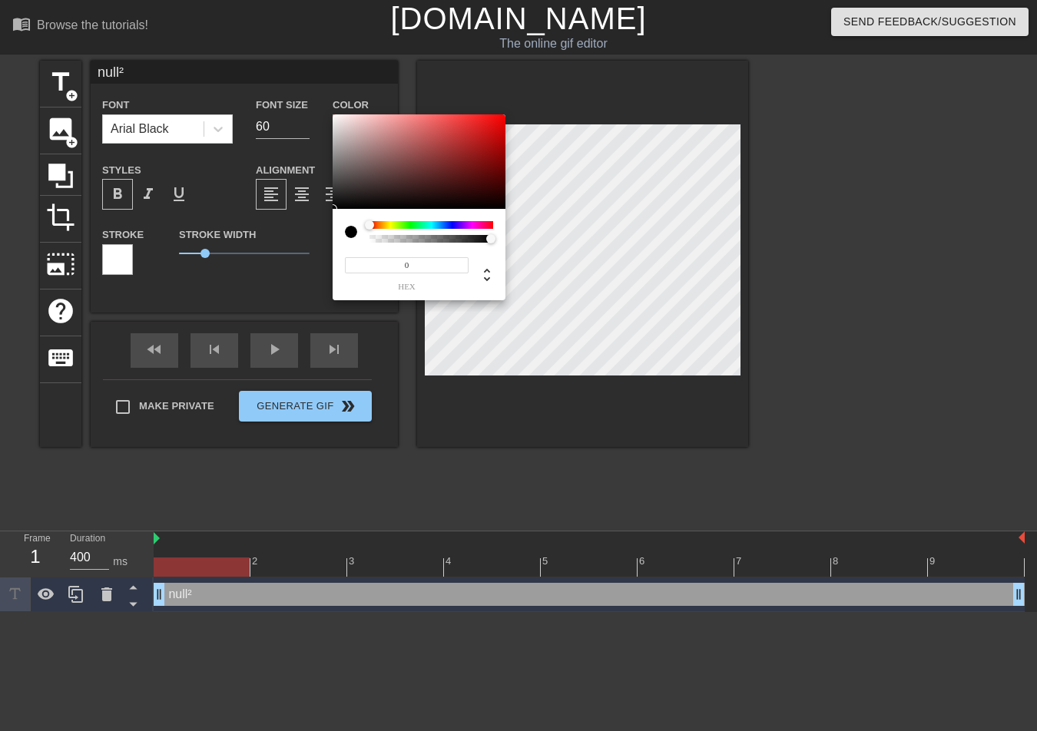
click at [436, 237] on div at bounding box center [431, 239] width 119 height 8
type input "101"
type input "81"
type input "106"
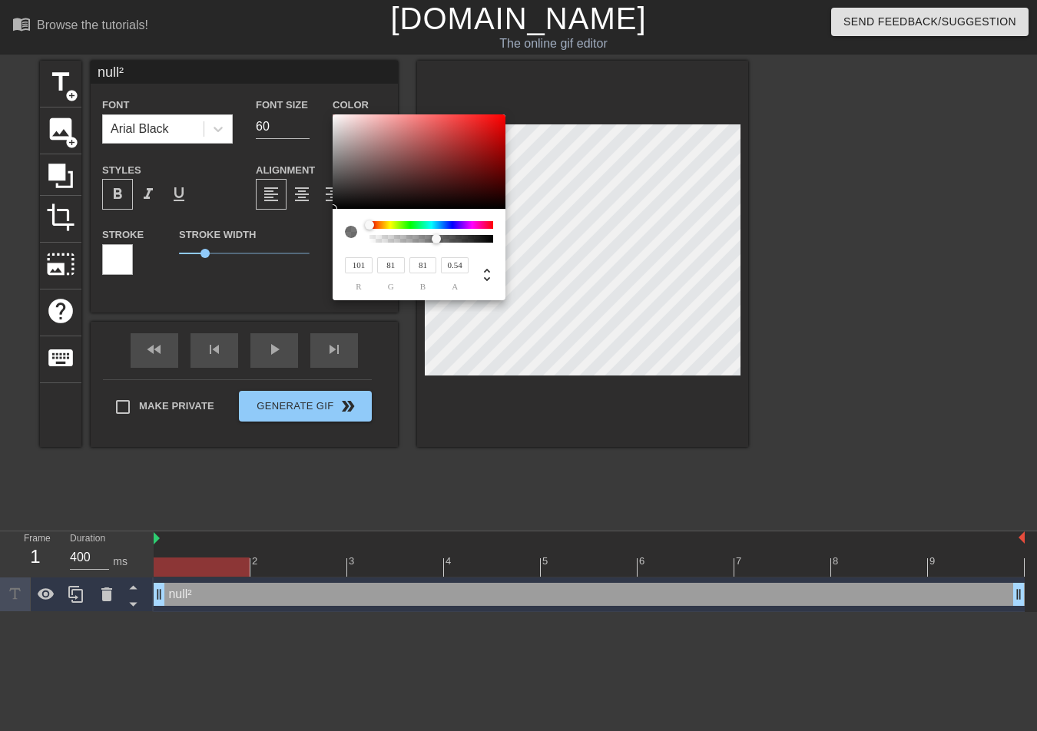
type input "84"
type input "128"
type input "111"
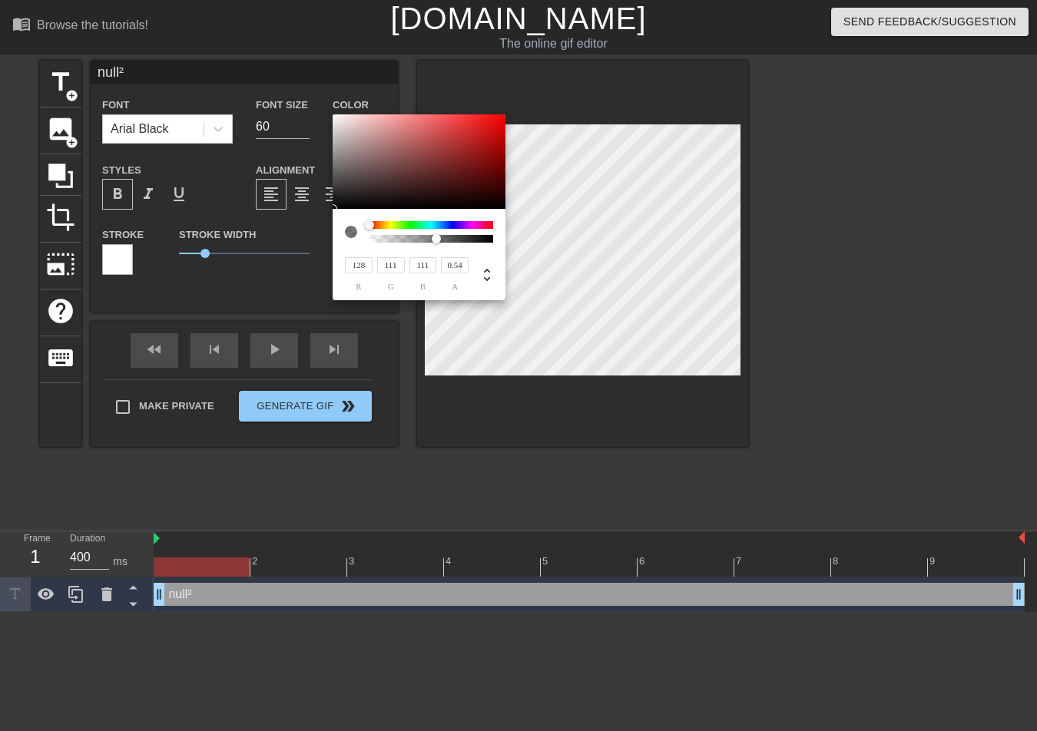
type input "145"
type input "141"
type input "149"
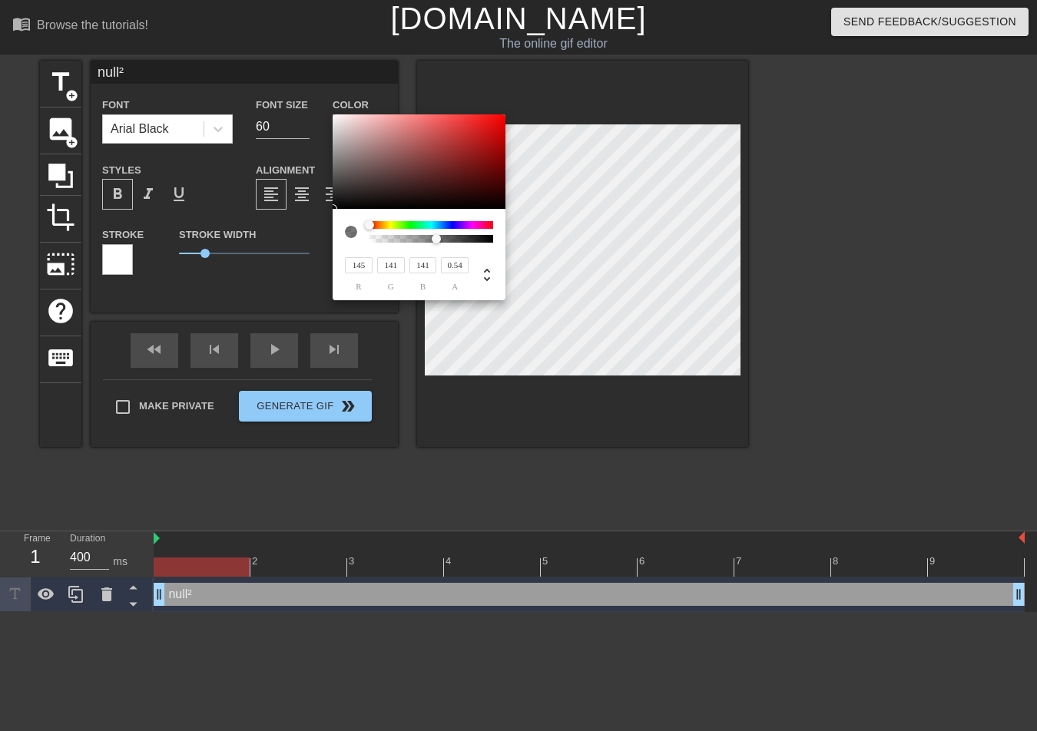
type input "149"
type input "147"
type input "137"
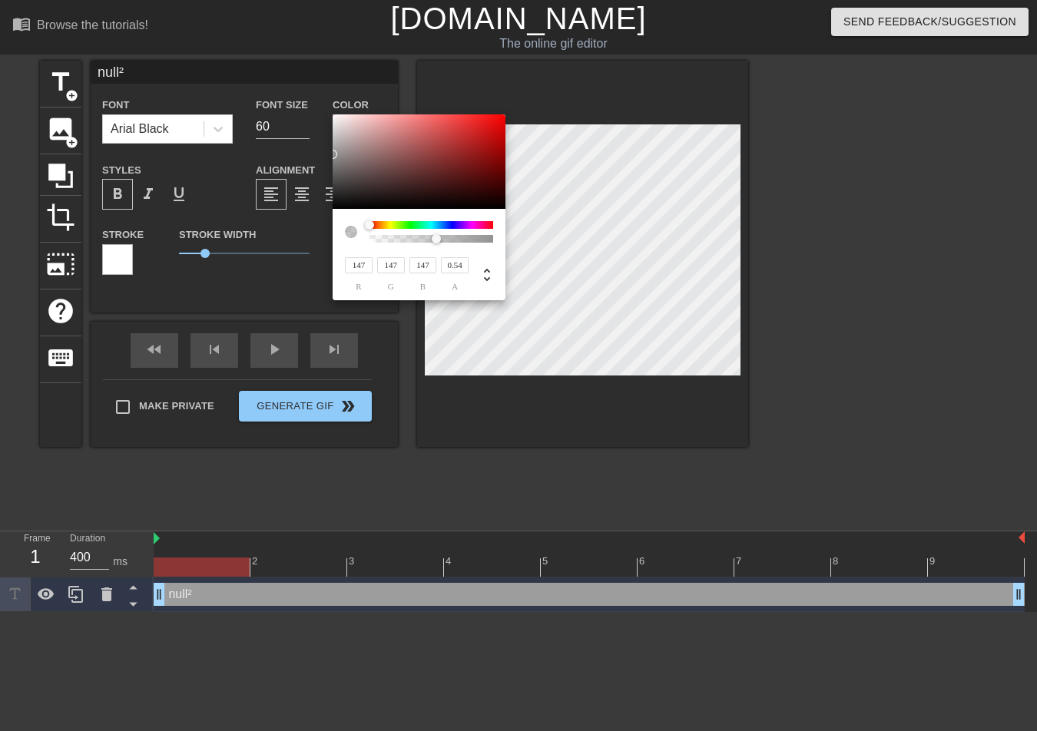
type input "137"
type input "134"
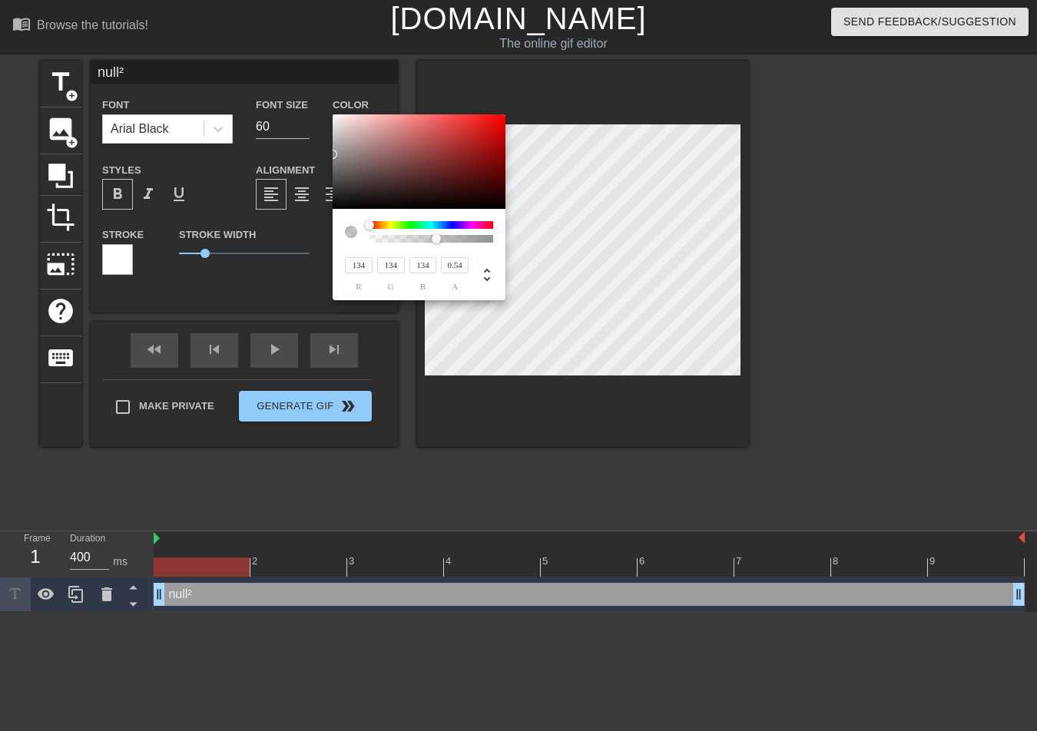
type input "132"
type input "130"
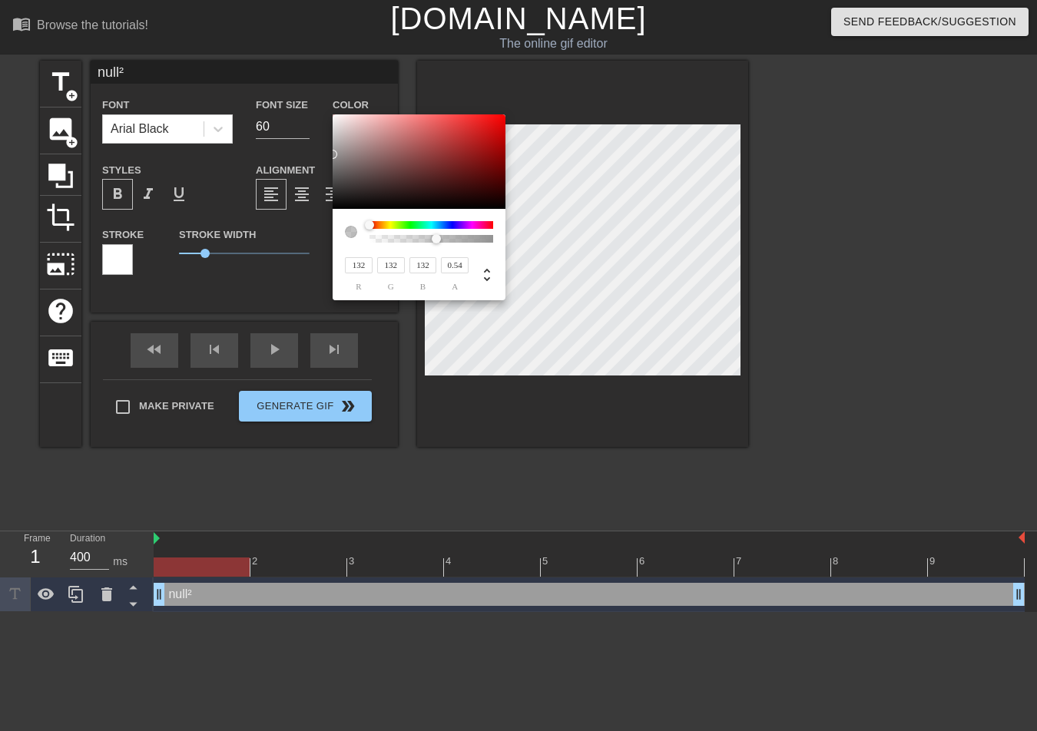
type input "130"
type input "126"
type input "118"
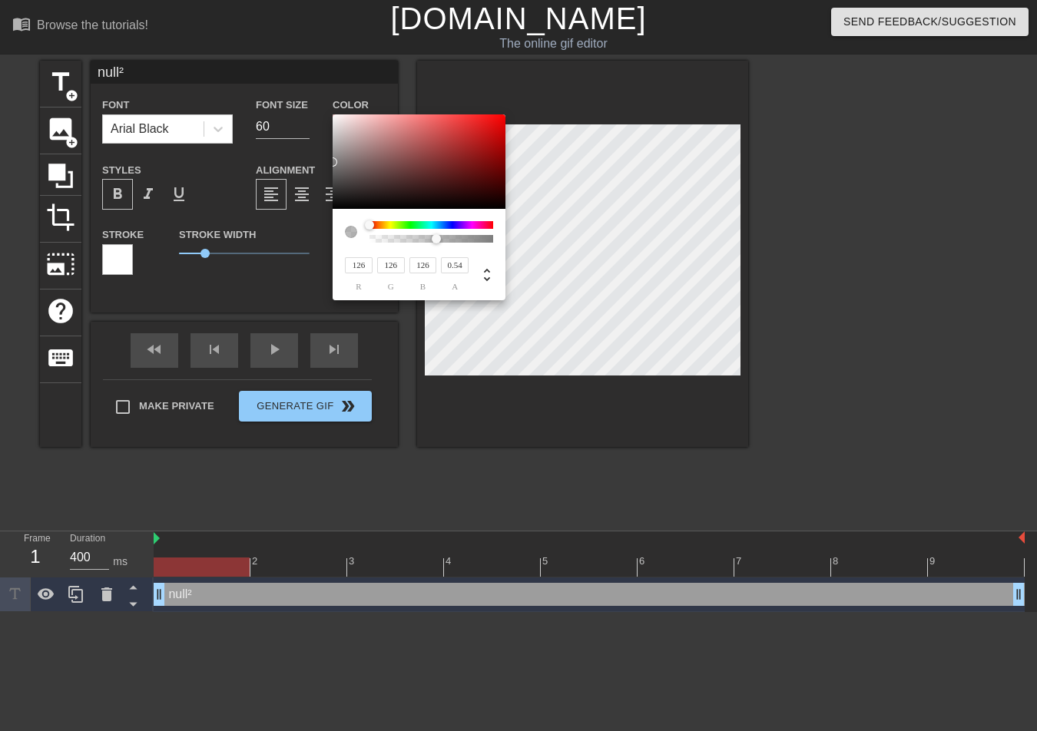
type input "118"
drag, startPoint x: 350, startPoint y: 158, endPoint x: 329, endPoint y: 165, distance: 21.9
click at [329, 165] on div "118 r 118 g 118 b 0.54 a" at bounding box center [518, 365] width 1037 height 731
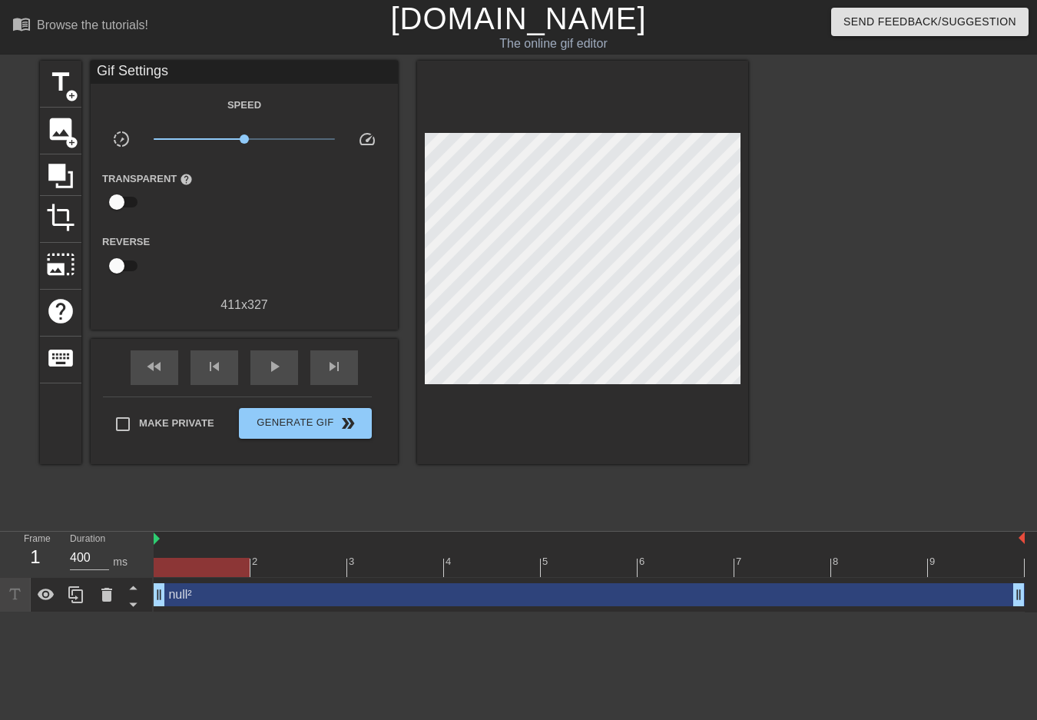
click at [901, 242] on div at bounding box center [882, 291] width 230 height 461
click at [310, 429] on span "Generate Gif double_arrow" at bounding box center [305, 423] width 121 height 18
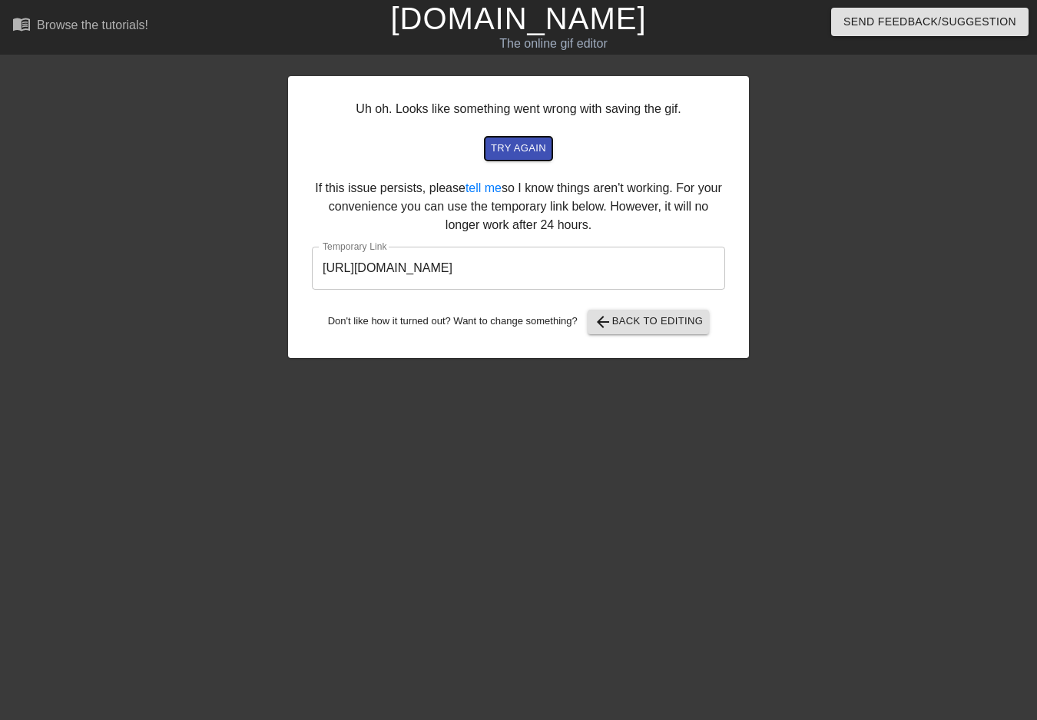
click at [522, 151] on span "try again" at bounding box center [518, 149] width 55 height 18
click at [561, 273] on input "https://www.gifntext.com/temp_generations/r2OEjRyh.gif" at bounding box center [518, 268] width 413 height 43
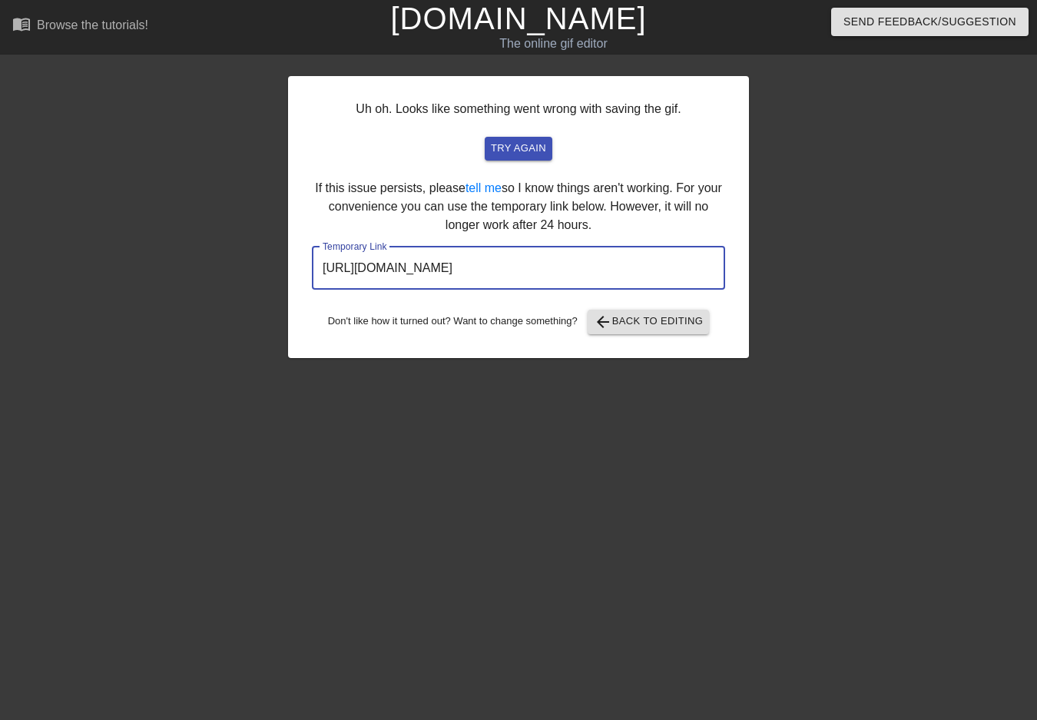
drag, startPoint x: 659, startPoint y: 270, endPoint x: 270, endPoint y: 291, distance: 389.4
click at [270, 291] on div "Uh oh. Looks like something went wrong with saving the gif. try again If this i…" at bounding box center [518, 291] width 1037 height 461
